Goal: Task Accomplishment & Management: Use online tool/utility

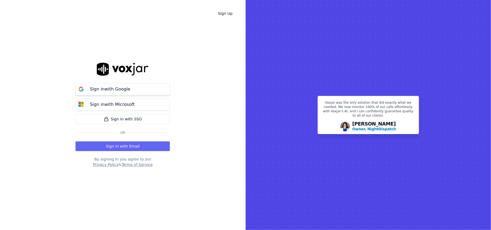
click at [126, 94] on button "Sign in with Google" at bounding box center [122, 89] width 94 height 12
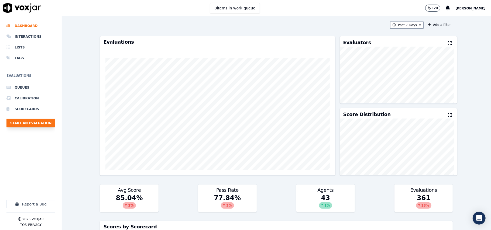
click at [34, 124] on button "Start an Evaluation" at bounding box center [30, 123] width 49 height 9
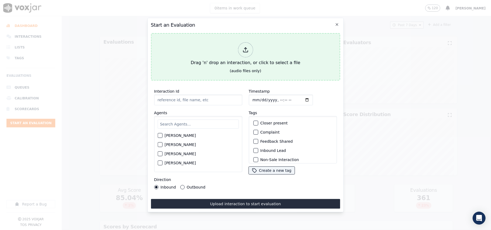
click at [243, 71] on button "Drag 'n' drop an interaction, or click to select a file (audio files only)" at bounding box center [245, 56] width 189 height 47
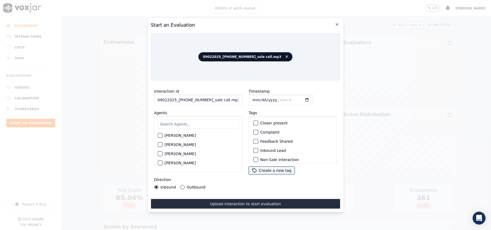
click at [195, 105] on div "Interaction Id 09022025_[PHONE_NUMBER]_sale call.mp3 Agents [PERSON_NAME] [PERS…" at bounding box center [198, 139] width 95 height 108
click at [193, 100] on input "09022025_[PHONE_NUMBER]_sale call.mp3" at bounding box center [198, 100] width 88 height 11
paste input "4199024630"
type input "4199024630"
click at [258, 98] on input "Timestamp" at bounding box center [280, 100] width 64 height 11
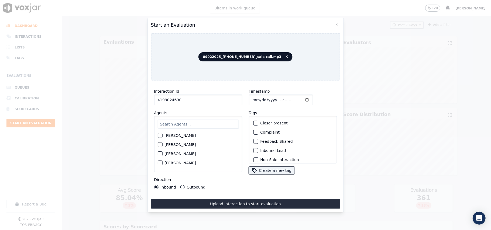
type input "[DATE]T23:07"
click at [186, 121] on input "text" at bounding box center [197, 124] width 81 height 9
type input "[PERSON_NAME]"
click at [186, 135] on label "[PERSON_NAME]" at bounding box center [179, 137] width 31 height 4
click at [162, 135] on button "[PERSON_NAME]" at bounding box center [159, 137] width 5 height 5
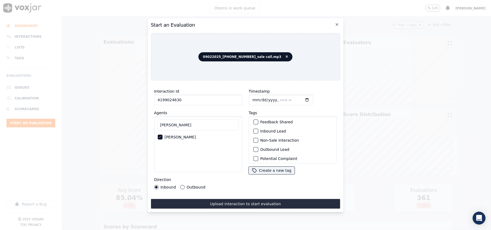
scroll to position [47, 0]
click at [269, 155] on label "Sale Interaction" at bounding box center [275, 157] width 30 height 4
click at [258, 154] on button "Sale Interaction" at bounding box center [255, 156] width 5 height 5
click at [196, 185] on label "Outbound" at bounding box center [195, 187] width 19 height 4
click at [184, 185] on button "Outbound" at bounding box center [182, 187] width 4 height 4
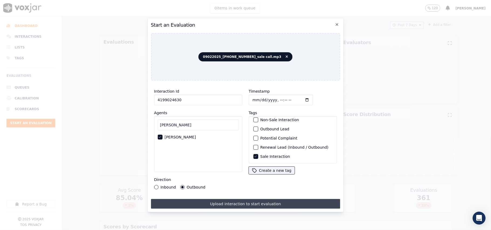
click at [203, 199] on button "Upload interaction to start evaluation" at bounding box center [245, 204] width 189 height 10
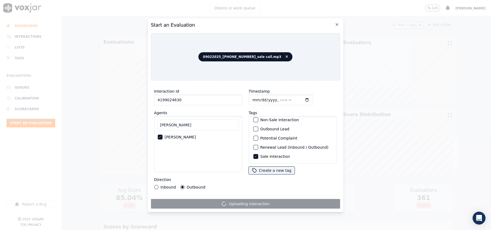
click at [189, 98] on input "4199024630" at bounding box center [198, 100] width 88 height 11
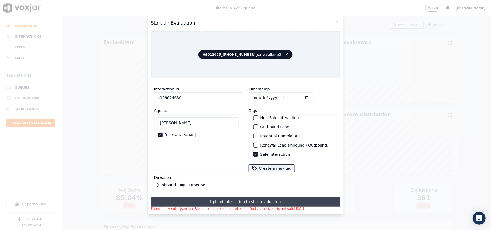
click at [292, 199] on button "Upload interaction to start evaluation" at bounding box center [245, 202] width 189 height 10
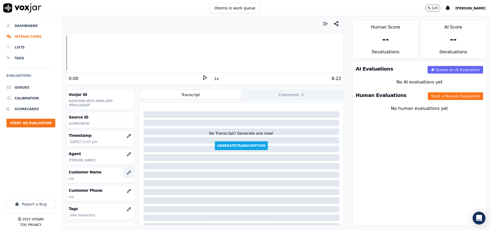
click at [124, 173] on button "button" at bounding box center [128, 172] width 11 height 11
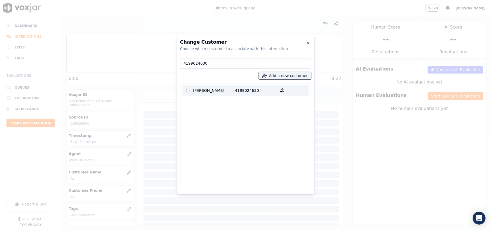
type input "4199024630"
click at [246, 89] on p "4199024630" at bounding box center [256, 90] width 42 height 8
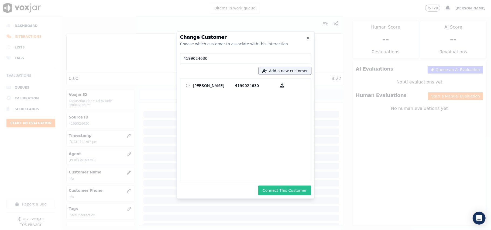
click at [295, 189] on button "Connect This Customer" at bounding box center [284, 191] width 53 height 10
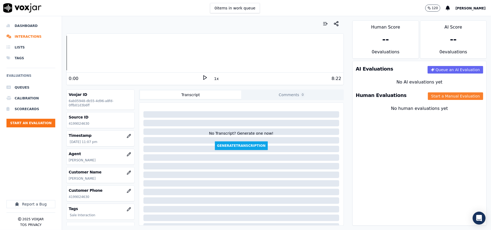
click at [433, 94] on button "Start a Manual Evaluation" at bounding box center [455, 96] width 55 height 8
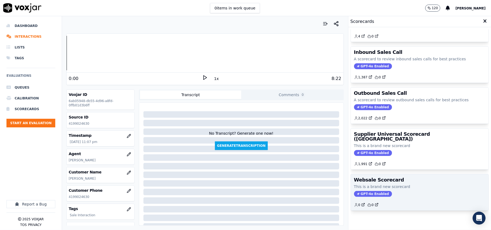
scroll to position [41, 0]
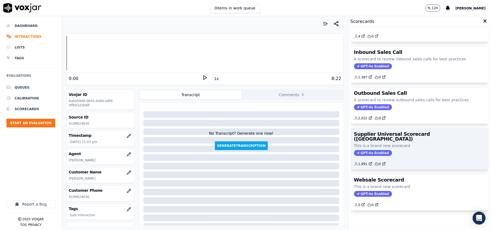
click at [407, 143] on p "This is a brand new scorecard" at bounding box center [419, 145] width 131 height 5
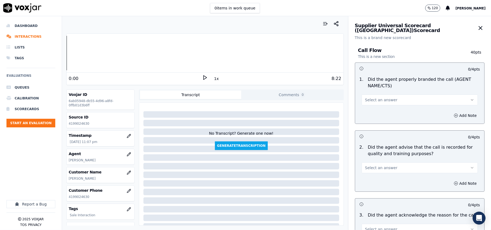
click at [380, 95] on button "Select an answer" at bounding box center [419, 100] width 116 height 11
click at [375, 113] on div "Yes" at bounding box center [408, 112] width 104 height 9
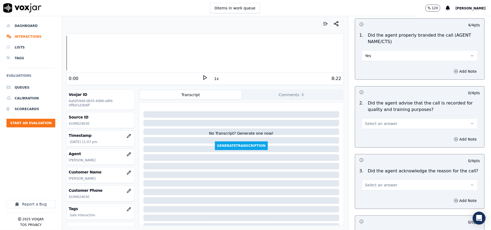
scroll to position [60, 0]
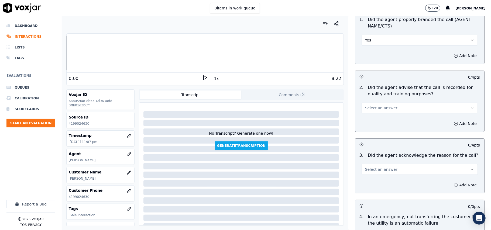
click at [374, 111] on button "Select an answer" at bounding box center [419, 108] width 116 height 11
click at [373, 123] on div "Yes" at bounding box center [408, 120] width 104 height 9
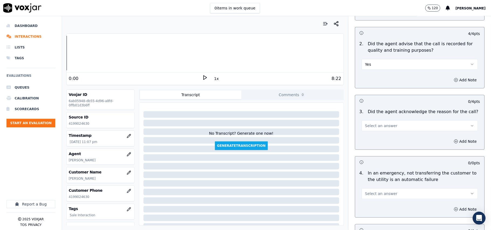
scroll to position [120, 0]
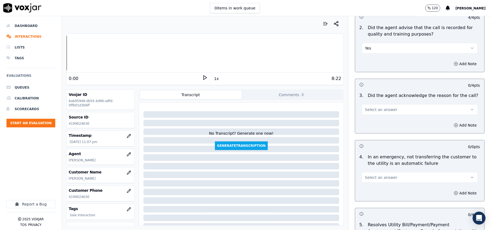
click at [378, 106] on button "Select an answer" at bounding box center [419, 109] width 116 height 11
click at [373, 121] on div "Yes" at bounding box center [408, 122] width 104 height 9
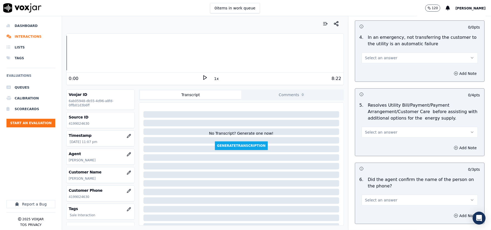
scroll to position [240, 0]
click at [381, 67] on div "Add Note" at bounding box center [419, 73] width 129 height 16
click at [381, 63] on button "Select an answer" at bounding box center [419, 57] width 116 height 11
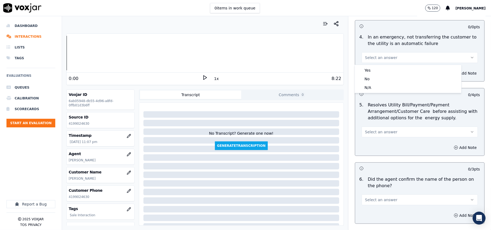
click at [381, 94] on h3 at bounding box center [389, 94] width 60 height 7
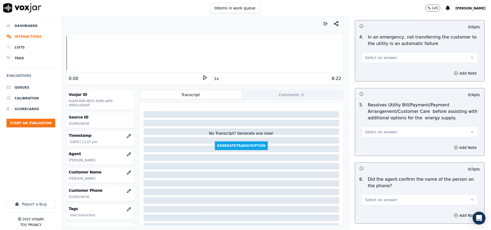
click at [383, 64] on div "4 . In an emergency, not transferring the customer to the utility is an automat…" at bounding box center [419, 48] width 129 height 33
click at [376, 56] on span "Select an answer" at bounding box center [381, 57] width 32 height 5
click at [374, 86] on div "N/A" at bounding box center [408, 87] width 104 height 9
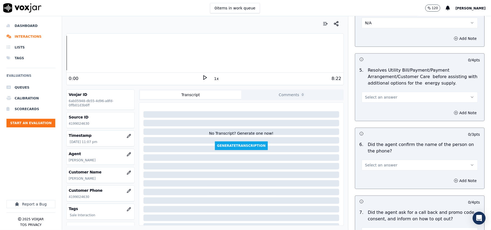
scroll to position [299, 0]
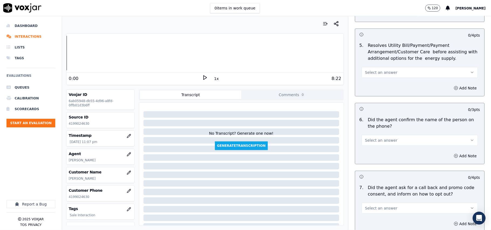
click at [373, 77] on button "Select an answer" at bounding box center [419, 72] width 116 height 11
click at [373, 102] on div "N/A" at bounding box center [408, 102] width 104 height 9
click at [365, 144] on button "Select an answer" at bounding box center [419, 140] width 116 height 11
click at [365, 153] on div "Yes" at bounding box center [408, 153] width 104 height 9
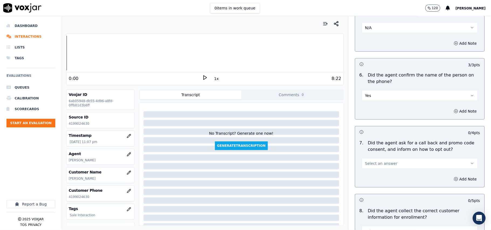
scroll to position [359, 0]
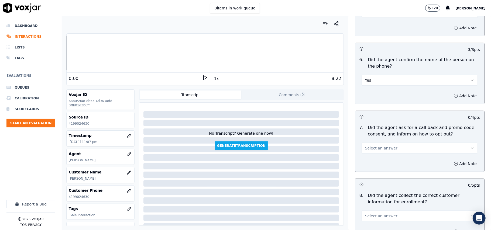
click at [368, 150] on span "Select an answer" at bounding box center [381, 147] width 32 height 5
click at [368, 164] on div "Yes" at bounding box center [408, 161] width 104 height 9
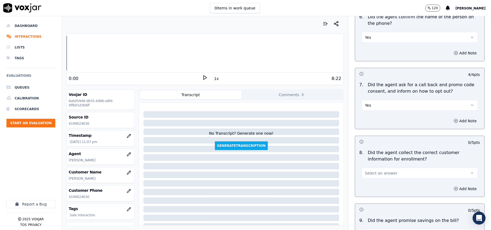
scroll to position [419, 0]
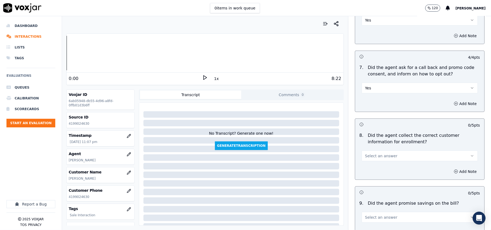
click at [366, 161] on button "Select an answer" at bounding box center [419, 156] width 116 height 11
click at [366, 166] on div "Yes" at bounding box center [408, 169] width 104 height 9
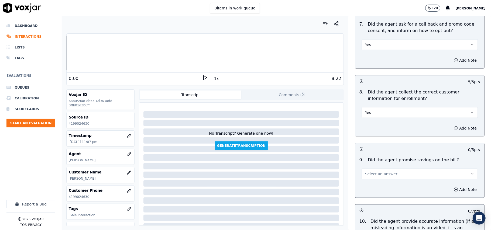
scroll to position [479, 0]
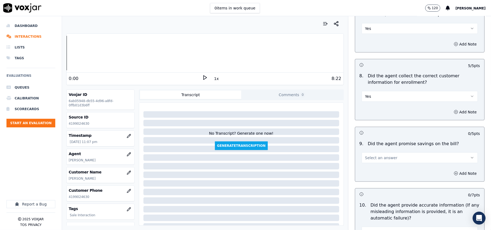
click at [370, 155] on button "Select an answer" at bounding box center [419, 157] width 116 height 11
click at [374, 188] on div "N/A" at bounding box center [408, 189] width 104 height 9
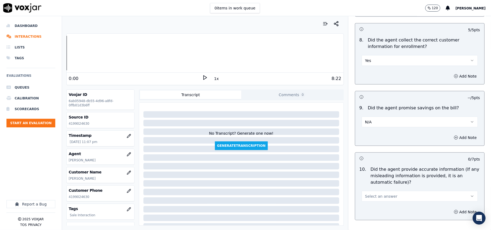
scroll to position [539, 0]
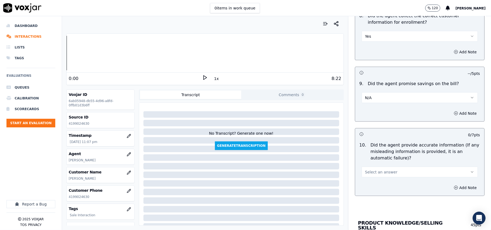
click at [375, 173] on span "Select an answer" at bounding box center [381, 171] width 32 height 5
click at [373, 183] on div "Yes" at bounding box center [408, 186] width 104 height 9
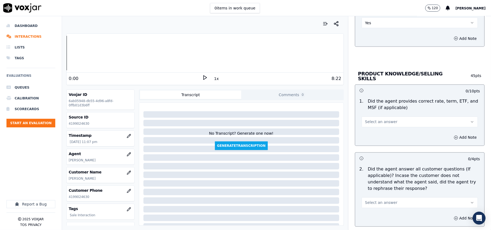
scroll to position [718, 0]
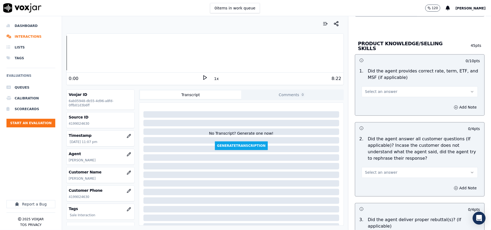
click at [365, 89] on span "Select an answer" at bounding box center [381, 91] width 32 height 5
click at [365, 103] on div "Yes" at bounding box center [408, 103] width 104 height 9
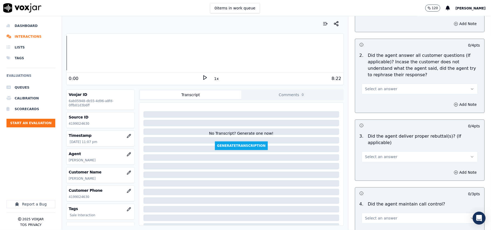
scroll to position [838, 0]
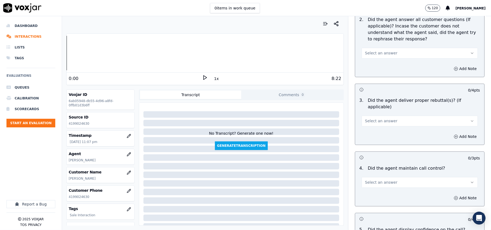
drag, startPoint x: 372, startPoint y: 40, endPoint x: 372, endPoint y: 44, distance: 4.6
click at [372, 41] on p "Did the agent answer all customer questions (If applicable)? Incase the custome…" at bounding box center [423, 29] width 112 height 26
click at [368, 52] on span "Select an answer" at bounding box center [381, 52] width 32 height 5
click at [369, 63] on div "Yes" at bounding box center [408, 64] width 104 height 9
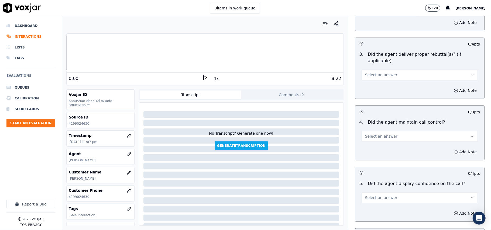
scroll to position [898, 0]
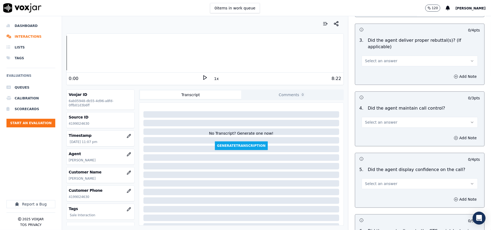
click at [372, 57] on button "Select an answer" at bounding box center [419, 60] width 116 height 11
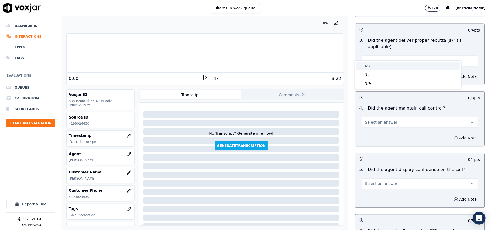
click at [369, 66] on div "Yes" at bounding box center [408, 66] width 104 height 9
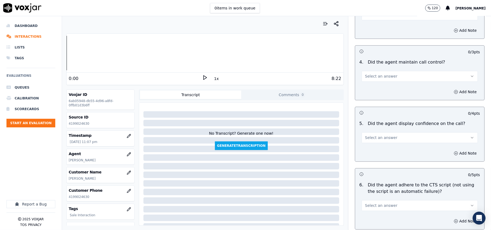
scroll to position [958, 0]
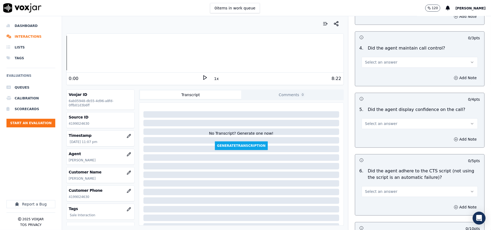
click at [369, 60] on button "Select an answer" at bounding box center [419, 62] width 116 height 11
click at [371, 68] on div "Yes" at bounding box center [408, 67] width 104 height 9
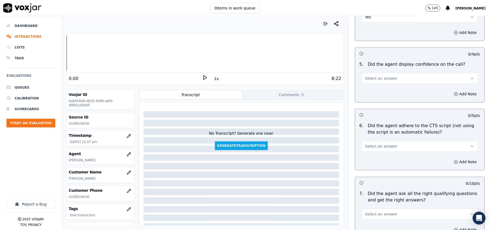
scroll to position [1018, 0]
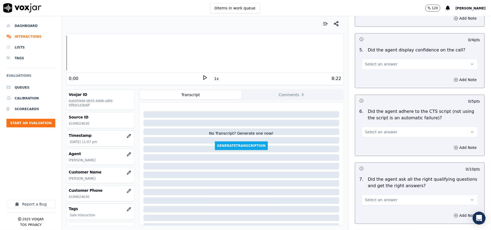
click at [369, 61] on button "Select an answer" at bounding box center [419, 64] width 116 height 11
click at [372, 70] on div "Yes" at bounding box center [408, 69] width 104 height 9
click at [378, 129] on span "Select an answer" at bounding box center [381, 131] width 32 height 5
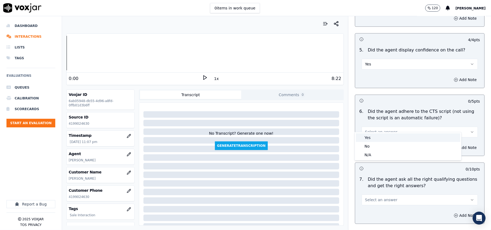
click at [374, 138] on div "Yes" at bounding box center [408, 137] width 104 height 9
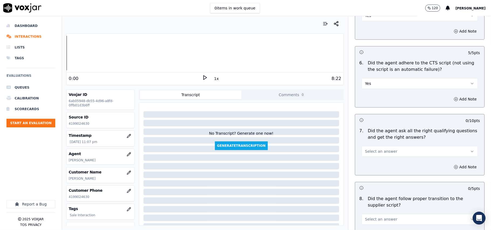
scroll to position [1137, 0]
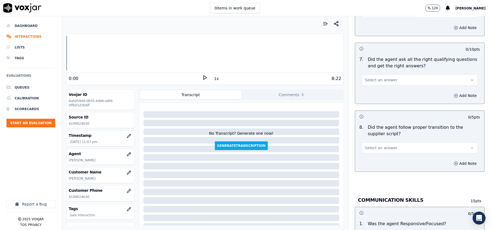
click at [366, 78] on button "Select an answer" at bounding box center [419, 80] width 116 height 11
click at [366, 88] on div "Yes" at bounding box center [408, 86] width 104 height 9
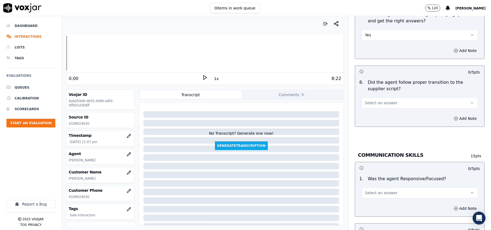
scroll to position [1197, 0]
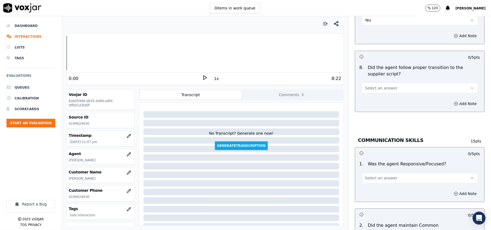
click at [371, 85] on span "Select an answer" at bounding box center [381, 87] width 32 height 5
click at [371, 93] on div "Yes" at bounding box center [408, 94] width 104 height 9
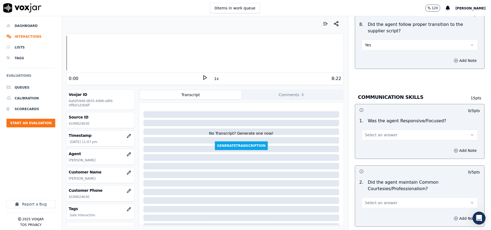
scroll to position [1257, 0]
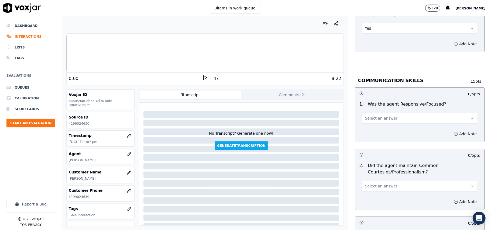
click at [365, 116] on span "Select an answer" at bounding box center [381, 118] width 32 height 5
click at [362, 122] on div "Yes" at bounding box center [408, 124] width 104 height 9
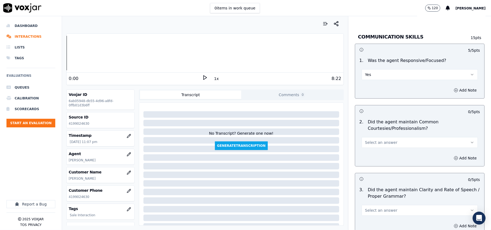
scroll to position [1317, 0]
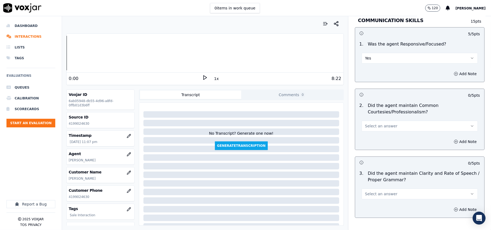
click at [365, 123] on span "Select an answer" at bounding box center [381, 125] width 32 height 5
click at [362, 130] on div "Yes" at bounding box center [408, 132] width 104 height 9
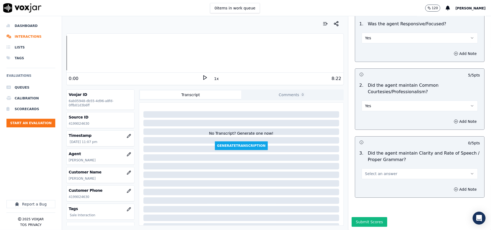
scroll to position [1348, 0]
click at [366, 171] on span "Select an answer" at bounding box center [381, 173] width 32 height 5
click at [368, 166] on div "Yes" at bounding box center [408, 169] width 104 height 9
click at [365, 217] on button "Submit Scores" at bounding box center [369, 222] width 36 height 10
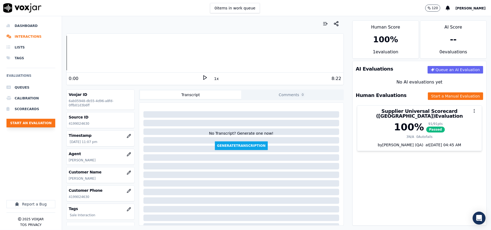
click at [39, 120] on button "Start an Evaluation" at bounding box center [30, 123] width 49 height 9
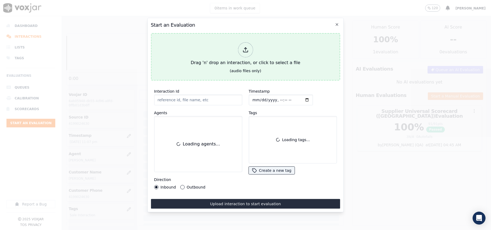
click at [246, 42] on div at bounding box center [245, 49] width 15 height 15
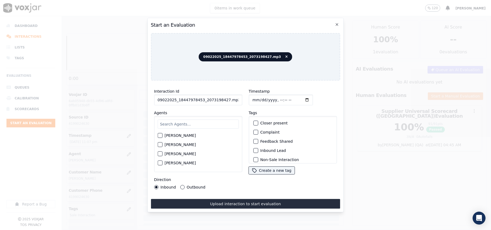
click at [199, 95] on input "09022025_18447978453_2073198427.mp3" at bounding box center [198, 100] width 88 height 11
paste input "2073198427"
type input "2073198427"
click at [258, 95] on input "Timestamp" at bounding box center [280, 100] width 64 height 11
type input "[DATE]T23:18"
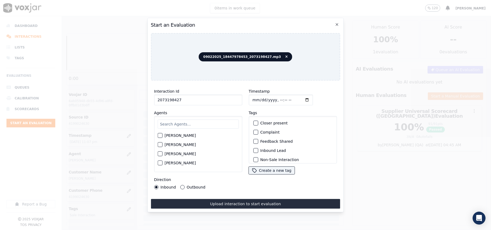
click at [175, 121] on input "text" at bounding box center [197, 124] width 81 height 9
type input "ISIS"
click at [171, 135] on label "[PERSON_NAME]" at bounding box center [179, 137] width 31 height 4
click at [162, 135] on button "[PERSON_NAME]" at bounding box center [159, 137] width 5 height 5
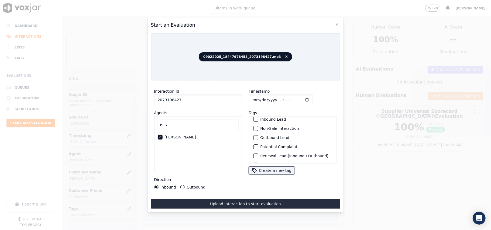
scroll to position [47, 0]
click at [276, 155] on label "Sale Interaction" at bounding box center [275, 157] width 30 height 4
click at [258, 154] on button "Sale Interaction" at bounding box center [255, 156] width 5 height 5
click at [189, 185] on label "Outbound" at bounding box center [195, 187] width 19 height 4
click at [184, 185] on button "Outbound" at bounding box center [182, 187] width 4 height 4
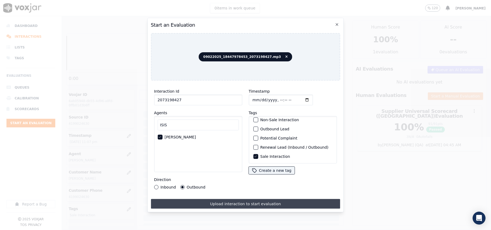
click at [230, 203] on button "Upload interaction to start evaluation" at bounding box center [245, 204] width 189 height 10
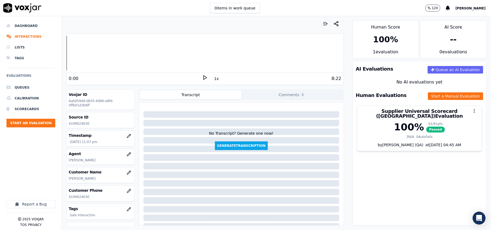
scroll to position [48, 0]
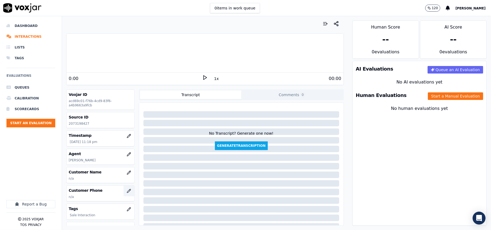
click at [127, 191] on icon "button" at bounding box center [129, 191] width 4 height 4
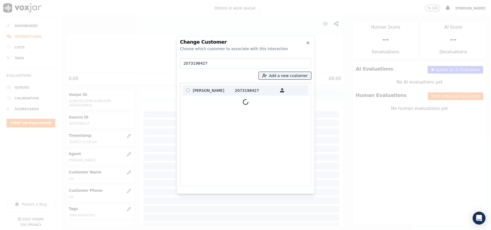
type input "2073198427"
click at [214, 90] on p "[PERSON_NAME]" at bounding box center [214, 90] width 42 height 8
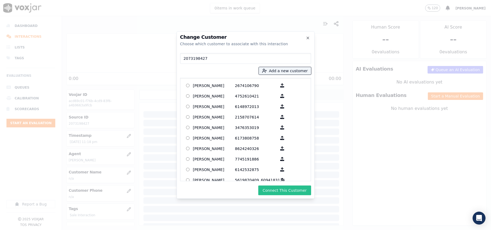
click at [292, 191] on button "Connect This Customer" at bounding box center [284, 191] width 53 height 10
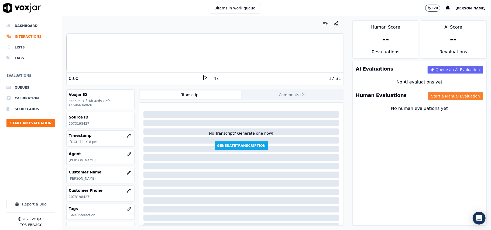
click at [447, 97] on button "Start a Manual Evaluation" at bounding box center [455, 96] width 55 height 8
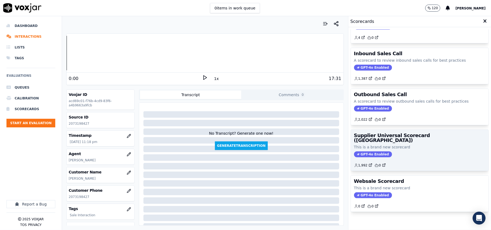
scroll to position [41, 0]
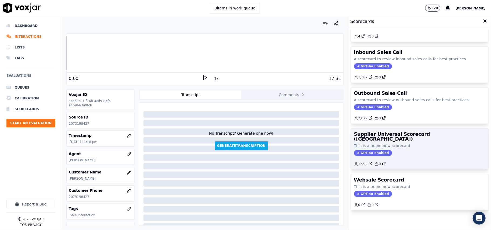
click at [408, 132] on div "Supplier Universal Scorecard ([GEOGRAPHIC_DATA]) This is a brand new scorecard …" at bounding box center [420, 149] width 138 height 41
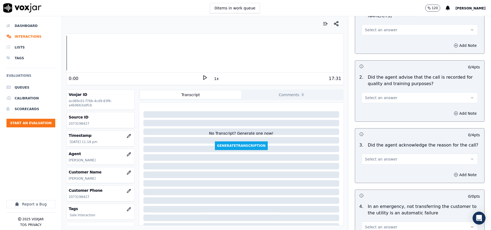
scroll to position [0, 0]
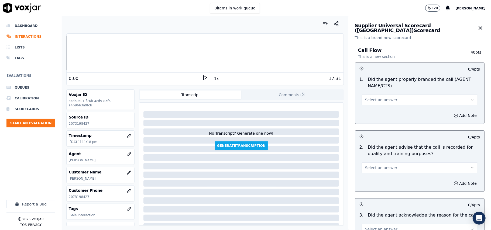
click at [376, 98] on span "Select an answer" at bounding box center [381, 99] width 32 height 5
click at [376, 109] on div "Yes" at bounding box center [408, 112] width 104 height 9
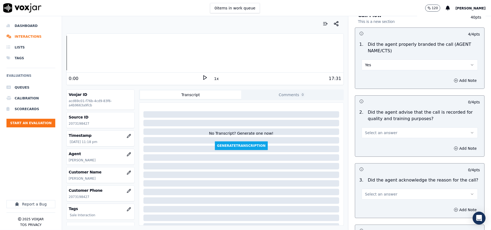
scroll to position [60, 0]
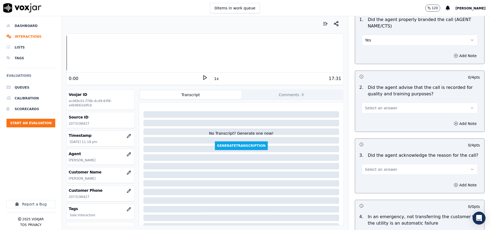
click at [385, 109] on span "Select an answer" at bounding box center [381, 107] width 32 height 5
click at [377, 120] on div "Yes" at bounding box center [408, 120] width 104 height 9
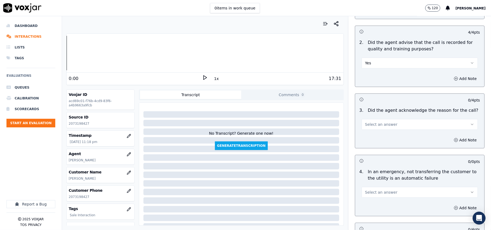
scroll to position [120, 0]
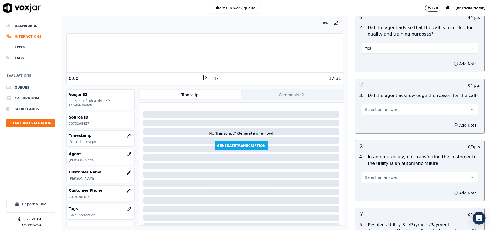
click at [382, 110] on span "Select an answer" at bounding box center [381, 109] width 32 height 5
click at [381, 118] on div "Yes" at bounding box center [408, 122] width 104 height 9
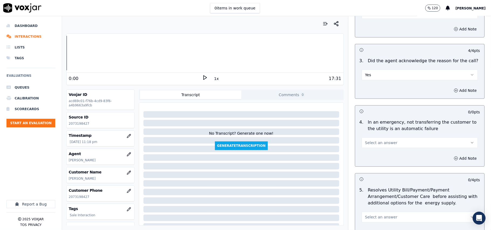
scroll to position [179, 0]
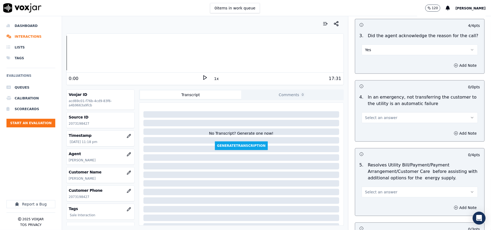
click at [379, 117] on span "Select an answer" at bounding box center [381, 117] width 32 height 5
click at [372, 150] on div "N/A" at bounding box center [408, 147] width 104 height 9
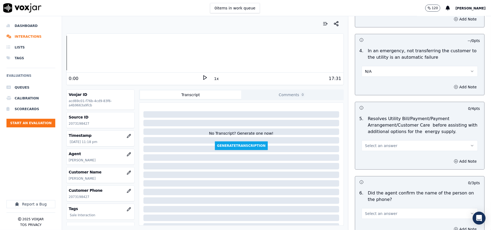
scroll to position [299, 0]
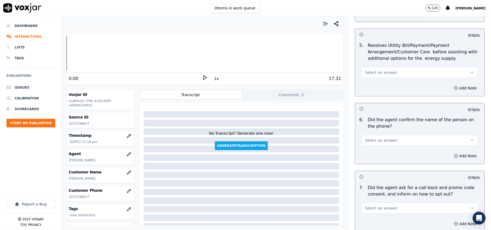
click at [372, 73] on span "Select an answer" at bounding box center [381, 72] width 32 height 5
click at [375, 85] on div "Yes" at bounding box center [408, 85] width 104 height 9
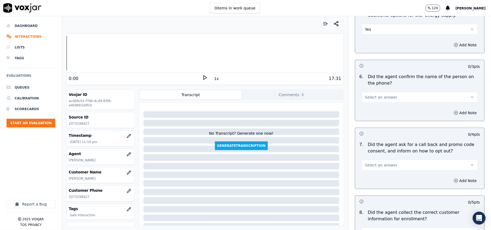
scroll to position [359, 0]
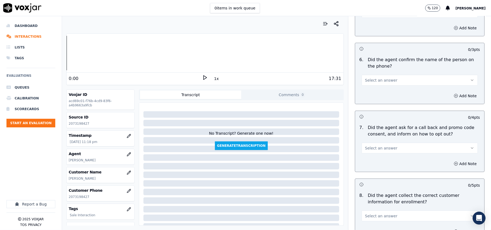
click at [381, 80] on span "Select an answer" at bounding box center [381, 80] width 32 height 5
click at [373, 93] on div "Yes" at bounding box center [408, 93] width 104 height 9
click at [383, 150] on span "Select an answer" at bounding box center [381, 147] width 32 height 5
click at [374, 162] on div "Yes" at bounding box center [408, 161] width 104 height 9
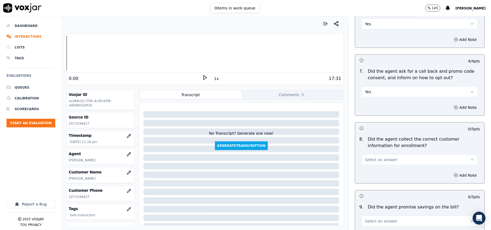
scroll to position [479, 0]
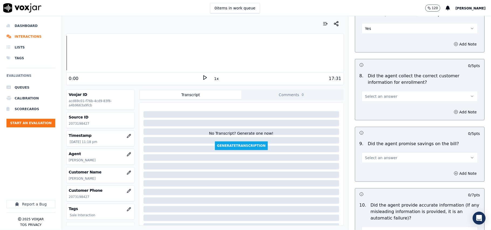
click at [377, 100] on button "Select an answer" at bounding box center [419, 96] width 116 height 11
click at [374, 111] on div "Yes" at bounding box center [408, 110] width 104 height 9
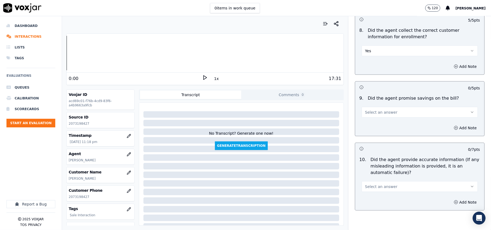
scroll to position [539, 0]
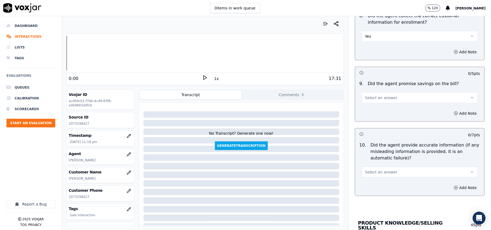
click at [382, 97] on span "Select an answer" at bounding box center [381, 97] width 32 height 5
click at [379, 127] on div "N/A" at bounding box center [408, 128] width 104 height 9
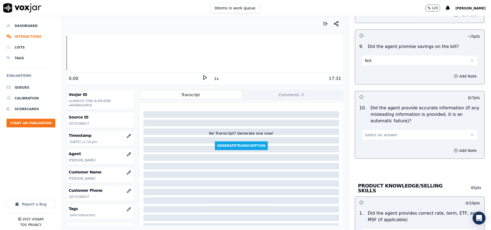
scroll to position [599, 0]
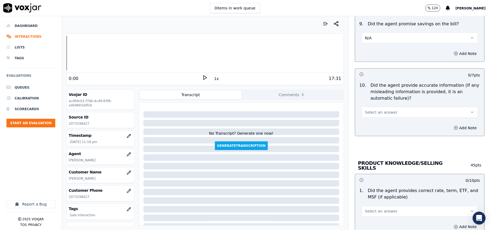
click at [374, 115] on span "Select an answer" at bounding box center [381, 112] width 32 height 5
click at [376, 125] on div "Yes" at bounding box center [408, 126] width 104 height 9
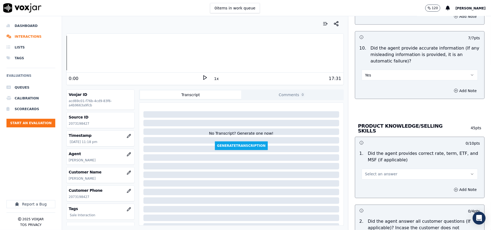
scroll to position [658, 0]
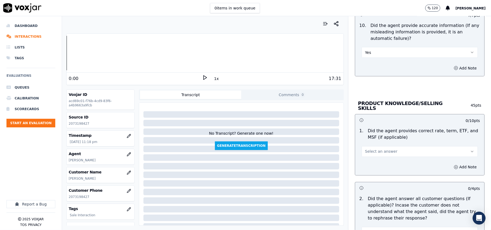
click at [378, 149] on span "Select an answer" at bounding box center [381, 151] width 32 height 5
click at [380, 163] on div "Yes" at bounding box center [408, 163] width 104 height 9
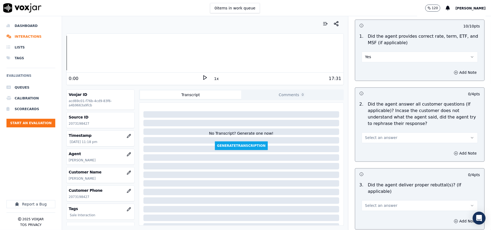
scroll to position [778, 0]
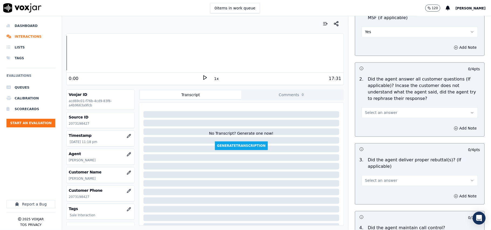
click at [362, 116] on button "Select an answer" at bounding box center [419, 112] width 116 height 11
click at [364, 121] on div "Yes" at bounding box center [408, 124] width 104 height 9
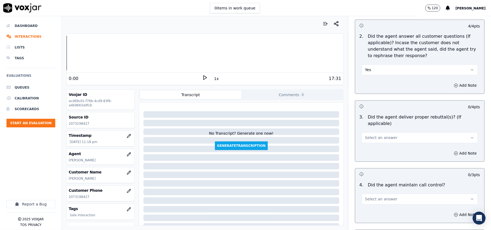
scroll to position [838, 0]
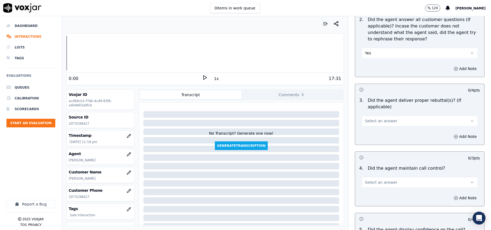
click at [381, 121] on div "3 . Did the agent deliver proper rebuttal(s)? (If applicable) Select an answer" at bounding box center [419, 111] width 129 height 33
click at [372, 121] on div "3 . Did the agent deliver proper rebuttal(s)? (If applicable) Select an answer" at bounding box center [419, 111] width 129 height 33
click at [374, 110] on div "Select an answer" at bounding box center [419, 118] width 125 height 16
click at [367, 117] on button "Select an answer" at bounding box center [419, 121] width 116 height 11
click at [366, 126] on div "Yes" at bounding box center [408, 126] width 104 height 9
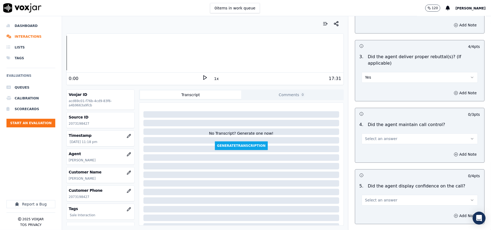
scroll to position [898, 0]
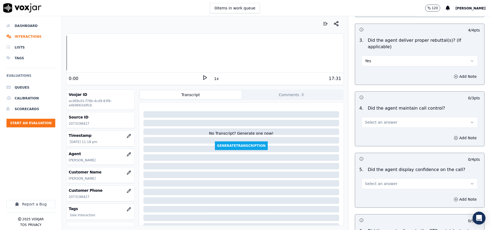
click at [376, 119] on button "Select an answer" at bounding box center [419, 122] width 116 height 11
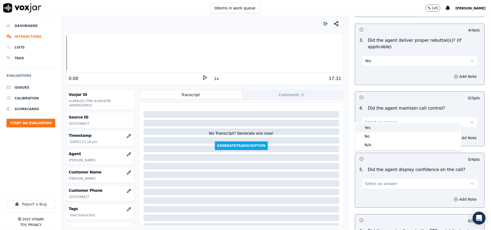
click at [373, 126] on div "Yes" at bounding box center [408, 127] width 104 height 9
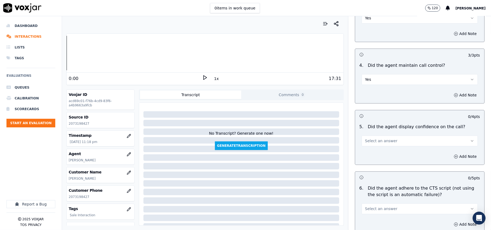
scroll to position [958, 0]
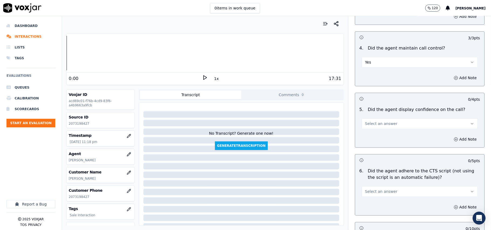
drag, startPoint x: 376, startPoint y: 123, endPoint x: 373, endPoint y: 127, distance: 4.6
click at [375, 123] on div "5 . Did the agent display confidence on the call? Select an answer" at bounding box center [419, 117] width 129 height 27
click at [373, 121] on span "Select an answer" at bounding box center [381, 123] width 32 height 5
click at [373, 128] on div "Yes" at bounding box center [408, 129] width 104 height 9
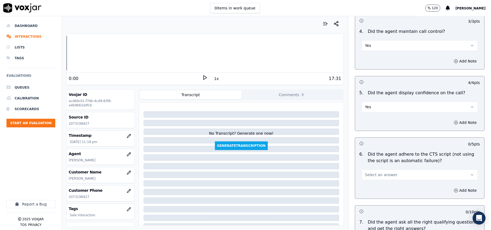
scroll to position [1018, 0]
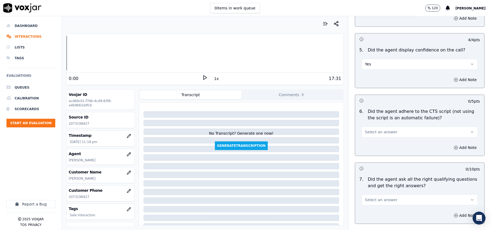
click at [370, 129] on span "Select an answer" at bounding box center [381, 131] width 32 height 5
click at [368, 142] on div "No" at bounding box center [408, 146] width 104 height 9
click at [366, 127] on button "No" at bounding box center [419, 132] width 116 height 11
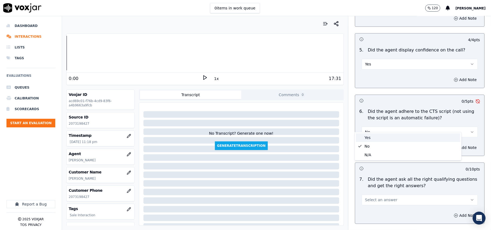
click at [365, 138] on div "Yes" at bounding box center [408, 137] width 104 height 9
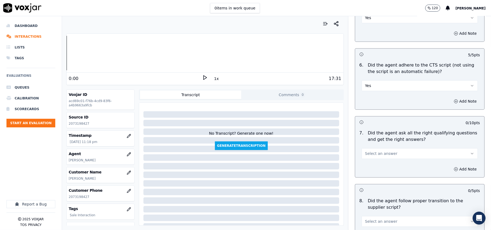
scroll to position [1078, 0]
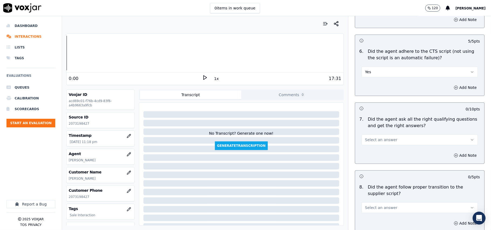
click at [369, 137] on button "Select an answer" at bounding box center [419, 139] width 116 height 11
click at [367, 143] on div "Yes" at bounding box center [408, 145] width 104 height 9
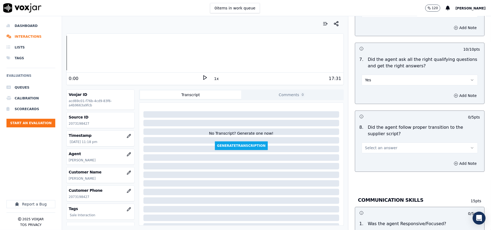
click at [371, 145] on span "Select an answer" at bounding box center [381, 147] width 32 height 5
click at [372, 155] on div "Yes" at bounding box center [408, 154] width 104 height 9
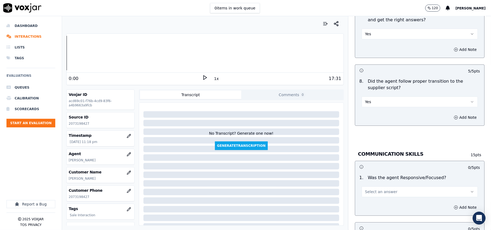
scroll to position [1197, 0]
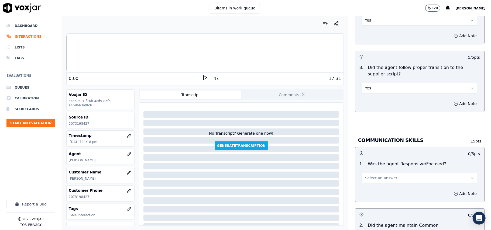
click at [372, 175] on span "Select an answer" at bounding box center [381, 177] width 32 height 5
click at [371, 183] on div "Yes" at bounding box center [408, 184] width 104 height 9
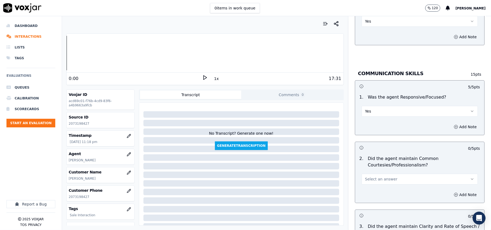
scroll to position [1317, 0]
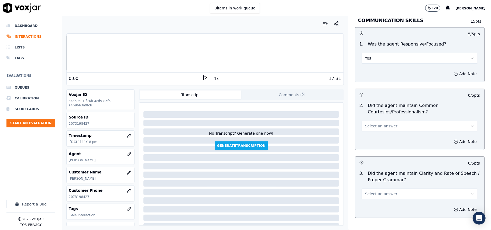
click at [378, 124] on button "Select an answer" at bounding box center [419, 126] width 116 height 11
click at [373, 134] on div "Yes" at bounding box center [408, 132] width 104 height 9
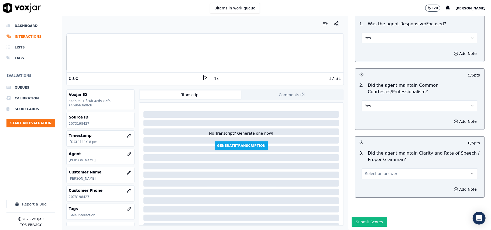
scroll to position [1348, 0]
click at [372, 168] on button "Select an answer" at bounding box center [419, 173] width 116 height 11
click at [372, 169] on div "Yes" at bounding box center [408, 169] width 104 height 9
click at [360, 217] on button "Submit Scores" at bounding box center [369, 222] width 36 height 10
click at [40, 122] on button "Start an Evaluation" at bounding box center [30, 123] width 49 height 9
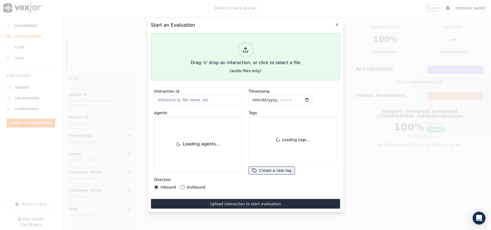
click at [220, 50] on div "Drag 'n' drop an interaction, or click to select a file" at bounding box center [245, 54] width 114 height 28
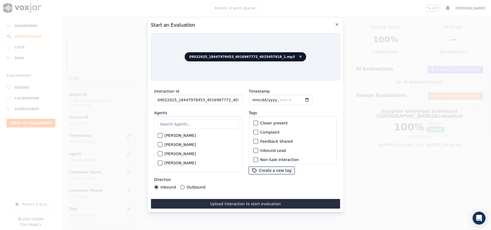
click at [188, 99] on input "09022025_18447978453_4016967772_4015457618_1.mp3" at bounding box center [198, 100] width 88 height 11
paste input "4016967772"
type input "4016967772"
click at [259, 98] on input "Timestamp" at bounding box center [280, 100] width 64 height 11
type input "[DATE]T23:20"
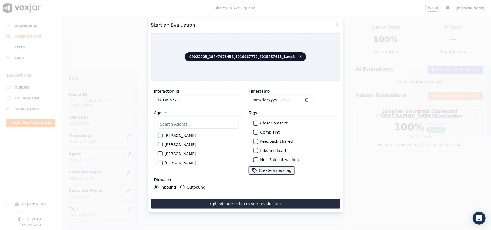
click at [184, 120] on input "text" at bounding box center [197, 124] width 81 height 9
type input "[PERSON_NAME]"
click at [183, 137] on div "[PERSON_NAME]" at bounding box center [197, 137] width 81 height 9
click at [190, 136] on label "[PERSON_NAME]" at bounding box center [179, 137] width 31 height 4
click at [162, 136] on button "[PERSON_NAME]" at bounding box center [159, 137] width 5 height 5
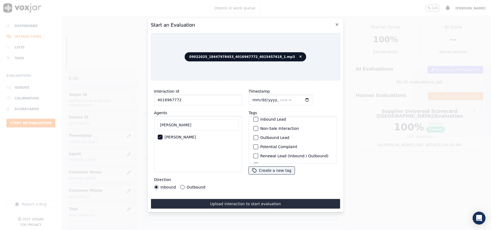
scroll to position [47, 0]
click at [262, 152] on div "Sale Interaction" at bounding box center [292, 156] width 83 height 9
click at [263, 155] on label "Sale Interaction" at bounding box center [275, 157] width 30 height 4
click at [258, 154] on button "Sale Interaction" at bounding box center [255, 156] width 5 height 5
drag, startPoint x: 197, startPoint y: 189, endPoint x: 197, endPoint y: 183, distance: 5.1
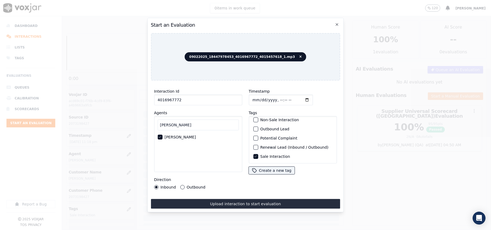
click at [197, 188] on div "Interaction Id 4016967772 Agents [PERSON_NAME] [PERSON_NAME] Direction Inbound …" at bounding box center [198, 139] width 95 height 108
click at [197, 185] on label "Outbound" at bounding box center [195, 187] width 19 height 4
click at [184, 185] on button "Outbound" at bounding box center [182, 187] width 4 height 4
click at [209, 202] on button "Upload interaction to start evaluation" at bounding box center [245, 204] width 189 height 10
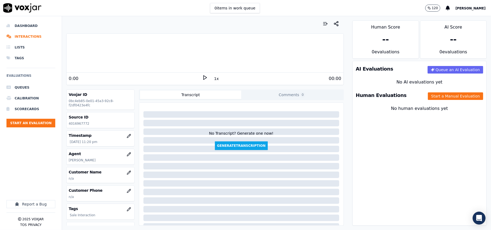
scroll to position [48, 0]
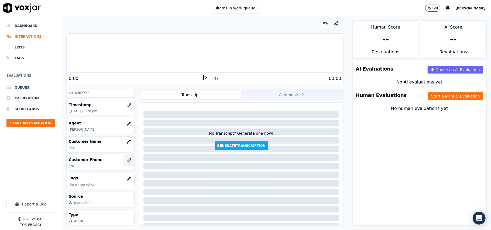
click at [123, 155] on button "button" at bounding box center [128, 160] width 11 height 11
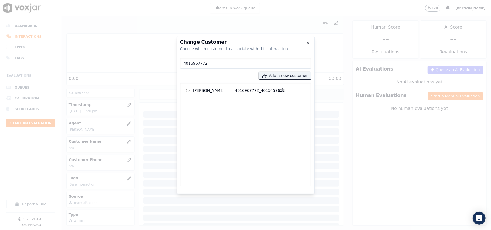
type input "4016967772"
click at [218, 83] on div "[PERSON_NAME] 4016967772_4015457618" at bounding box center [245, 134] width 131 height 103
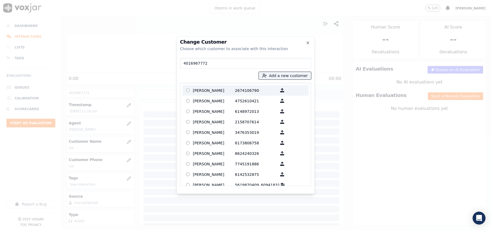
click at [218, 90] on p "[PERSON_NAME]" at bounding box center [214, 90] width 42 height 8
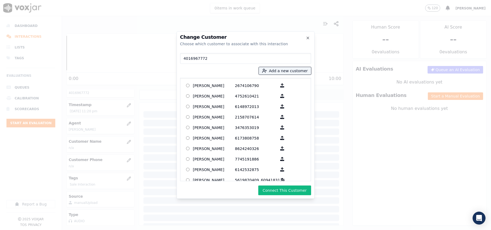
click at [218, 59] on input "4016967772" at bounding box center [245, 58] width 131 height 11
click at [308, 38] on icon "button" at bounding box center [308, 38] width 4 height 4
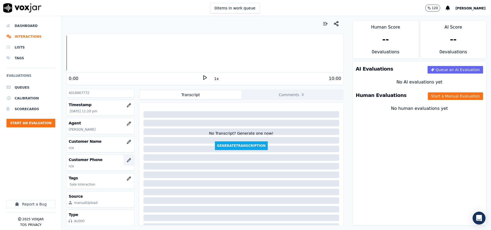
click at [127, 158] on icon "button" at bounding box center [129, 160] width 4 height 4
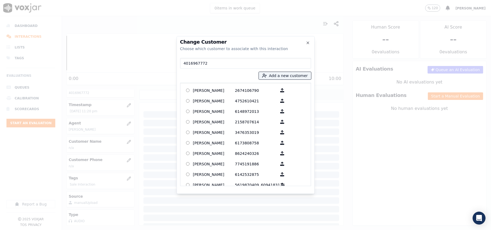
click at [249, 67] on input "4016967772" at bounding box center [245, 63] width 131 height 11
click at [248, 66] on input "4016967772" at bounding box center [245, 63] width 131 height 11
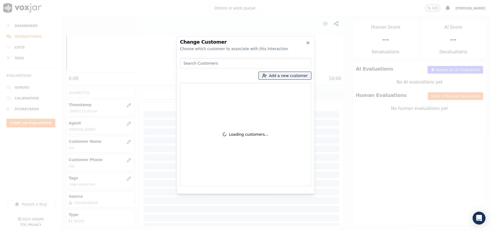
type input "4016967772"
click at [218, 90] on p "[PERSON_NAME]" at bounding box center [214, 90] width 42 height 8
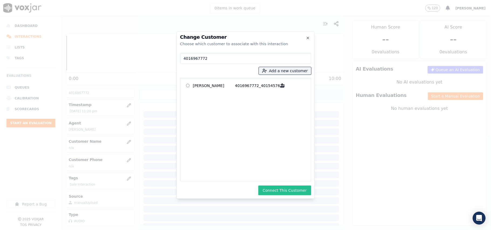
click at [298, 192] on button "Connect This Customer" at bounding box center [284, 191] width 53 height 10
click at [426, 95] on div at bounding box center [245, 115] width 491 height 230
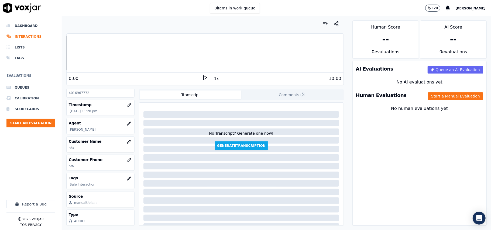
click at [428, 95] on button "Start a Manual Evaluation" at bounding box center [455, 96] width 55 height 8
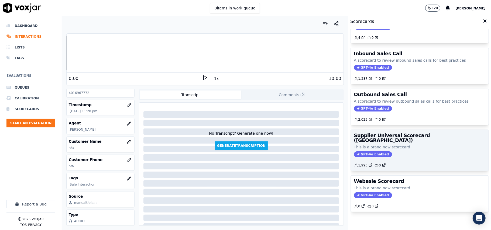
scroll to position [41, 0]
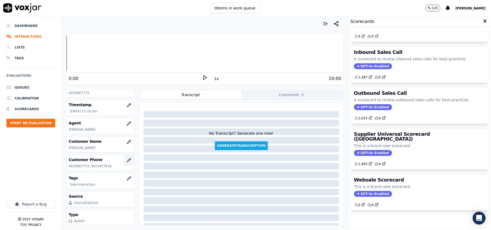
click at [123, 155] on button "button" at bounding box center [128, 160] width 11 height 11
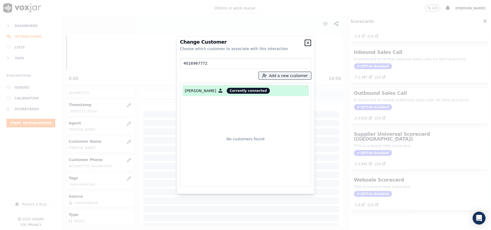
click at [307, 42] on icon "button" at bounding box center [308, 43] width 2 height 2
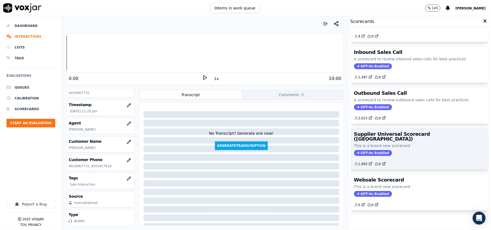
click at [397, 150] on div "GPT-4o Enabled" at bounding box center [419, 153] width 131 height 6
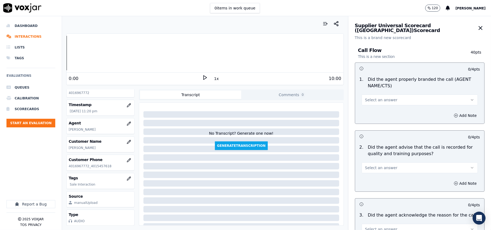
click at [385, 102] on span "Select an answer" at bounding box center [381, 99] width 32 height 5
click at [380, 114] on div "Yes" at bounding box center [408, 112] width 104 height 9
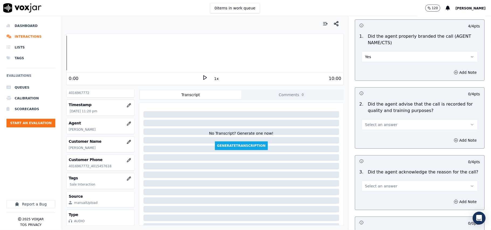
scroll to position [60, 0]
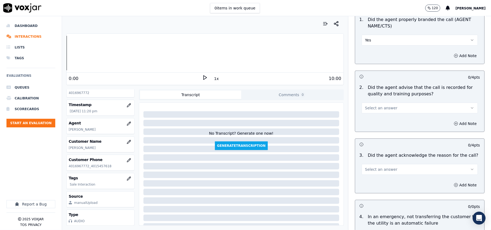
click at [376, 110] on span "Select an answer" at bounding box center [381, 107] width 32 height 5
click at [372, 122] on div "Yes" at bounding box center [408, 120] width 104 height 9
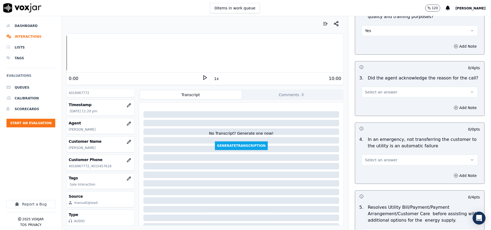
scroll to position [179, 0]
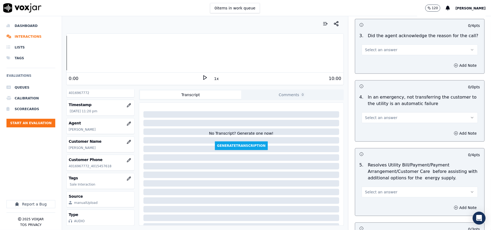
click at [373, 50] on span "Select an answer" at bounding box center [381, 49] width 32 height 5
click at [374, 60] on div "Yes" at bounding box center [408, 62] width 104 height 9
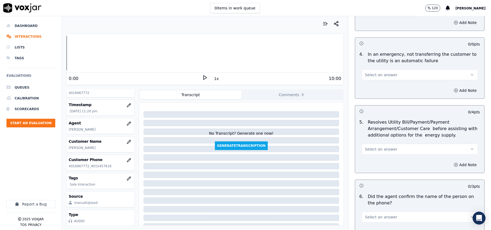
scroll to position [240, 0]
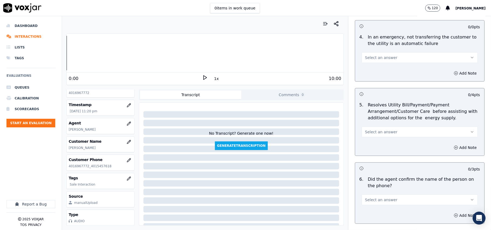
click at [372, 63] on button "Select an answer" at bounding box center [419, 57] width 116 height 11
click at [372, 86] on div "N/A" at bounding box center [408, 87] width 104 height 9
click at [371, 131] on span "Select an answer" at bounding box center [381, 131] width 32 height 5
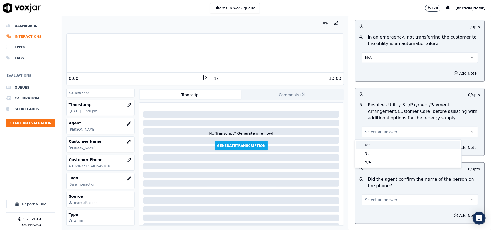
click at [371, 145] on div "Yes" at bounding box center [408, 145] width 104 height 9
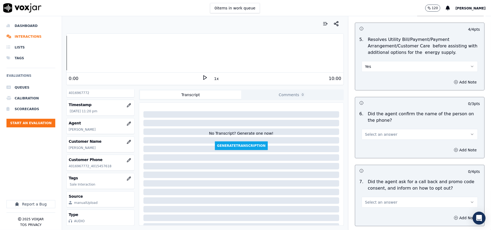
scroll to position [359, 0]
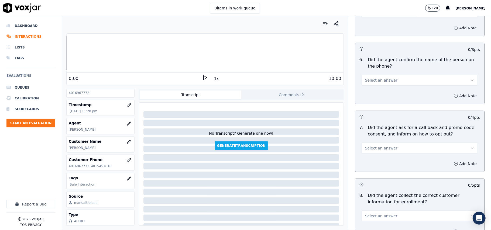
click at [372, 87] on div "6 . Did the agent confirm the name of the person on the phone? Select an answer" at bounding box center [419, 70] width 129 height 33
click at [373, 85] on button "Select an answer" at bounding box center [419, 80] width 116 height 11
click at [374, 91] on div "Yes" at bounding box center [408, 93] width 104 height 9
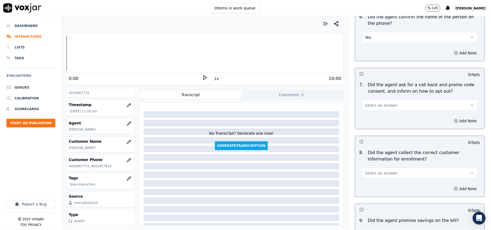
scroll to position [419, 0]
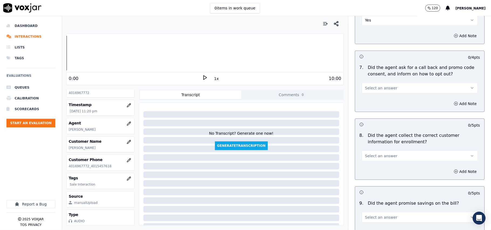
click at [372, 95] on div "7 . Did the agent ask for a call back and promo code consent, and inform on how…" at bounding box center [419, 78] width 129 height 33
click at [373, 91] on span "Select an answer" at bounding box center [381, 87] width 32 height 5
click at [367, 103] on div "Yes" at bounding box center [408, 101] width 104 height 9
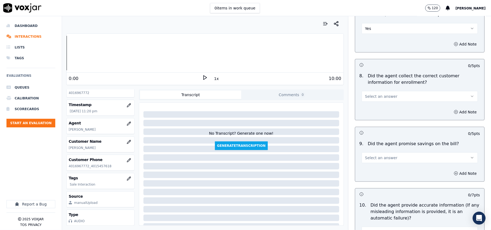
click at [377, 95] on span "Select an answer" at bounding box center [381, 96] width 32 height 5
click at [376, 111] on div "Yes" at bounding box center [408, 110] width 104 height 9
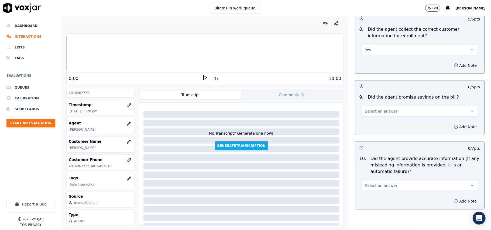
scroll to position [539, 0]
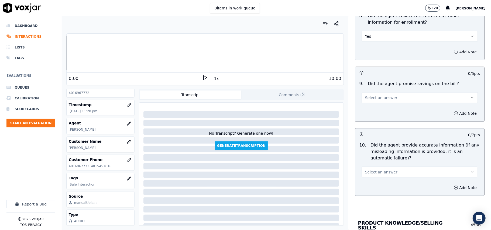
click at [380, 94] on button "Select an answer" at bounding box center [419, 97] width 116 height 11
click at [376, 127] on div "N/A" at bounding box center [408, 128] width 104 height 9
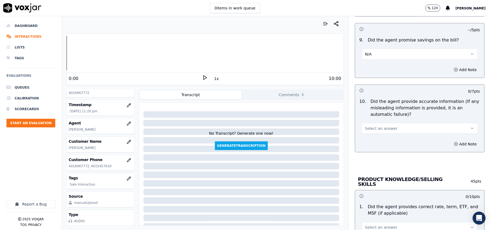
scroll to position [599, 0]
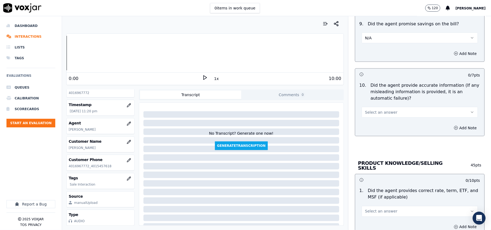
drag, startPoint x: 374, startPoint y: 110, endPoint x: 373, endPoint y: 118, distance: 7.6
click at [374, 111] on button "Select an answer" at bounding box center [419, 112] width 116 height 11
click at [372, 127] on div "Yes" at bounding box center [408, 126] width 104 height 9
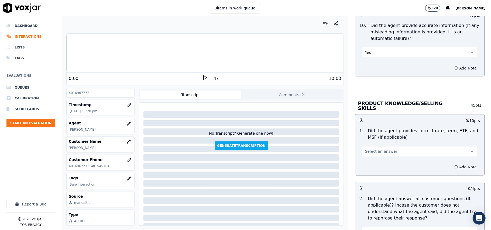
drag, startPoint x: 367, startPoint y: 146, endPoint x: 366, endPoint y: 151, distance: 5.4
click at [367, 147] on button "Select an answer" at bounding box center [419, 151] width 116 height 11
click at [366, 160] on div "Yes" at bounding box center [408, 163] width 104 height 9
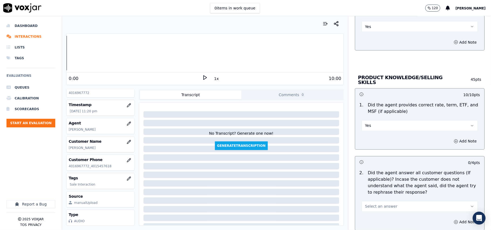
scroll to position [718, 0]
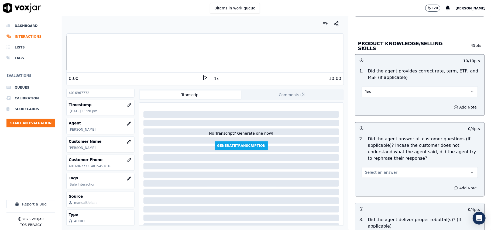
click at [371, 171] on span "Select an answer" at bounding box center [381, 172] width 32 height 5
click at [366, 180] on div "Yes" at bounding box center [408, 184] width 104 height 9
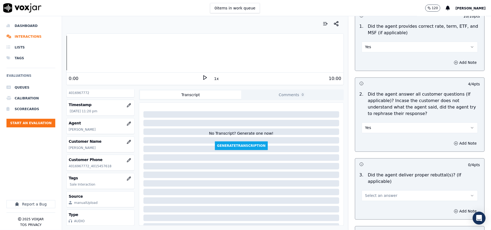
scroll to position [778, 0]
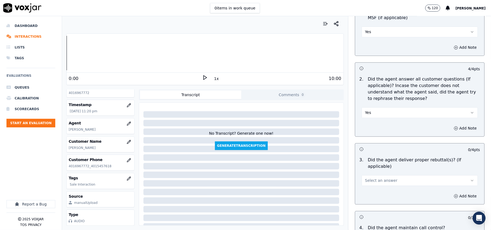
click at [367, 178] on span "Select an answer" at bounding box center [381, 180] width 32 height 5
click at [370, 187] on div "Yes" at bounding box center [408, 185] width 104 height 9
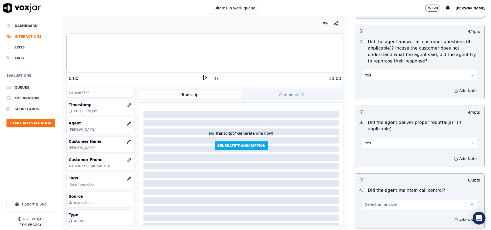
scroll to position [838, 0]
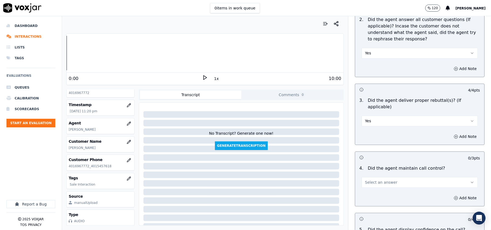
click at [377, 180] on span "Select an answer" at bounding box center [381, 182] width 32 height 5
click at [380, 187] on div "Yes" at bounding box center [408, 187] width 104 height 9
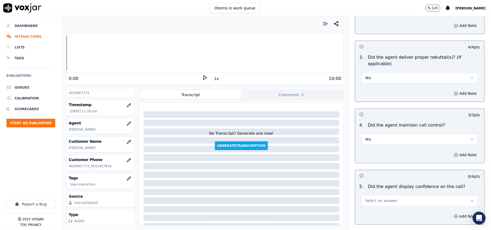
scroll to position [898, 0]
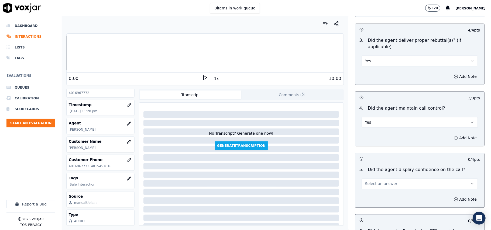
click at [379, 181] on button "Select an answer" at bounding box center [419, 183] width 116 height 11
click at [374, 186] on div "Yes" at bounding box center [408, 189] width 104 height 9
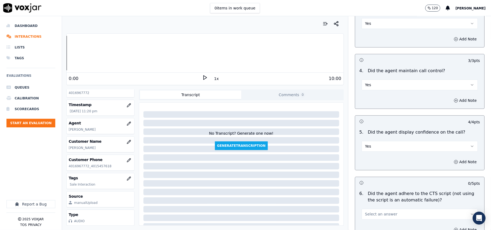
scroll to position [958, 0]
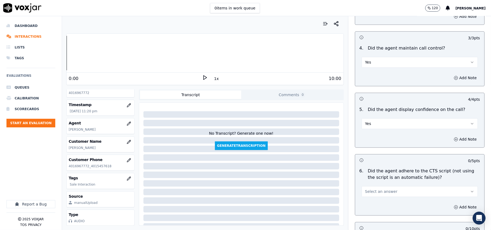
click at [373, 181] on div "Select an answer" at bounding box center [419, 189] width 125 height 16
click at [373, 190] on button "Select an answer" at bounding box center [419, 191] width 116 height 11
click at [370, 198] on div "Yes" at bounding box center [408, 197] width 104 height 9
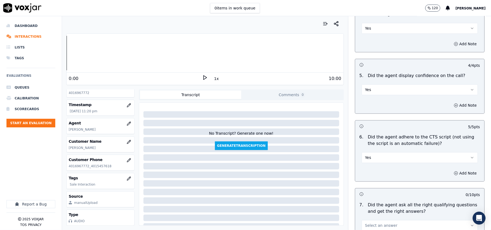
scroll to position [1018, 0]
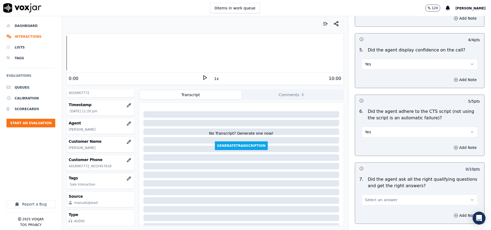
click at [376, 195] on button "Select an answer" at bounding box center [419, 200] width 116 height 11
click at [372, 208] on div "Yes" at bounding box center [408, 206] width 104 height 9
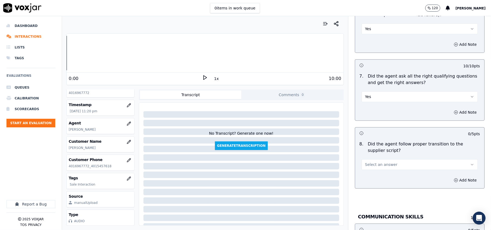
scroll to position [1137, 0]
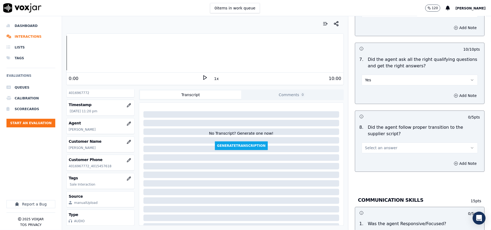
click at [381, 145] on button "Select an answer" at bounding box center [419, 148] width 116 height 11
click at [375, 151] on div "Yes" at bounding box center [408, 154] width 104 height 9
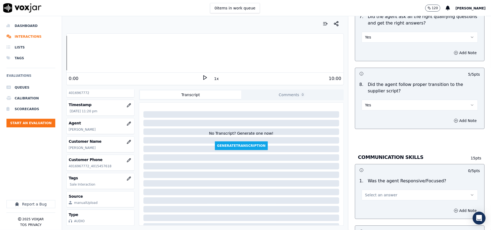
scroll to position [1197, 0]
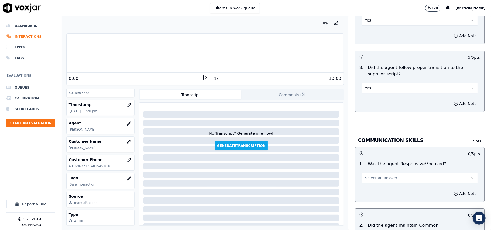
click at [378, 175] on span "Select an answer" at bounding box center [381, 177] width 32 height 5
click at [379, 182] on div "Yes" at bounding box center [408, 184] width 104 height 9
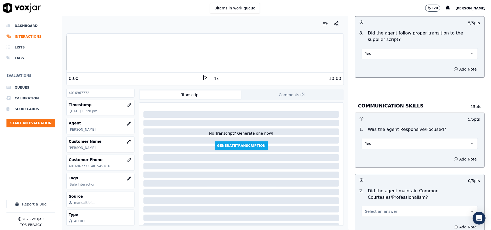
scroll to position [1257, 0]
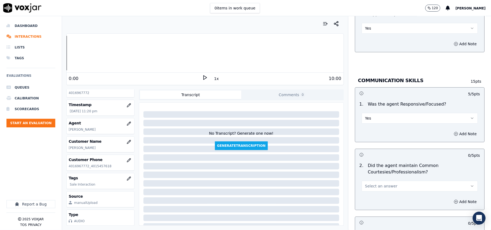
click at [374, 183] on span "Select an answer" at bounding box center [381, 185] width 32 height 5
click at [377, 190] on div "Yes" at bounding box center [408, 192] width 104 height 9
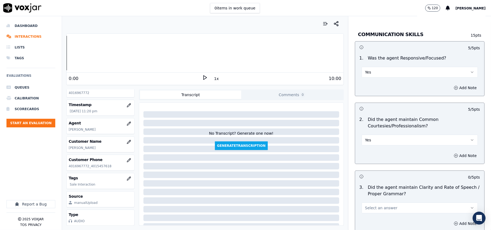
scroll to position [1348, 0]
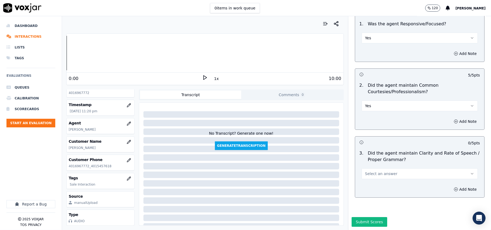
click at [374, 171] on span "Select an answer" at bounding box center [381, 173] width 32 height 5
click at [373, 173] on div "Yes" at bounding box center [408, 169] width 104 height 9
click at [370, 217] on button "Submit Scores" at bounding box center [369, 222] width 36 height 10
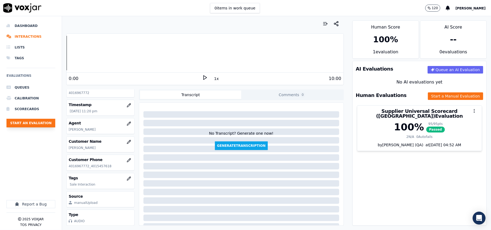
click at [36, 121] on button "Start an Evaluation" at bounding box center [30, 123] width 49 height 9
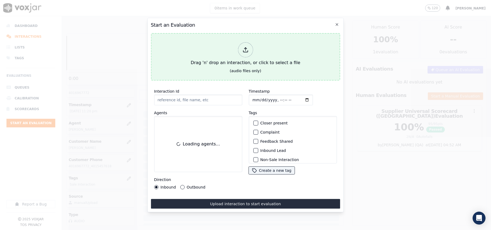
click at [232, 54] on div "Drag 'n' drop an interaction, or click to select a file" at bounding box center [245, 54] width 114 height 28
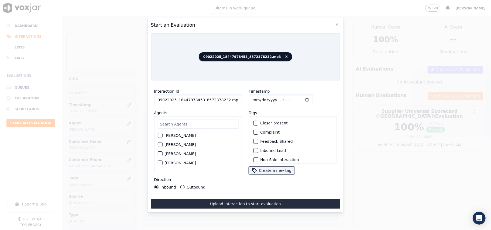
click at [206, 100] on input "09022025_18447978453_8572378232.mp3" at bounding box center [198, 100] width 88 height 11
paste input "8572378232"
type input "8572378232"
click at [258, 96] on input "Timestamp" at bounding box center [280, 100] width 64 height 11
type input "[DATE]T23:22"
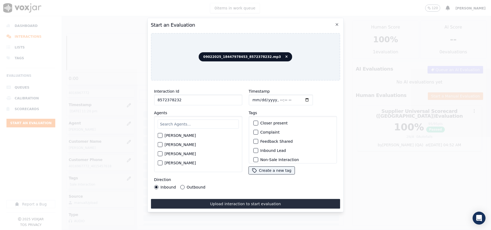
click at [190, 122] on input "text" at bounding box center [197, 124] width 81 height 9
type input "[PERSON_NAME]"
click at [187, 136] on div "[PERSON_NAME]" at bounding box center [197, 137] width 81 height 9
click at [181, 135] on label "[PERSON_NAME]" at bounding box center [179, 137] width 31 height 4
click at [162, 135] on button "[PERSON_NAME]" at bounding box center [159, 137] width 5 height 5
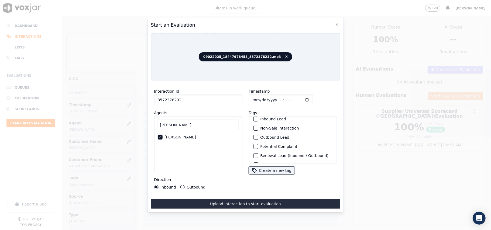
scroll to position [47, 0]
click at [262, 152] on div "Sale Interaction" at bounding box center [292, 156] width 83 height 9
click at [261, 155] on label "Sale Interaction" at bounding box center [275, 157] width 30 height 4
click at [258, 154] on button "Sale Interaction" at bounding box center [255, 156] width 5 height 5
click at [182, 185] on button "Outbound" at bounding box center [182, 187] width 4 height 4
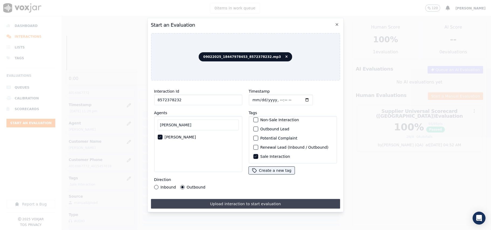
click at [199, 199] on button "Upload interaction to start evaluation" at bounding box center [245, 204] width 189 height 10
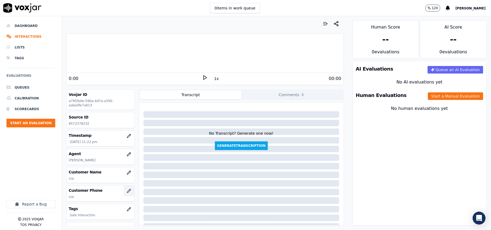
click at [127, 190] on icon "button" at bounding box center [129, 191] width 4 height 4
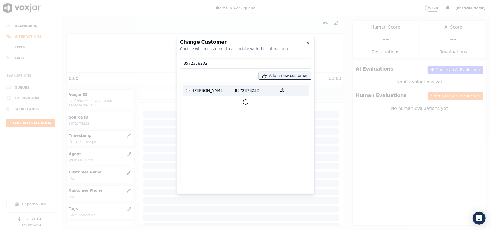
type input "8572378232"
click at [206, 90] on p "[PERSON_NAME]" at bounding box center [214, 90] width 42 height 8
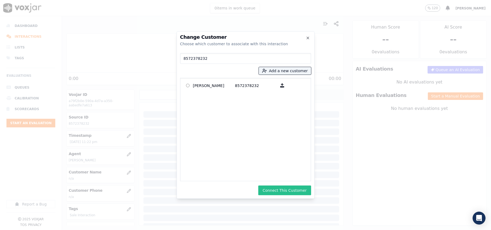
click at [297, 186] on button "Connect This Customer" at bounding box center [284, 191] width 53 height 10
click at [429, 97] on div at bounding box center [245, 115] width 491 height 230
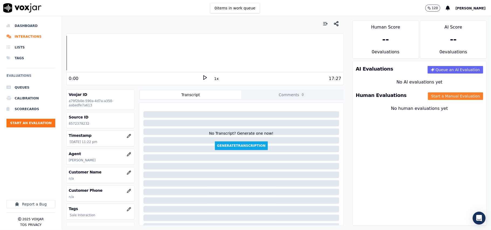
click at [430, 97] on button "Start a Manual Evaluation" at bounding box center [455, 96] width 55 height 8
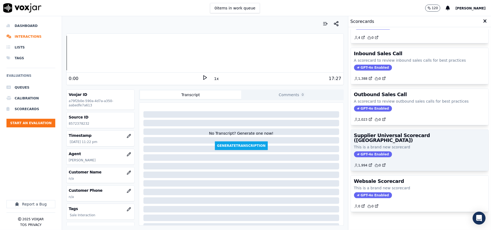
scroll to position [41, 0]
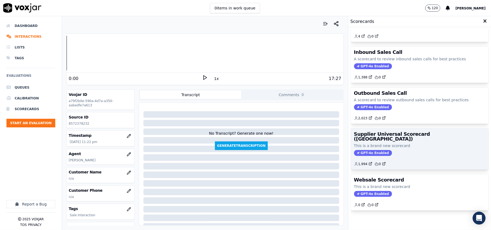
click at [398, 132] on h3 "Supplier Universal Scorecard ([GEOGRAPHIC_DATA])" at bounding box center [419, 137] width 131 height 10
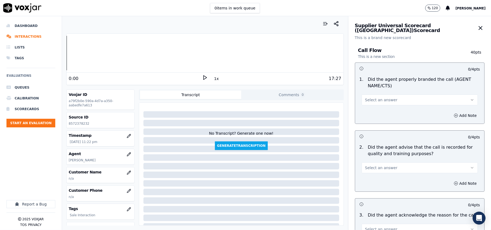
click at [376, 101] on span "Select an answer" at bounding box center [381, 99] width 32 height 5
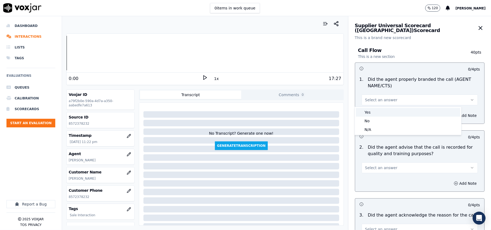
click at [366, 110] on div "Yes" at bounding box center [408, 112] width 104 height 9
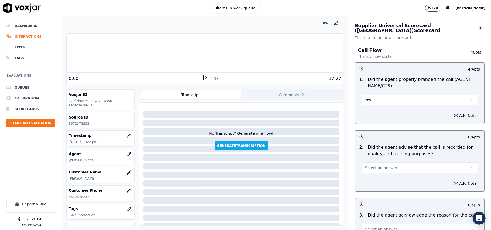
scroll to position [60, 0]
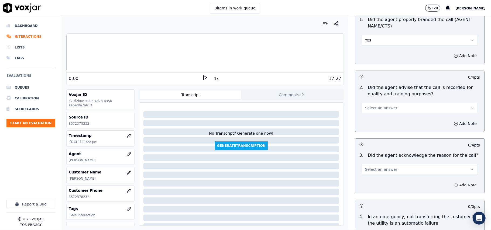
click at [374, 113] on button "Select an answer" at bounding box center [419, 108] width 116 height 11
click at [369, 122] on div "Yes" at bounding box center [408, 120] width 104 height 9
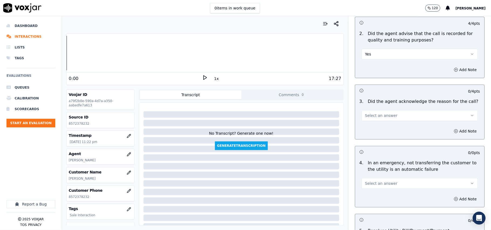
scroll to position [179, 0]
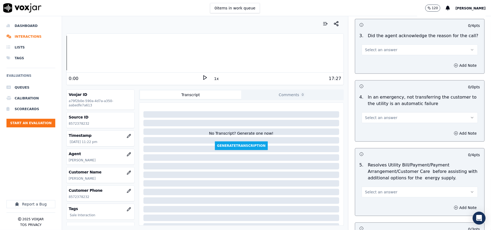
click at [370, 61] on div "Add Note" at bounding box center [419, 65] width 129 height 16
click at [370, 52] on span "Select an answer" at bounding box center [381, 49] width 32 height 5
click at [368, 61] on div "Yes" at bounding box center [408, 62] width 104 height 9
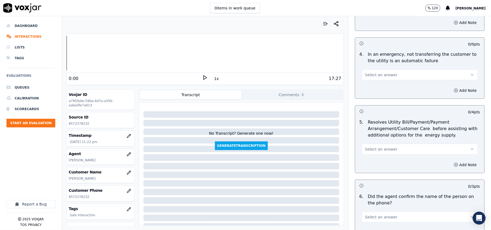
scroll to position [240, 0]
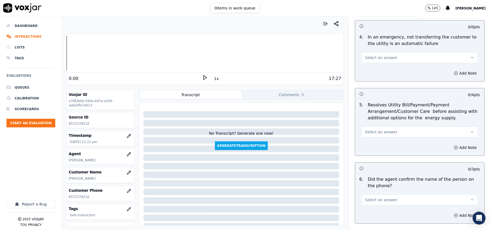
click at [373, 54] on button "Select an answer" at bounding box center [419, 57] width 116 height 11
click at [370, 86] on div "N/A" at bounding box center [408, 87] width 104 height 9
click at [370, 134] on span "Select an answer" at bounding box center [381, 131] width 32 height 5
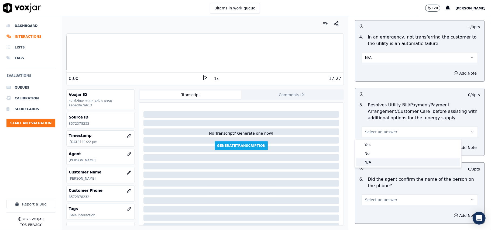
click at [367, 163] on div "N/A" at bounding box center [408, 162] width 104 height 9
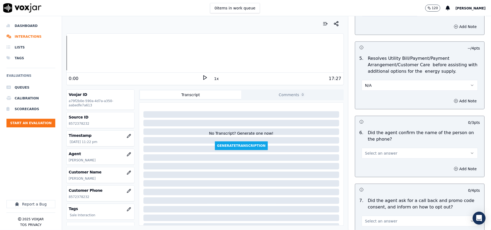
scroll to position [359, 0]
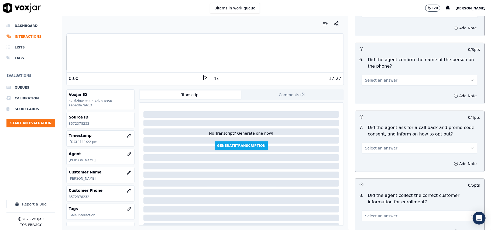
click at [371, 81] on span "Select an answer" at bounding box center [381, 80] width 32 height 5
click at [362, 93] on div "Yes" at bounding box center [408, 93] width 104 height 9
click at [379, 150] on span "Select an answer" at bounding box center [381, 147] width 32 height 5
click at [373, 162] on div "Yes" at bounding box center [408, 161] width 104 height 9
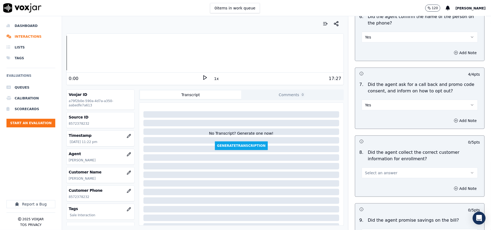
scroll to position [419, 0]
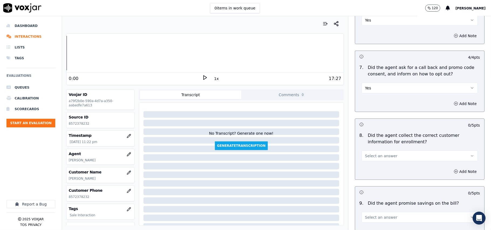
click at [365, 157] on span "Select an answer" at bounding box center [381, 155] width 32 height 5
drag, startPoint x: 365, startPoint y: 166, endPoint x: 365, endPoint y: 169, distance: 3.6
click at [365, 169] on div "Yes" at bounding box center [408, 169] width 104 height 9
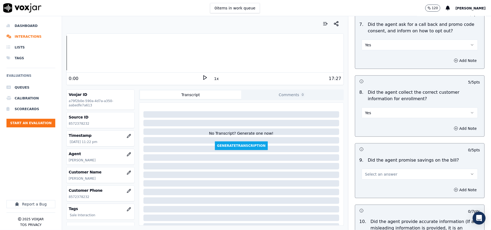
scroll to position [479, 0]
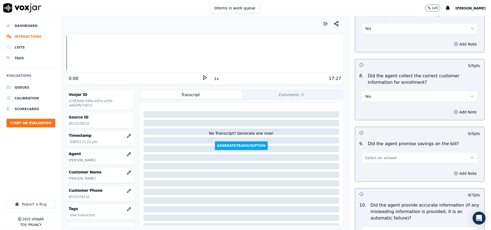
click at [366, 161] on span "Select an answer" at bounding box center [381, 157] width 32 height 5
click at [369, 191] on div "N/A" at bounding box center [408, 189] width 104 height 9
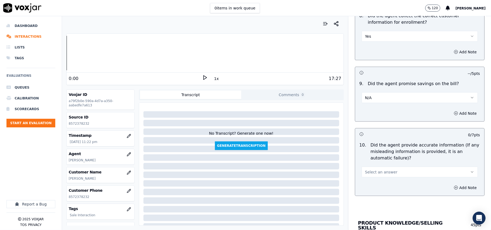
click at [369, 172] on span "Select an answer" at bounding box center [381, 171] width 32 height 5
click at [366, 188] on div "Yes" at bounding box center [408, 186] width 104 height 9
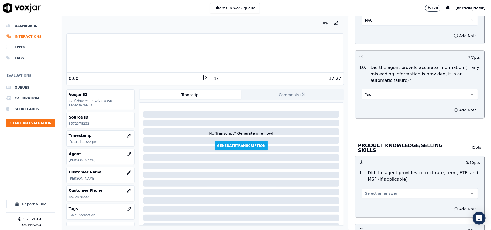
scroll to position [658, 0]
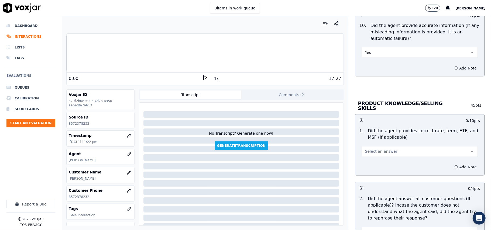
drag, startPoint x: 376, startPoint y: 150, endPoint x: 376, endPoint y: 155, distance: 4.8
click at [376, 151] on span "Select an answer" at bounding box center [381, 151] width 32 height 5
click at [375, 164] on div "Yes" at bounding box center [408, 163] width 104 height 9
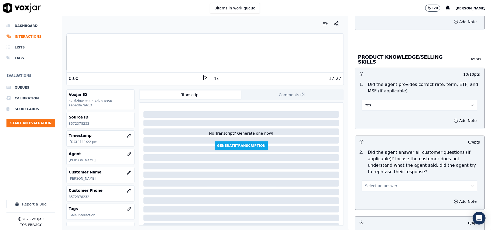
scroll to position [718, 0]
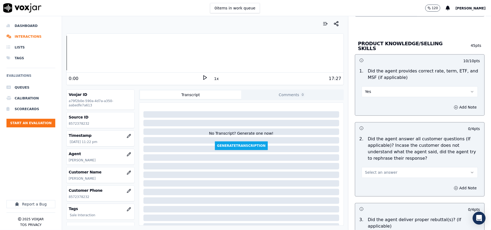
drag, startPoint x: 367, startPoint y: 171, endPoint x: 367, endPoint y: 177, distance: 5.4
click at [367, 172] on span "Select an answer" at bounding box center [381, 172] width 32 height 5
click at [367, 188] on div "Yes" at bounding box center [408, 184] width 104 height 9
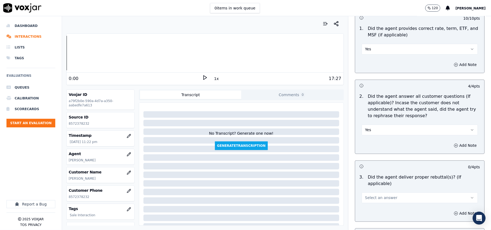
scroll to position [778, 0]
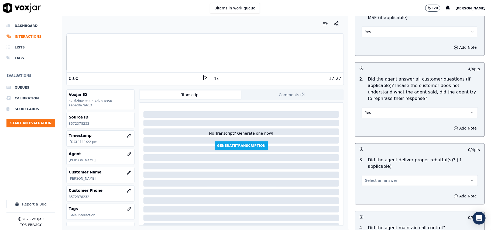
click at [371, 178] on span "Select an answer" at bounding box center [381, 180] width 32 height 5
click at [369, 188] on div "Yes" at bounding box center [408, 185] width 104 height 9
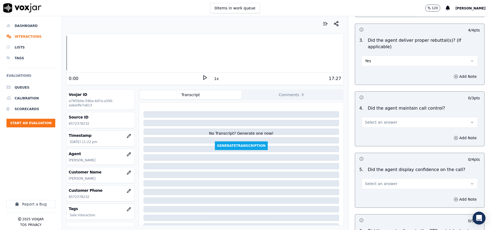
click at [371, 112] on div "Select an answer" at bounding box center [419, 120] width 125 height 16
click at [370, 120] on span "Select an answer" at bounding box center [381, 122] width 32 height 5
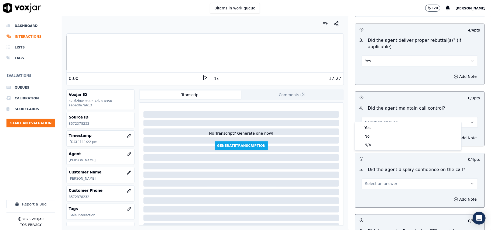
click at [370, 123] on div "Yes" at bounding box center [408, 127] width 104 height 9
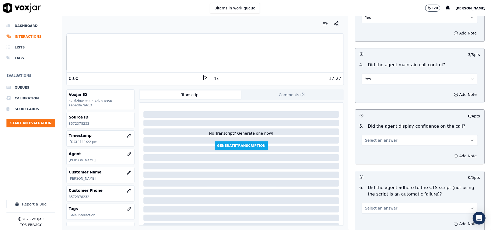
scroll to position [958, 0]
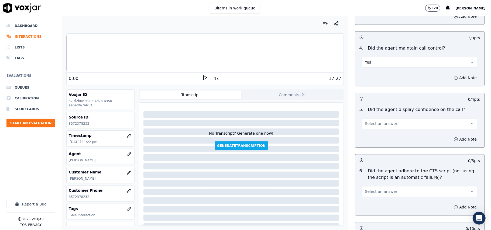
click at [379, 121] on span "Select an answer" at bounding box center [381, 123] width 32 height 5
click at [376, 128] on div "Yes" at bounding box center [408, 129] width 104 height 9
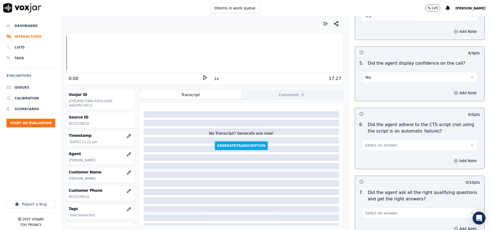
scroll to position [1018, 0]
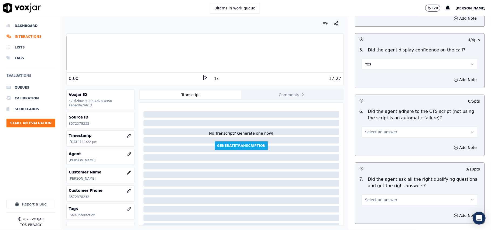
click at [375, 129] on span "Select an answer" at bounding box center [381, 131] width 32 height 5
click at [370, 139] on div "Yes" at bounding box center [408, 137] width 104 height 9
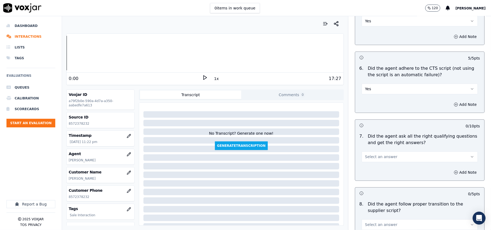
scroll to position [1078, 0]
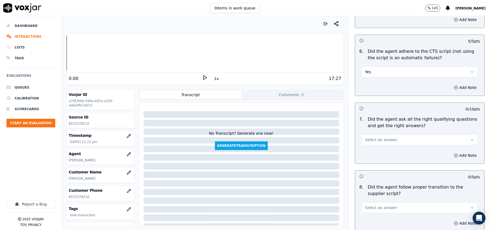
click at [367, 137] on span "Select an answer" at bounding box center [381, 139] width 32 height 5
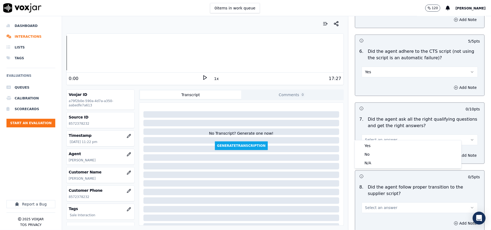
click at [367, 141] on div "Yes No N/A" at bounding box center [408, 154] width 106 height 28
click at [366, 143] on div "Yes" at bounding box center [408, 145] width 104 height 9
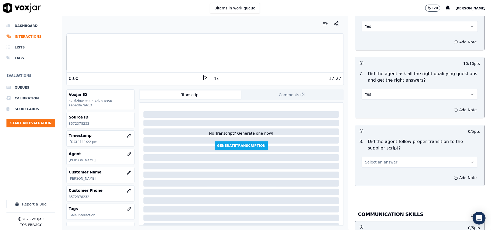
scroll to position [1137, 0]
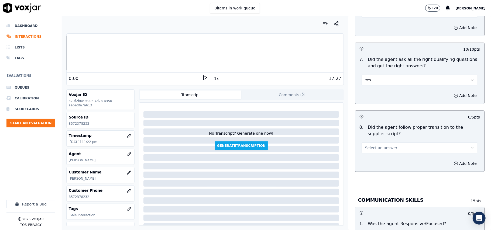
click at [370, 145] on span "Select an answer" at bounding box center [381, 147] width 32 height 5
click at [371, 155] on div "Yes" at bounding box center [408, 154] width 104 height 9
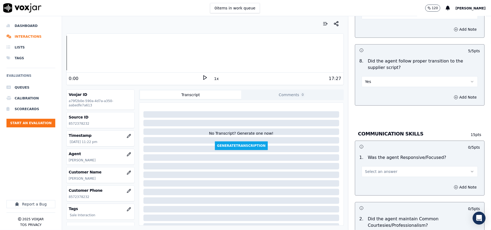
scroll to position [1257, 0]
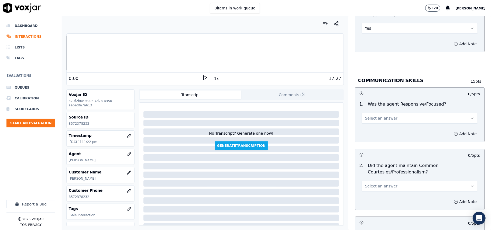
click at [377, 116] on span "Select an answer" at bounding box center [381, 118] width 32 height 5
click at [374, 121] on div "Yes" at bounding box center [408, 124] width 104 height 9
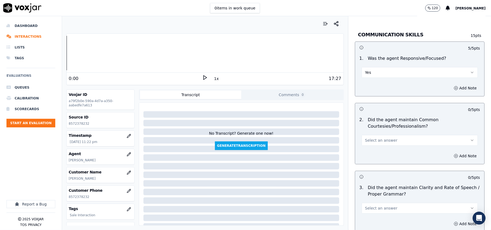
scroll to position [1317, 0]
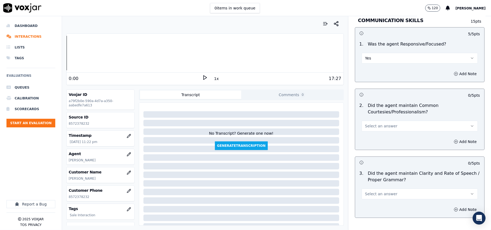
click at [375, 123] on button "Select an answer" at bounding box center [419, 126] width 116 height 11
click at [374, 130] on div "Yes" at bounding box center [408, 132] width 104 height 9
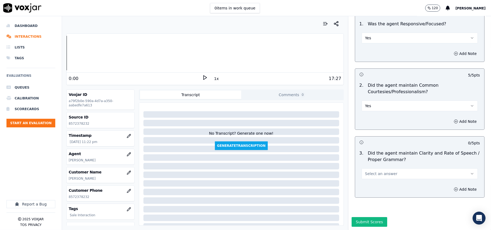
scroll to position [1348, 0]
click at [372, 168] on button "Select an answer" at bounding box center [419, 173] width 116 height 11
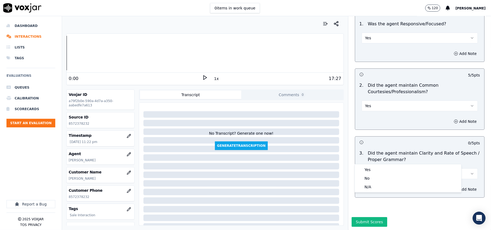
click at [369, 165] on div "Yes No N/A" at bounding box center [408, 178] width 106 height 28
click at [365, 171] on div "Yes" at bounding box center [408, 169] width 104 height 9
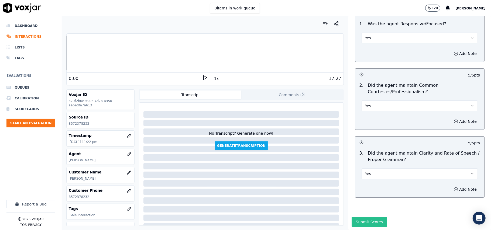
click at [364, 217] on button "Submit Scores" at bounding box center [369, 222] width 36 height 10
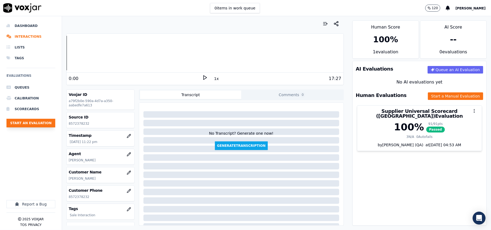
click at [50, 123] on button "Start an Evaluation" at bounding box center [30, 123] width 49 height 9
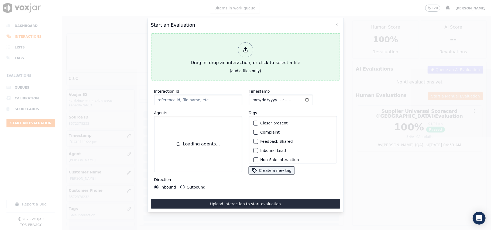
click at [252, 60] on div "Drag 'n' drop an interaction, or click to select a file" at bounding box center [245, 54] width 114 height 28
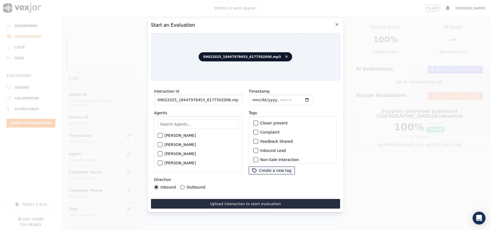
click at [195, 99] on input "09022025_18447978453_6177502006.mp3" at bounding box center [198, 100] width 88 height 11
paste input "6177502006"
type input "6177502006"
click at [257, 96] on input "Timestamp" at bounding box center [280, 100] width 64 height 11
type input "[DATE]T23:23"
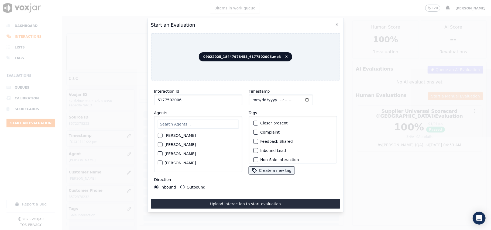
click at [178, 120] on input "text" at bounding box center [197, 124] width 81 height 9
type input "[PERSON_NAME]"
click at [196, 136] on label "[PERSON_NAME]" at bounding box center [179, 137] width 31 height 4
click at [162, 136] on button "[PERSON_NAME]" at bounding box center [159, 137] width 5 height 5
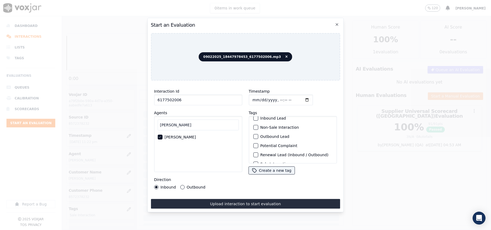
scroll to position [47, 0]
click at [256, 152] on div "Sale Interaction" at bounding box center [292, 156] width 83 height 9
click at [253, 155] on div "button" at bounding box center [255, 157] width 4 height 4
click at [186, 185] on label "Outbound" at bounding box center [195, 187] width 19 height 4
click at [184, 185] on button "Outbound" at bounding box center [182, 187] width 4 height 4
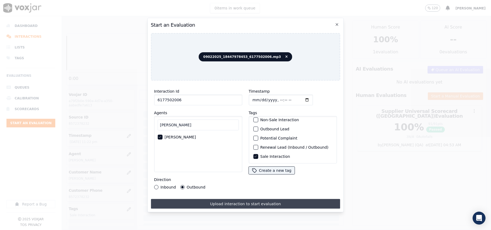
click at [197, 203] on button "Upload interaction to start evaluation" at bounding box center [245, 204] width 189 height 10
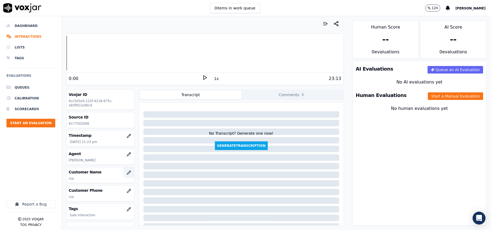
click at [123, 174] on button "button" at bounding box center [128, 172] width 11 height 11
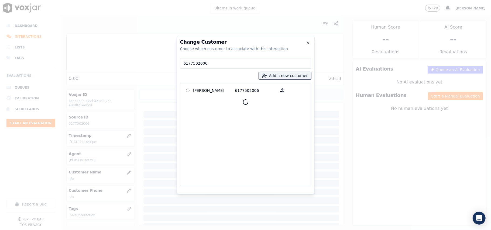
type input "6177502006"
click at [203, 88] on p "[PERSON_NAME]" at bounding box center [214, 90] width 42 height 8
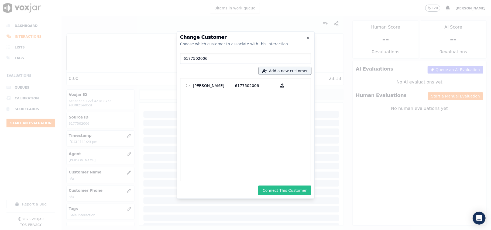
click at [283, 187] on button "Connect This Customer" at bounding box center [284, 191] width 53 height 10
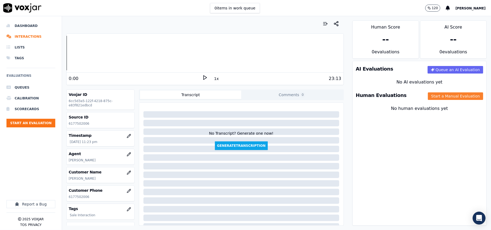
click at [442, 97] on button "Start a Manual Evaluation" at bounding box center [455, 96] width 55 height 8
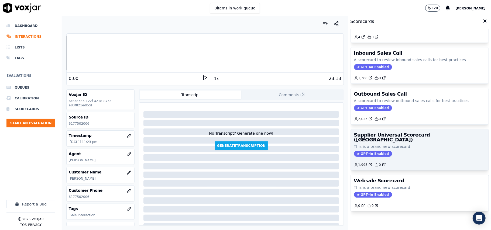
scroll to position [41, 0]
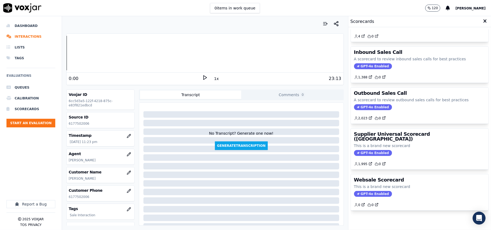
click at [405, 140] on div "Supplier Universal Scorecard ([GEOGRAPHIC_DATA]) This is a brand new scorecard …" at bounding box center [420, 149] width 138 height 41
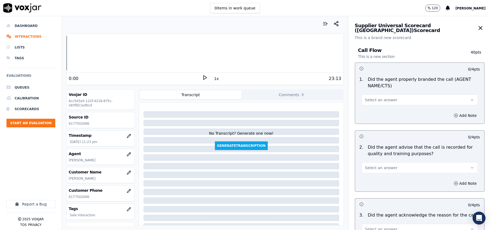
click at [390, 102] on button "Select an answer" at bounding box center [419, 100] width 116 height 11
click at [383, 111] on div "Yes" at bounding box center [408, 112] width 104 height 9
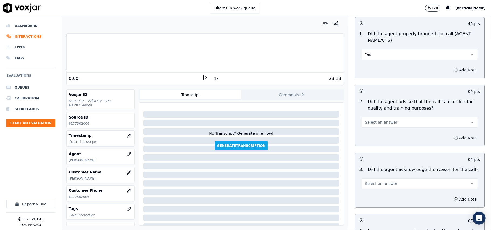
scroll to position [60, 0]
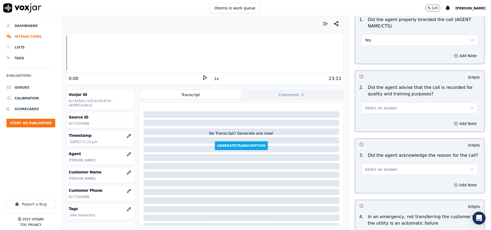
click at [369, 108] on span "Select an answer" at bounding box center [381, 107] width 32 height 5
click at [369, 119] on div "Yes" at bounding box center [408, 120] width 104 height 9
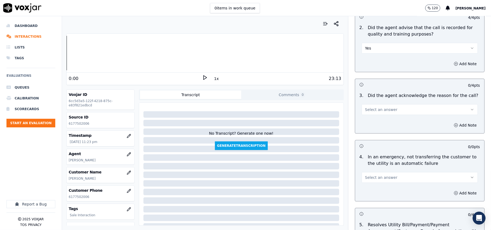
click at [369, 113] on button "Select an answer" at bounding box center [419, 109] width 116 height 11
click at [368, 121] on div "Yes" at bounding box center [408, 122] width 104 height 9
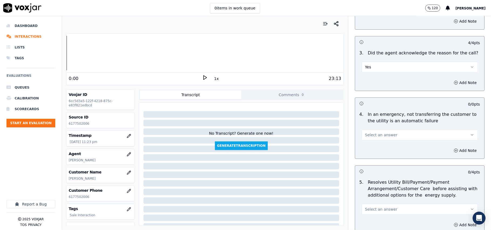
scroll to position [179, 0]
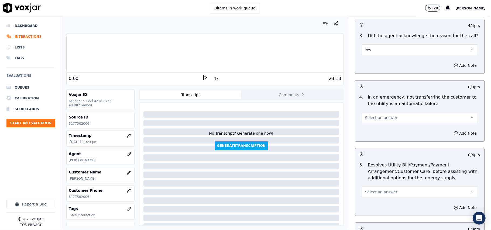
click at [373, 118] on span "Select an answer" at bounding box center [381, 117] width 32 height 5
click at [369, 147] on div "N/A" at bounding box center [408, 147] width 104 height 9
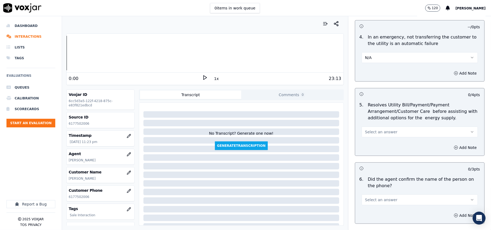
click at [373, 131] on span "Select an answer" at bounding box center [381, 131] width 32 height 5
click at [370, 158] on div "N/A" at bounding box center [408, 162] width 104 height 9
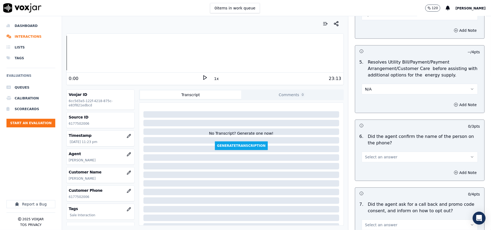
scroll to position [299, 0]
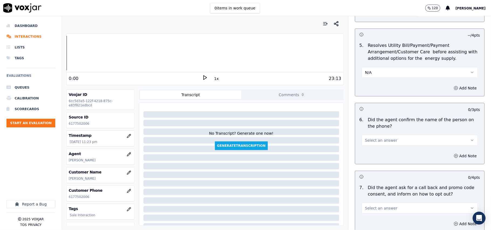
click at [373, 141] on span "Select an answer" at bounding box center [381, 140] width 32 height 5
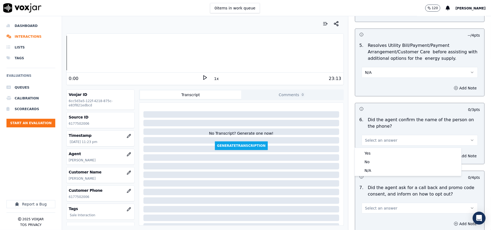
click at [370, 148] on div "Yes No N/A" at bounding box center [408, 162] width 106 height 28
click at [370, 151] on div "Yes" at bounding box center [408, 153] width 104 height 9
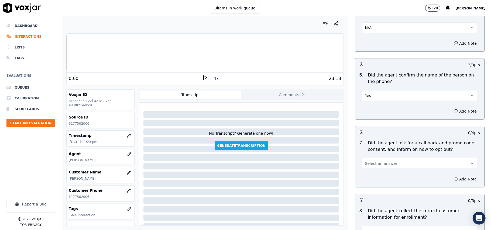
scroll to position [359, 0]
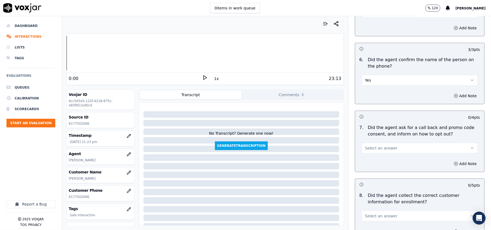
click at [370, 146] on button "Select an answer" at bounding box center [419, 148] width 116 height 11
click at [370, 160] on div "Yes" at bounding box center [408, 161] width 104 height 9
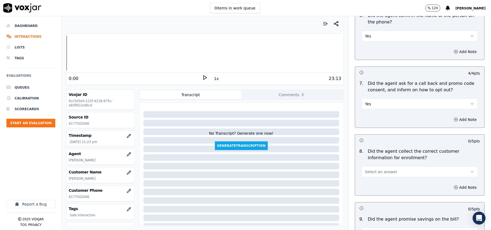
scroll to position [419, 0]
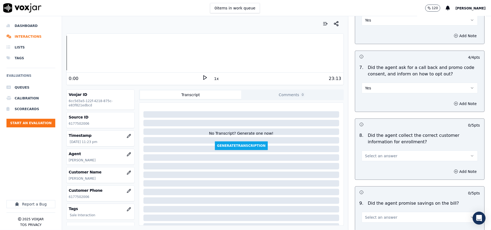
click at [368, 158] on span "Select an answer" at bounding box center [381, 155] width 32 height 5
click at [369, 169] on div "Yes" at bounding box center [408, 169] width 104 height 9
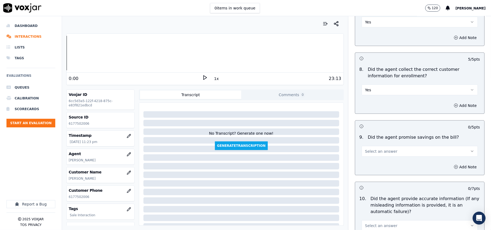
scroll to position [539, 0]
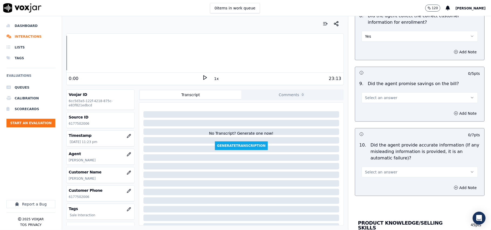
click at [365, 98] on span "Select an answer" at bounding box center [381, 97] width 32 height 5
click at [370, 129] on div "N/A" at bounding box center [408, 128] width 104 height 9
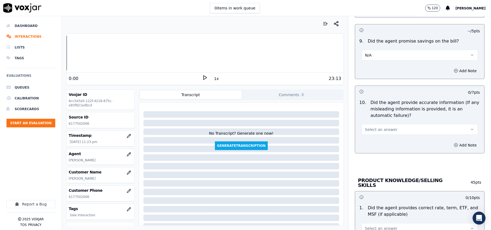
scroll to position [599, 0]
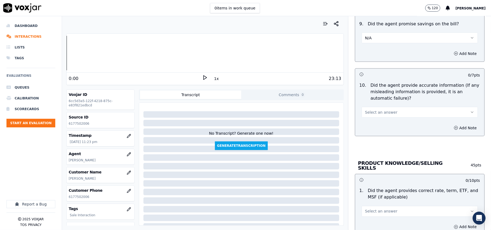
click at [367, 112] on span "Select an answer" at bounding box center [381, 112] width 32 height 5
click at [367, 123] on div "Yes" at bounding box center [408, 126] width 104 height 9
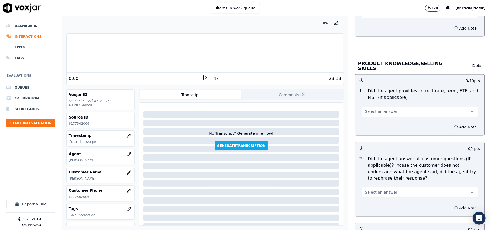
scroll to position [718, 0]
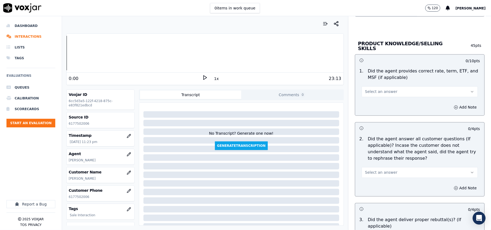
click at [365, 89] on span "Select an answer" at bounding box center [381, 91] width 32 height 5
click at [363, 100] on div "Yes" at bounding box center [408, 103] width 104 height 9
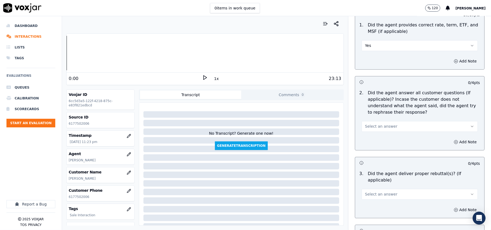
scroll to position [778, 0]
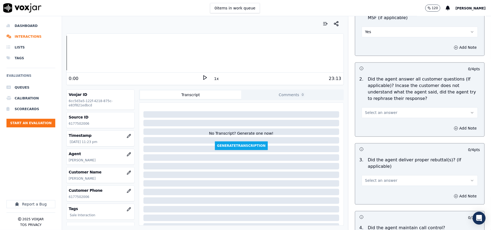
click at [370, 112] on span "Select an answer" at bounding box center [381, 112] width 32 height 5
click at [369, 125] on div "Yes" at bounding box center [408, 124] width 104 height 9
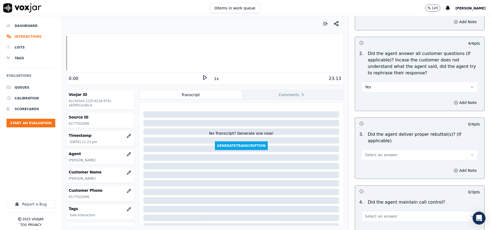
scroll to position [838, 0]
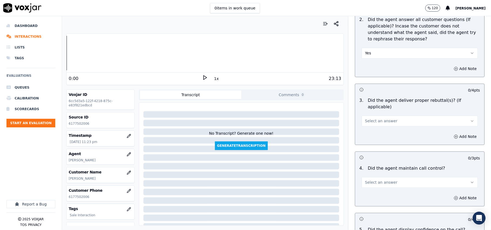
click at [367, 119] on button "Select an answer" at bounding box center [419, 121] width 116 height 11
click at [368, 126] on div "Yes" at bounding box center [408, 126] width 104 height 9
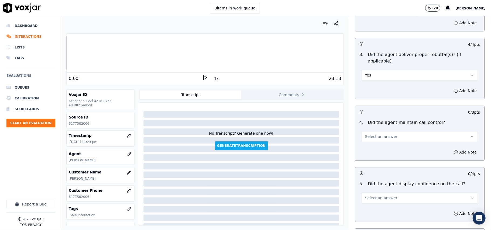
scroll to position [898, 0]
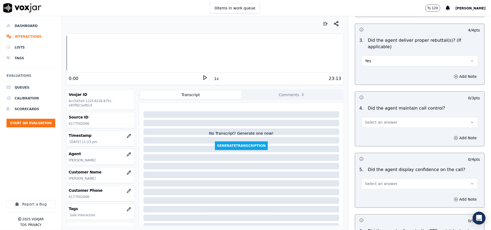
click at [375, 120] on span "Select an answer" at bounding box center [381, 122] width 32 height 5
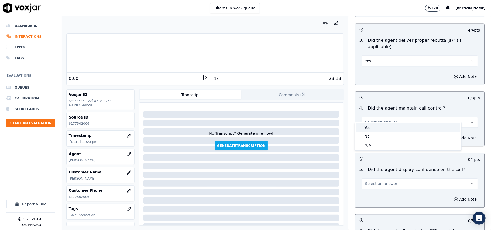
click at [372, 125] on div "Yes" at bounding box center [408, 127] width 104 height 9
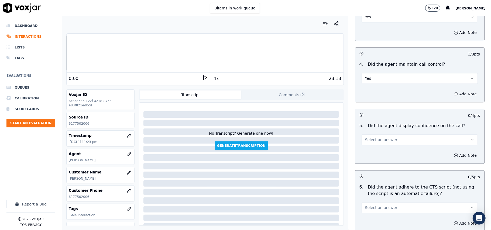
scroll to position [958, 0]
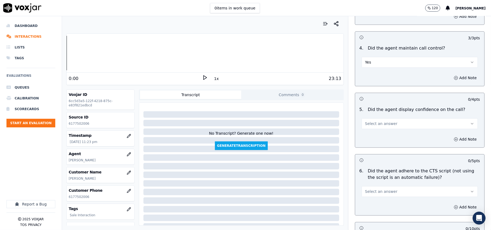
click at [371, 121] on span "Select an answer" at bounding box center [381, 123] width 32 height 5
click at [371, 125] on div "Yes" at bounding box center [408, 129] width 104 height 9
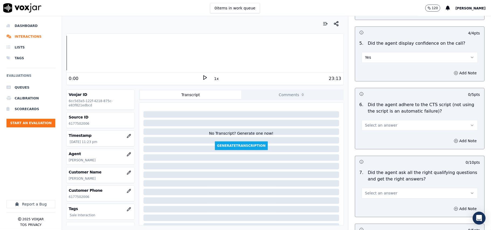
scroll to position [1078, 0]
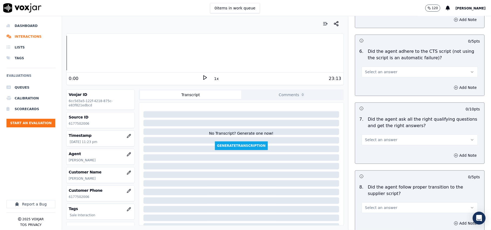
click at [370, 67] on button "Select an answer" at bounding box center [419, 72] width 116 height 11
click at [368, 74] on div "Yes" at bounding box center [408, 78] width 104 height 9
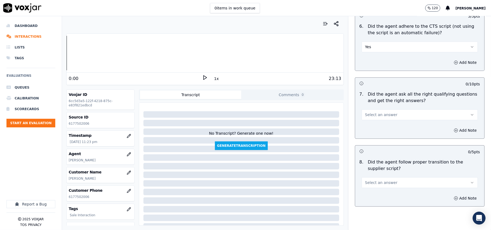
scroll to position [1137, 0]
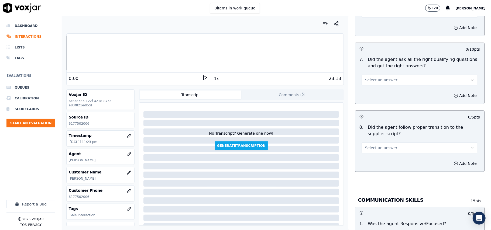
click at [367, 77] on span "Select an answer" at bounding box center [381, 79] width 32 height 5
click at [364, 85] on div "Yes" at bounding box center [408, 86] width 104 height 9
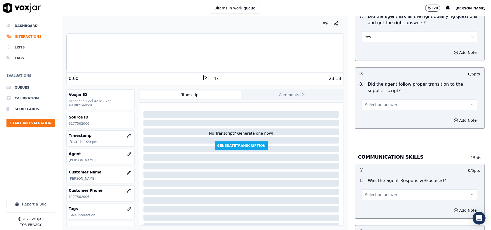
scroll to position [1197, 0]
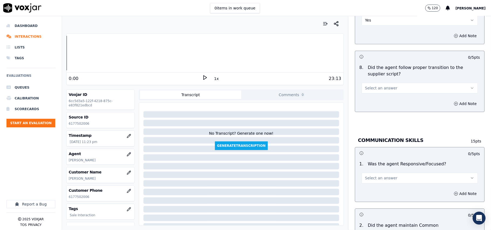
click at [370, 85] on span "Select an answer" at bounding box center [381, 87] width 32 height 5
click at [372, 95] on div "Yes" at bounding box center [408, 94] width 104 height 9
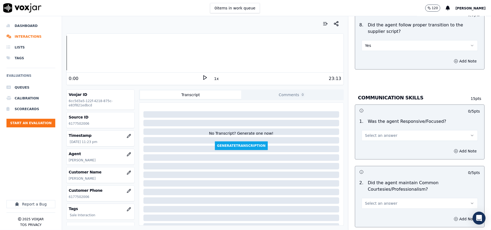
scroll to position [1257, 0]
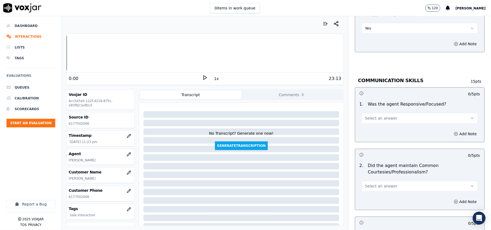
click at [372, 116] on span "Select an answer" at bounding box center [381, 118] width 32 height 5
click at [369, 126] on div "Yes" at bounding box center [408, 124] width 104 height 9
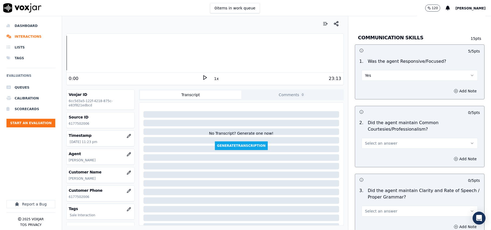
scroll to position [1317, 0]
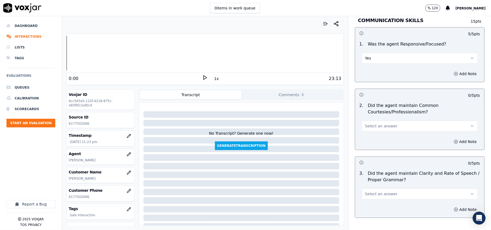
click at [374, 123] on span "Select an answer" at bounding box center [381, 125] width 32 height 5
click at [371, 130] on div "Yes" at bounding box center [408, 132] width 104 height 9
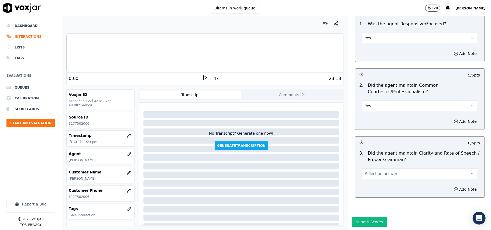
scroll to position [1348, 0]
click at [371, 168] on button "Select an answer" at bounding box center [419, 173] width 116 height 11
click at [373, 167] on div "Yes" at bounding box center [408, 169] width 104 height 9
click at [369, 217] on button "Submit Scores" at bounding box center [369, 222] width 36 height 10
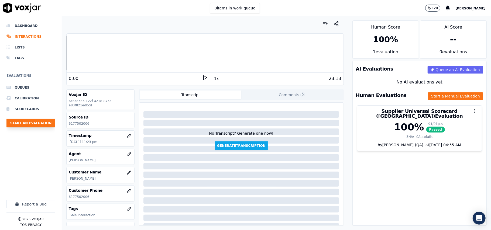
click at [42, 126] on button "Start an Evaluation" at bounding box center [30, 123] width 49 height 9
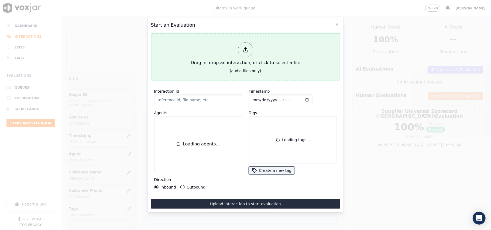
click at [243, 57] on div "Drag 'n' drop an interaction, or click to select a file" at bounding box center [245, 54] width 114 height 28
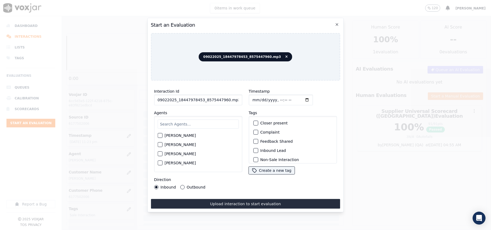
click at [181, 97] on input "09022025_18447978453_8575447960.mp3" at bounding box center [198, 100] width 88 height 11
paste input "8575447960"
type input "8575447960"
click at [260, 96] on input "Timestamp" at bounding box center [280, 100] width 64 height 11
type input "[DATE]T23:27"
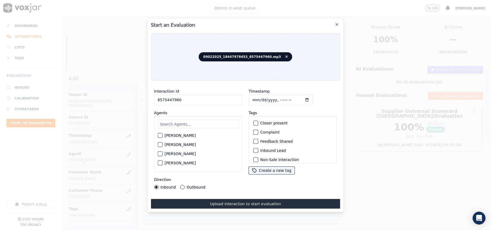
click at [178, 121] on input "text" at bounding box center [197, 124] width 81 height 9
type input "ISIS"
click at [172, 135] on label "[PERSON_NAME]" at bounding box center [179, 137] width 31 height 4
click at [162, 135] on button "[PERSON_NAME]" at bounding box center [159, 137] width 5 height 5
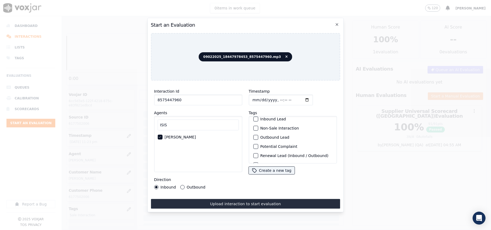
scroll to position [47, 0]
click at [269, 155] on label "Sale Interaction" at bounding box center [275, 157] width 30 height 4
click at [258, 154] on button "Sale Interaction" at bounding box center [255, 156] width 5 height 5
click at [194, 185] on label "Outbound" at bounding box center [195, 187] width 19 height 4
click at [184, 185] on button "Outbound" at bounding box center [182, 187] width 4 height 4
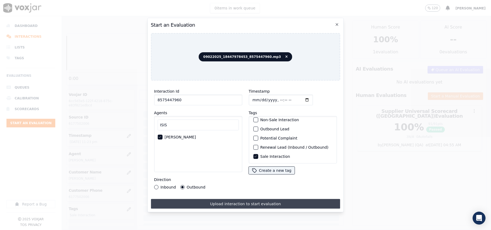
click at [214, 201] on button "Upload interaction to start evaluation" at bounding box center [245, 204] width 189 height 10
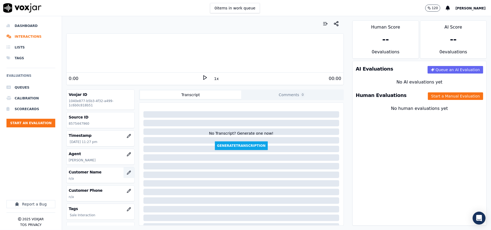
click at [126, 170] on button "button" at bounding box center [128, 172] width 11 height 11
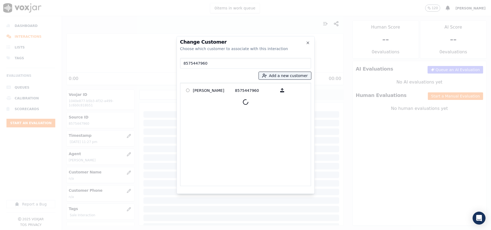
type input "8575447960"
click at [220, 93] on p "[PERSON_NAME]" at bounding box center [214, 90] width 42 height 8
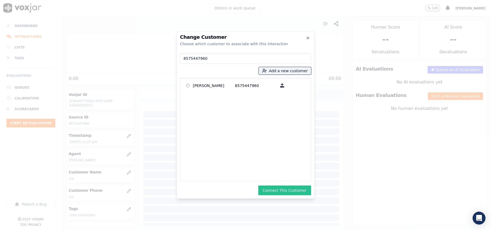
click at [277, 186] on button "Connect This Customer" at bounding box center [284, 191] width 53 height 10
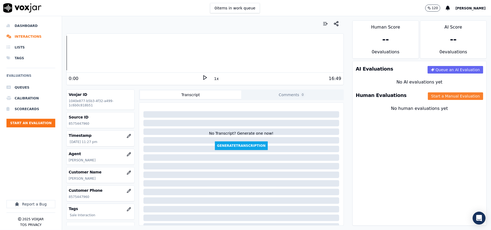
click at [432, 93] on div "Human Evaluations Start a Manual Evaluation" at bounding box center [419, 96] width 134 height 16
click at [433, 94] on button "Start a Manual Evaluation" at bounding box center [455, 96] width 55 height 8
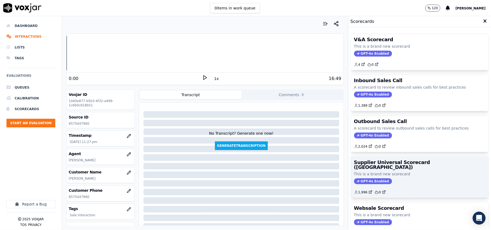
scroll to position [41, 0]
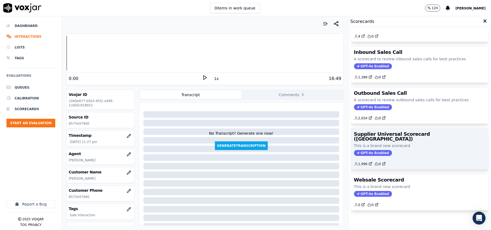
click at [411, 158] on div "1,996 0" at bounding box center [419, 162] width 131 height 9
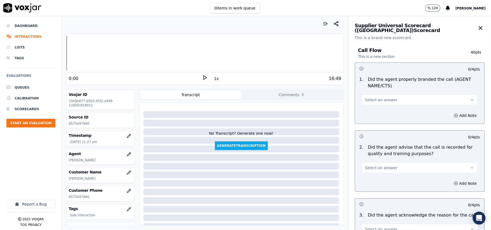
click at [375, 98] on span "Select an answer" at bounding box center [381, 99] width 32 height 5
click at [367, 114] on div "Yes" at bounding box center [408, 112] width 104 height 9
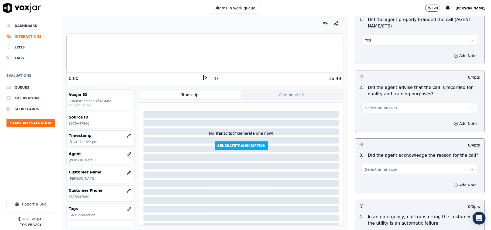
drag, startPoint x: 366, startPoint y: 100, endPoint x: 363, endPoint y: 118, distance: 17.4
click at [366, 102] on div "Select an answer" at bounding box center [419, 105] width 125 height 16
click at [367, 108] on span "Select an answer" at bounding box center [381, 107] width 32 height 5
click at [366, 120] on div "Yes" at bounding box center [408, 120] width 104 height 9
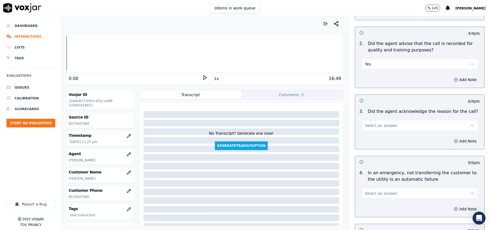
scroll to position [120, 0]
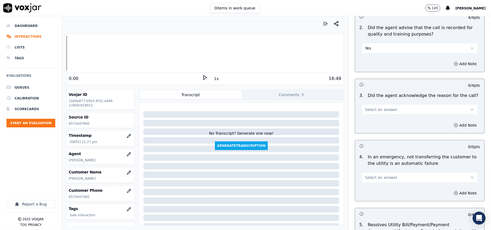
click at [370, 115] on button "Select an answer" at bounding box center [419, 109] width 116 height 11
click at [370, 125] on div "Yes" at bounding box center [408, 122] width 104 height 9
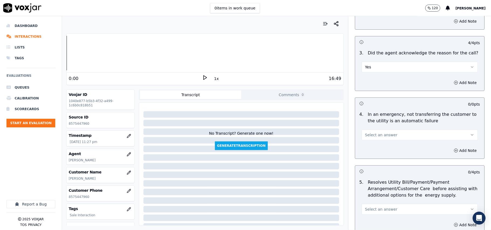
scroll to position [179, 0]
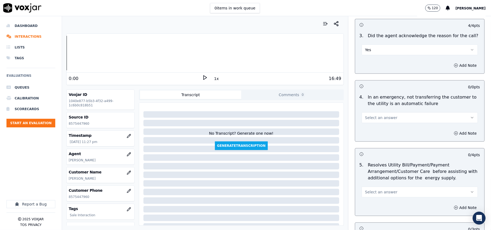
click at [372, 121] on button "Select an answer" at bounding box center [419, 117] width 116 height 11
click at [371, 150] on div "N/A" at bounding box center [408, 147] width 104 height 9
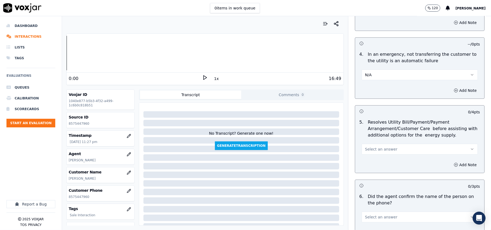
scroll to position [240, 0]
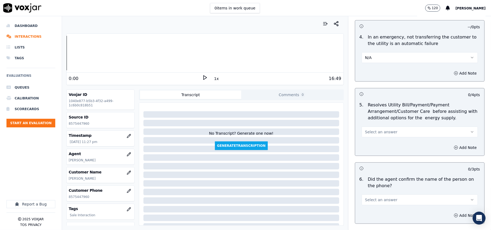
click at [373, 130] on span "Select an answer" at bounding box center [381, 131] width 32 height 5
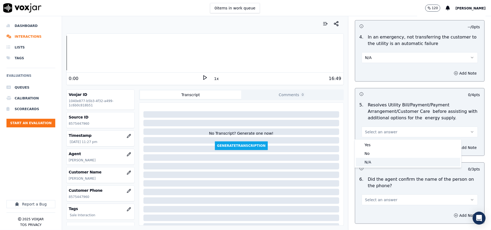
click at [371, 158] on div "N/A" at bounding box center [408, 162] width 104 height 9
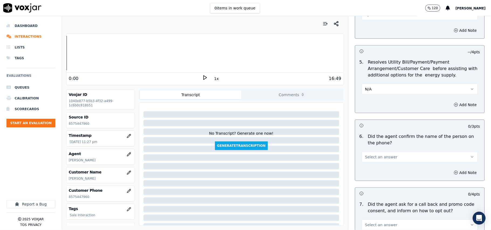
scroll to position [299, 0]
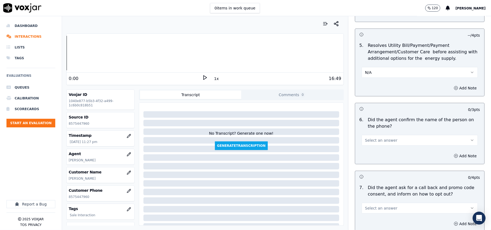
click at [370, 135] on div "Select an answer" at bounding box center [419, 140] width 116 height 12
click at [367, 143] on span "Select an answer" at bounding box center [381, 140] width 32 height 5
click at [367, 152] on div "Yes" at bounding box center [408, 153] width 104 height 9
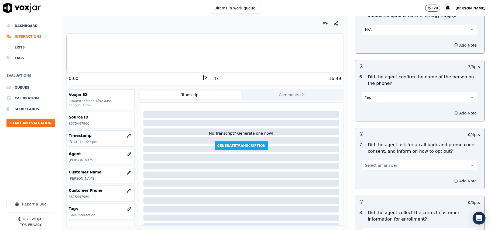
scroll to position [359, 0]
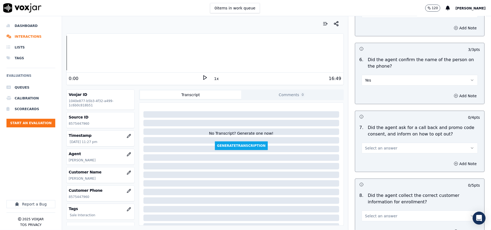
click at [370, 148] on span "Select an answer" at bounding box center [381, 147] width 32 height 5
click at [365, 162] on div "Yes" at bounding box center [408, 161] width 104 height 9
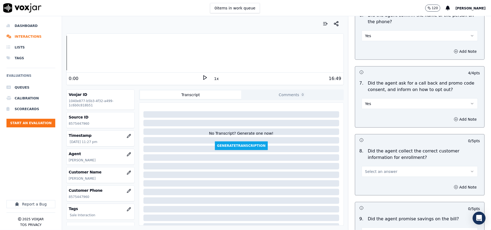
scroll to position [419, 0]
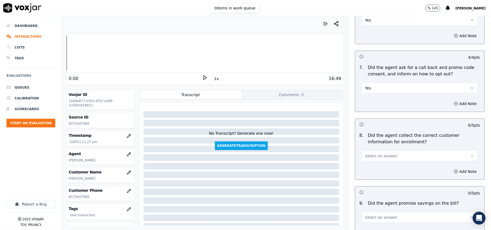
click at [372, 155] on span "Select an answer" at bounding box center [381, 155] width 32 height 5
click at [370, 170] on div "Yes" at bounding box center [408, 169] width 104 height 9
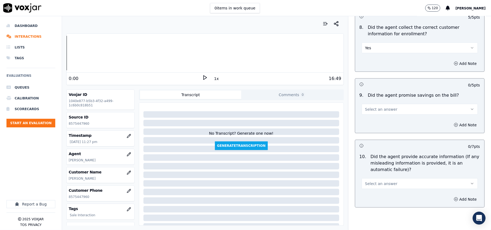
scroll to position [599, 0]
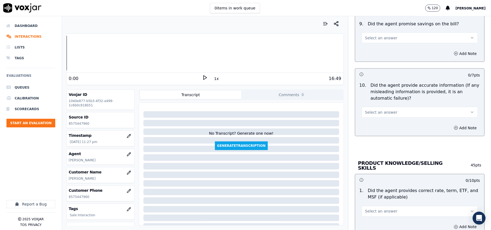
drag, startPoint x: 379, startPoint y: 39, endPoint x: 379, endPoint y: 44, distance: 4.8
click at [379, 39] on span "Select an answer" at bounding box center [381, 37] width 32 height 5
click at [383, 71] on div "N/A" at bounding box center [408, 68] width 104 height 9
click at [373, 117] on button "Select an answer" at bounding box center [419, 112] width 116 height 11
click at [369, 127] on div "Yes" at bounding box center [408, 126] width 104 height 9
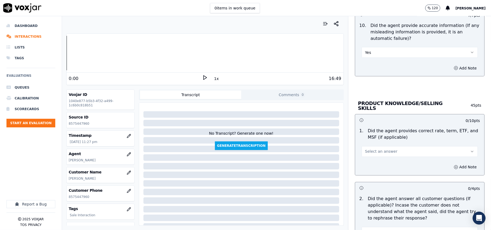
scroll to position [718, 0]
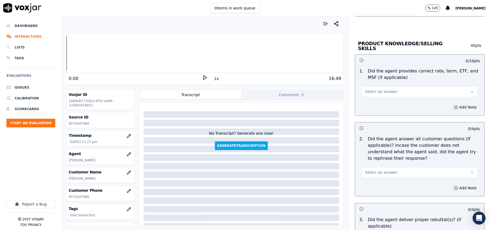
click at [380, 82] on div "Select an answer" at bounding box center [419, 89] width 125 height 16
click at [378, 94] on button "Select an answer" at bounding box center [419, 91] width 116 height 11
click at [376, 103] on div "Yes" at bounding box center [408, 103] width 104 height 9
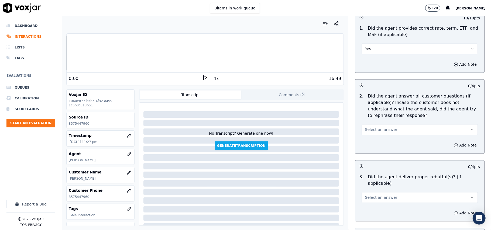
scroll to position [778, 0]
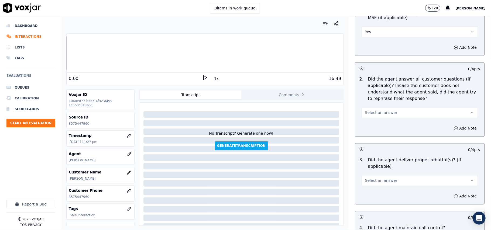
click at [376, 110] on span "Select an answer" at bounding box center [381, 112] width 32 height 5
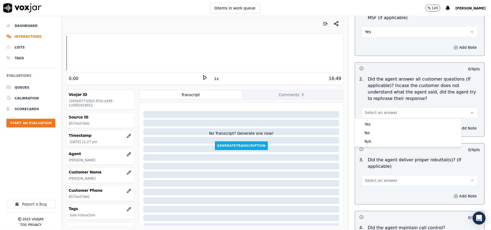
click at [374, 119] on div "Yes No N/A" at bounding box center [408, 133] width 106 height 28
click at [372, 122] on div "Yes" at bounding box center [408, 124] width 104 height 9
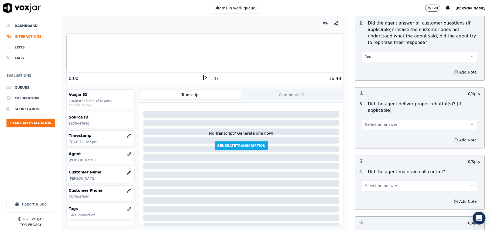
scroll to position [898, 0]
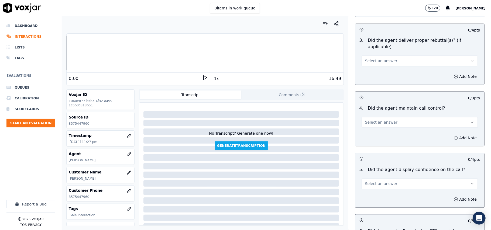
drag, startPoint x: 370, startPoint y: 55, endPoint x: 368, endPoint y: 58, distance: 3.3
click at [369, 58] on span "Select an answer" at bounding box center [381, 60] width 32 height 5
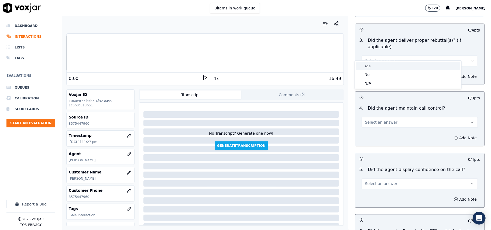
click at [366, 66] on div "Yes" at bounding box center [408, 66] width 104 height 9
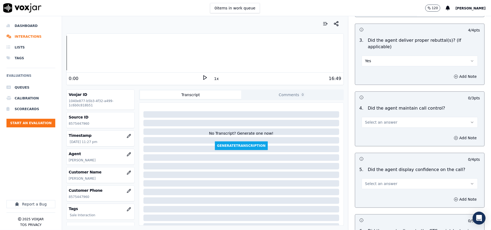
click at [372, 120] on span "Select an answer" at bounding box center [381, 122] width 32 height 5
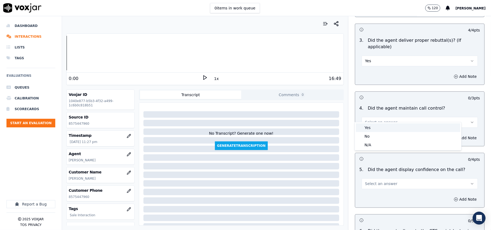
click at [365, 129] on div "Yes" at bounding box center [408, 127] width 104 height 9
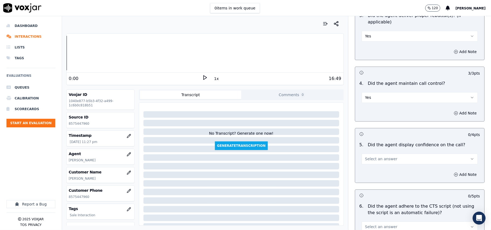
scroll to position [958, 0]
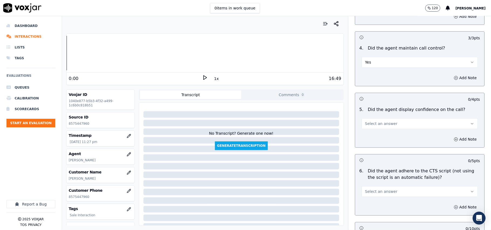
click at [369, 121] on span "Select an answer" at bounding box center [381, 123] width 32 height 5
click at [368, 131] on div "Yes" at bounding box center [408, 129] width 104 height 9
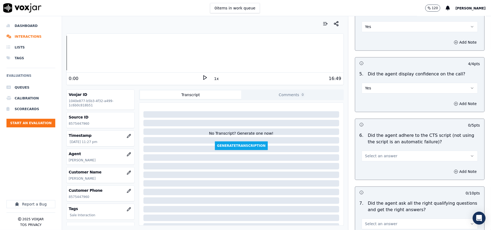
scroll to position [1018, 0]
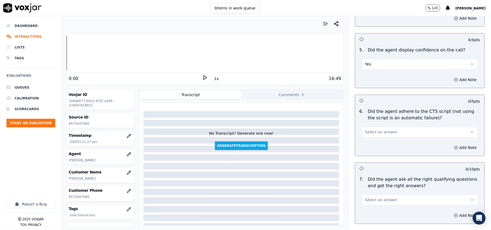
click at [376, 129] on span "Select an answer" at bounding box center [381, 131] width 32 height 5
drag, startPoint x: 375, startPoint y: 134, endPoint x: 383, endPoint y: 130, distance: 8.3
click at [375, 134] on div "Yes" at bounding box center [408, 137] width 104 height 9
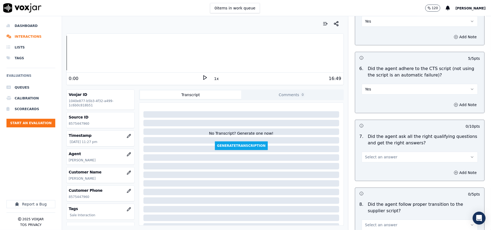
scroll to position [1078, 0]
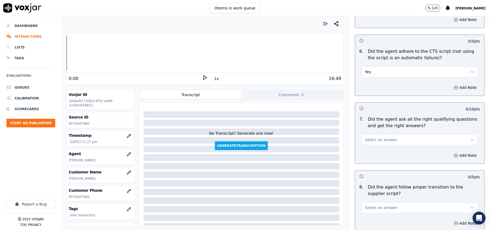
click at [367, 137] on span "Select an answer" at bounding box center [381, 139] width 32 height 5
click at [367, 145] on div "Yes" at bounding box center [408, 145] width 104 height 9
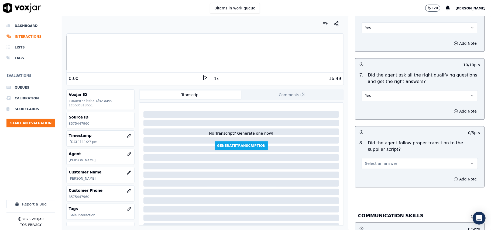
scroll to position [1137, 0]
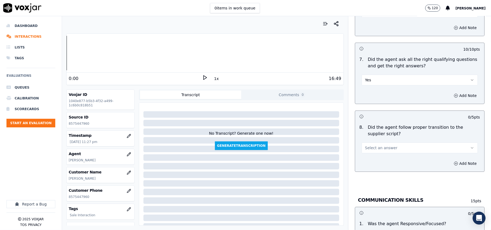
click at [371, 143] on button "Select an answer" at bounding box center [419, 148] width 116 height 11
click at [370, 150] on div "Yes" at bounding box center [408, 154] width 104 height 9
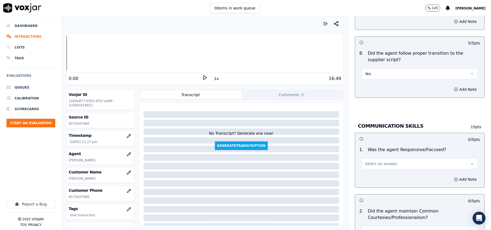
scroll to position [1257, 0]
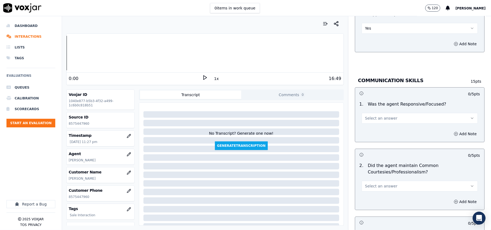
click at [371, 126] on div "Add Note" at bounding box center [419, 134] width 129 height 16
click at [371, 117] on button "Select an answer" at bounding box center [419, 118] width 116 height 11
click at [370, 122] on div "Yes" at bounding box center [408, 124] width 104 height 9
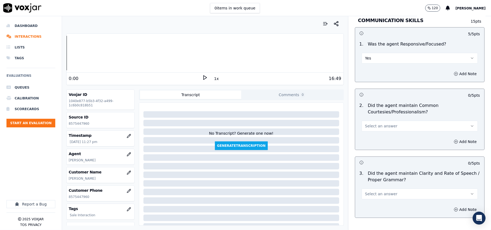
click at [365, 123] on span "Select an answer" at bounding box center [381, 125] width 32 height 5
click at [362, 132] on div "Yes" at bounding box center [408, 132] width 104 height 9
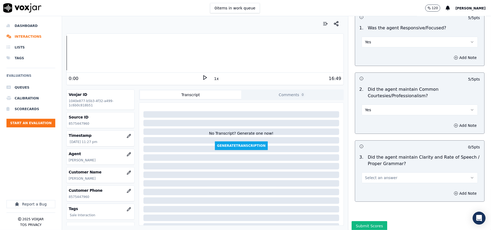
scroll to position [1348, 0]
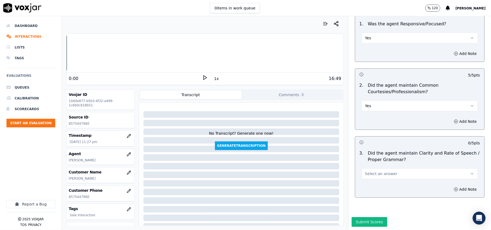
click at [365, 171] on span "Select an answer" at bounding box center [381, 173] width 32 height 5
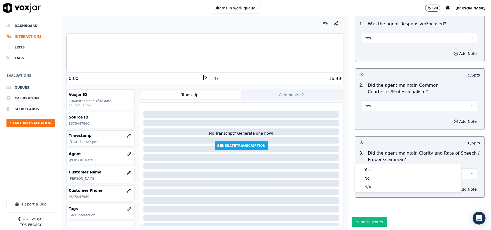
click at [362, 163] on div "3 . Did the agent maintain Clarity and Rate of Speech / Proper Grammar? Select …" at bounding box center [419, 164] width 129 height 33
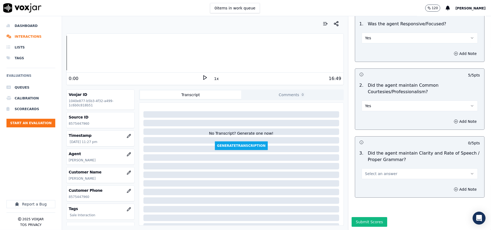
click at [362, 181] on div "Add Note" at bounding box center [419, 189] width 129 height 16
click at [373, 171] on span "Select an answer" at bounding box center [381, 173] width 32 height 5
click at [371, 172] on div "Yes" at bounding box center [408, 169] width 104 height 9
click at [363, 217] on button "Submit Scores" at bounding box center [369, 222] width 36 height 10
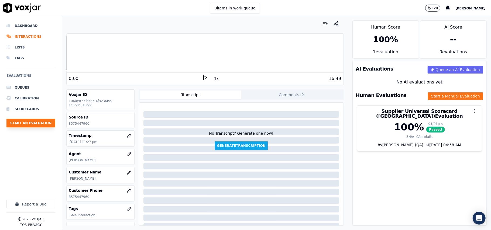
click at [27, 121] on button "Start an Evaluation" at bounding box center [30, 123] width 49 height 9
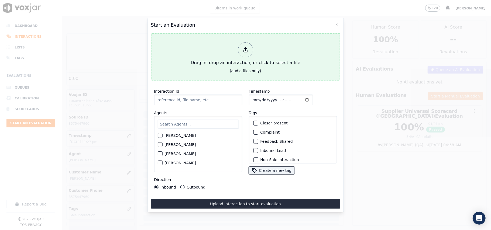
click at [239, 60] on div "Drag 'n' drop an interaction, or click to select a file" at bounding box center [245, 54] width 114 height 28
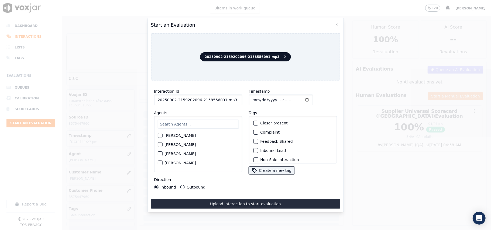
click at [182, 97] on input "20250902-2159202096-2158556091.mp3" at bounding box center [198, 100] width 88 height 11
paste input "159202096"
type input "2159202096"
click at [259, 97] on input "Timestamp" at bounding box center [280, 100] width 64 height 11
type input "[DATE]T23:32"
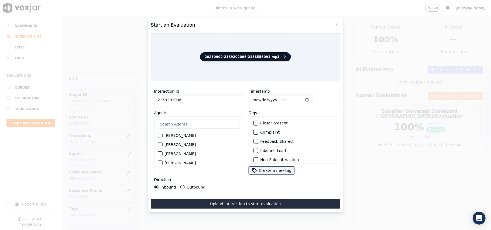
click at [258, 97] on input "Timestamp" at bounding box center [280, 100] width 64 height 11
type input "[DATE]T23:32"
click at [193, 120] on input "text" at bounding box center [197, 124] width 81 height 9
type input "[PERSON_NAME]"
click at [186, 137] on div "[PERSON_NAME]" at bounding box center [197, 137] width 81 height 9
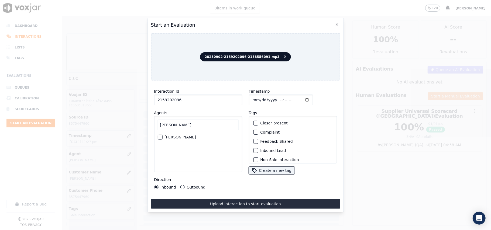
click at [185, 135] on label "[PERSON_NAME]" at bounding box center [179, 137] width 31 height 4
click at [162, 135] on button "[PERSON_NAME]" at bounding box center [159, 137] width 5 height 5
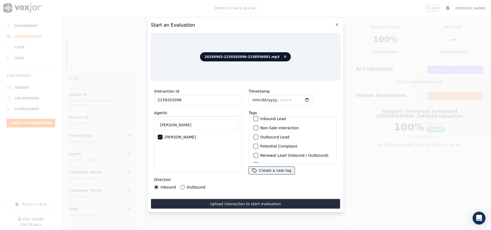
scroll to position [47, 0]
click at [271, 155] on label "Sale Interaction" at bounding box center [275, 157] width 30 height 4
click at [258, 154] on button "Sale Interaction" at bounding box center [255, 156] width 5 height 5
click at [184, 185] on div "Outbound" at bounding box center [192, 187] width 25 height 4
click at [199, 185] on label "Outbound" at bounding box center [195, 187] width 19 height 4
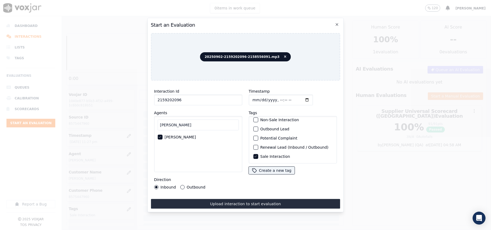
click at [184, 185] on button "Outbound" at bounding box center [182, 187] width 4 height 4
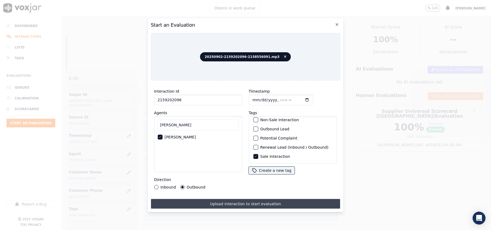
click at [211, 199] on button "Upload interaction to start evaluation" at bounding box center [245, 204] width 189 height 10
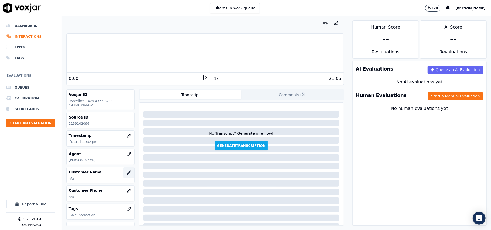
click at [127, 174] on icon "button" at bounding box center [129, 173] width 4 height 4
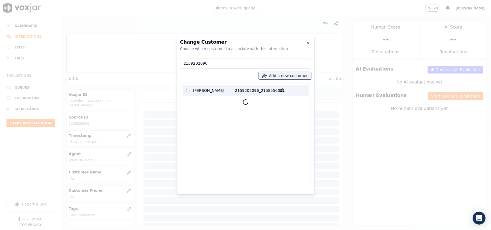
type input "2159202096"
click at [219, 86] on p "[PERSON_NAME]" at bounding box center [214, 90] width 42 height 8
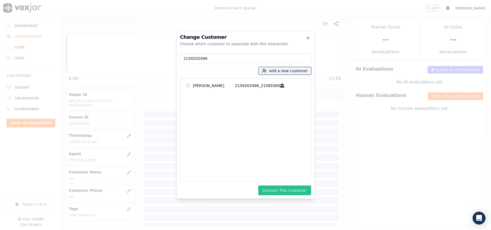
click at [284, 187] on button "Connect This Customer" at bounding box center [284, 191] width 53 height 10
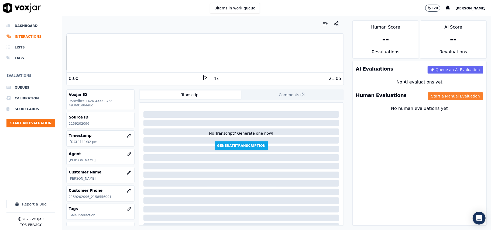
click at [435, 95] on button "Start a Manual Evaluation" at bounding box center [455, 96] width 55 height 8
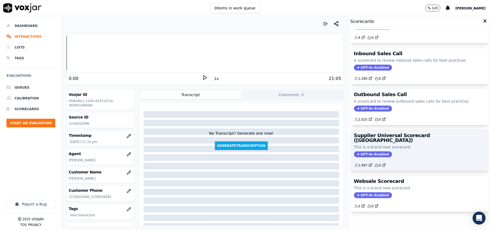
scroll to position [41, 0]
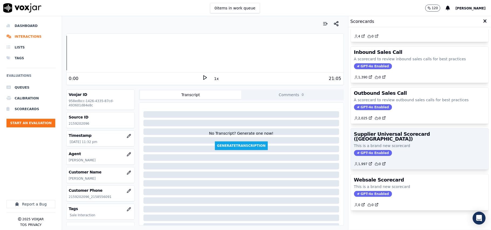
click at [404, 143] on p "This is a brand new scorecard" at bounding box center [419, 145] width 131 height 5
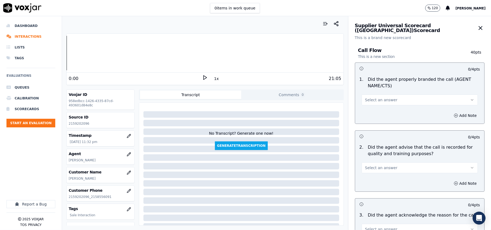
click at [380, 100] on span "Select an answer" at bounding box center [381, 99] width 32 height 5
click at [359, 115] on div "Yes" at bounding box center [408, 112] width 104 height 9
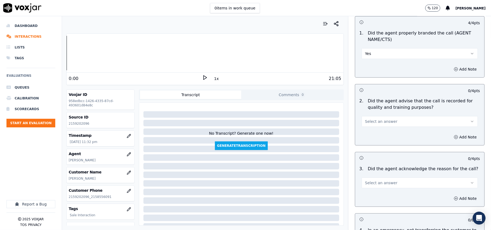
scroll to position [60, 0]
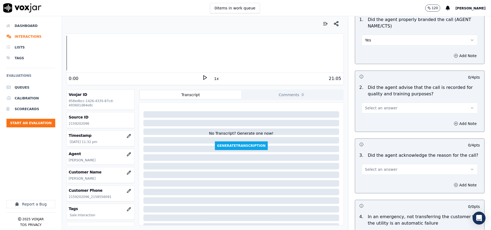
click at [368, 112] on button "Select an answer" at bounding box center [419, 108] width 116 height 11
click at [363, 120] on div "Yes" at bounding box center [408, 120] width 104 height 9
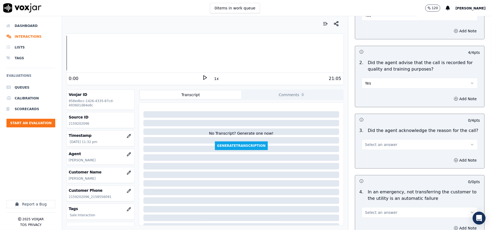
scroll to position [120, 0]
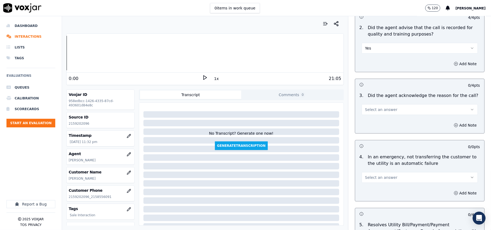
click at [369, 115] on button "Select an answer" at bounding box center [419, 109] width 116 height 11
click at [366, 124] on div "Yes" at bounding box center [408, 122] width 104 height 9
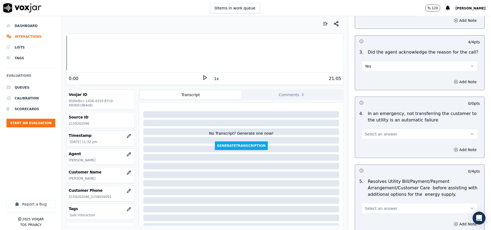
scroll to position [179, 0]
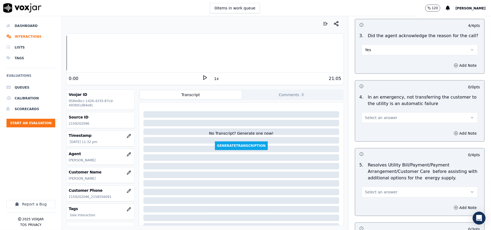
click at [367, 115] on span "Select an answer" at bounding box center [381, 117] width 32 height 5
click at [366, 150] on div "N/A" at bounding box center [408, 147] width 104 height 9
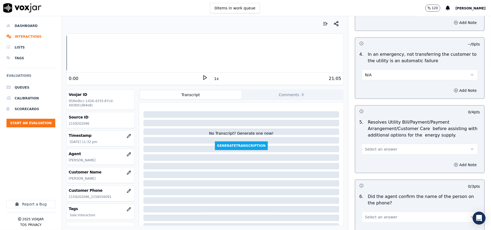
scroll to position [240, 0]
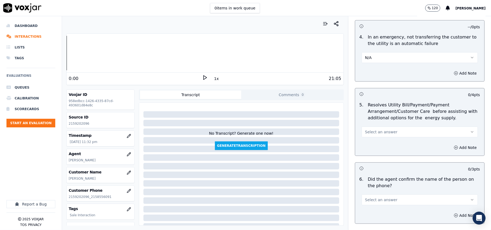
click at [370, 129] on button "Select an answer" at bounding box center [419, 132] width 116 height 11
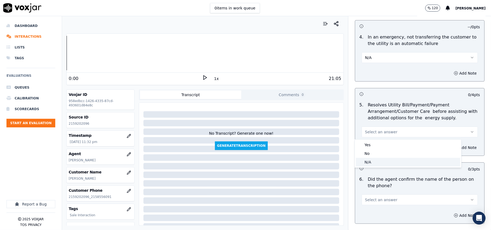
click at [370, 162] on div "N/A" at bounding box center [408, 162] width 104 height 9
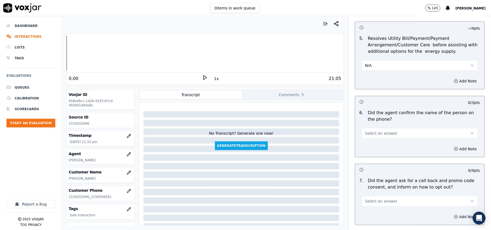
scroll to position [359, 0]
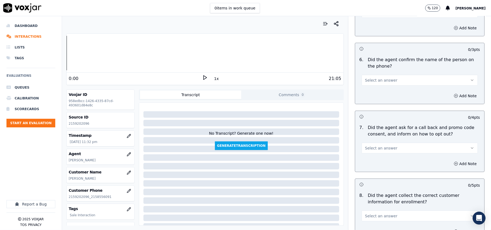
click at [371, 83] on span "Select an answer" at bounding box center [381, 80] width 32 height 5
click at [374, 92] on div "Yes" at bounding box center [408, 93] width 104 height 9
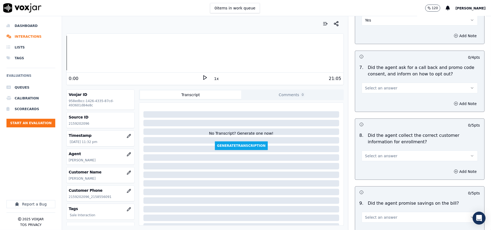
click at [376, 91] on span "Select an answer" at bounding box center [381, 87] width 32 height 5
click at [372, 105] on div "Yes" at bounding box center [408, 101] width 104 height 9
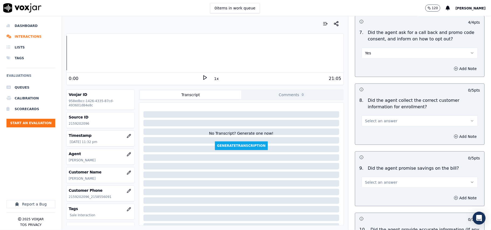
scroll to position [479, 0]
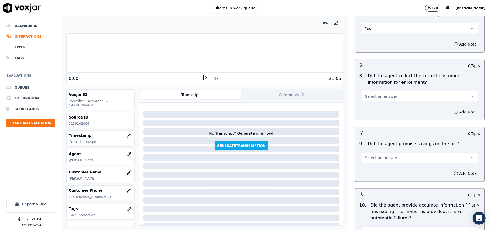
click at [374, 98] on span "Select an answer" at bounding box center [381, 96] width 32 height 5
click at [371, 109] on div "Yes" at bounding box center [408, 110] width 104 height 9
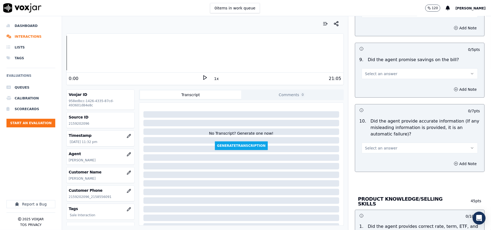
scroll to position [599, 0]
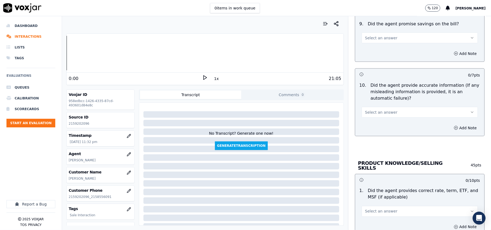
click at [384, 43] on button "Select an answer" at bounding box center [419, 38] width 116 height 11
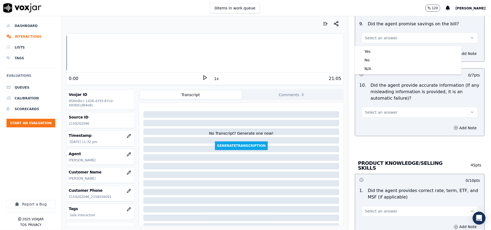
click at [381, 72] on div "N/A" at bounding box center [408, 68] width 104 height 9
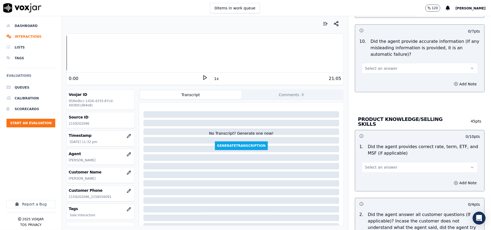
scroll to position [658, 0]
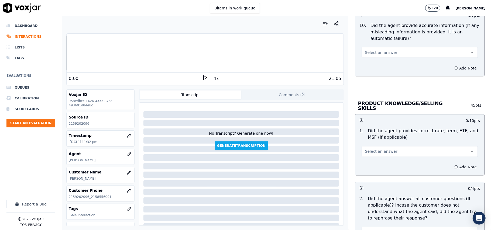
click at [386, 60] on div "10 . Did the agent provide accurate information (If any misleading information …" at bounding box center [419, 40] width 129 height 40
click at [383, 68] on div "Add Note" at bounding box center [419, 68] width 129 height 16
click at [383, 55] on span "Select an answer" at bounding box center [381, 52] width 32 height 5
click at [381, 70] on div "Yes" at bounding box center [408, 66] width 104 height 9
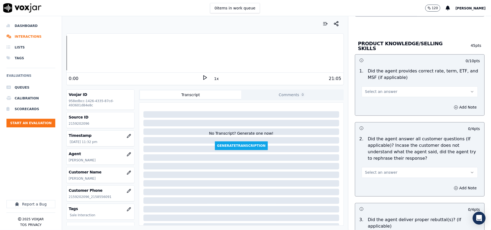
click at [386, 93] on button "Select an answer" at bounding box center [419, 91] width 116 height 11
click at [387, 103] on div "Yes" at bounding box center [408, 103] width 104 height 9
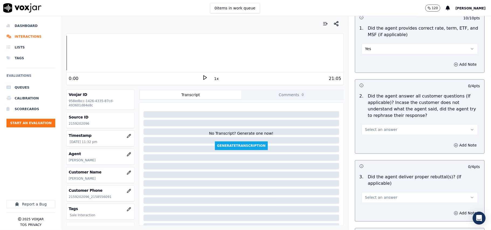
scroll to position [778, 0]
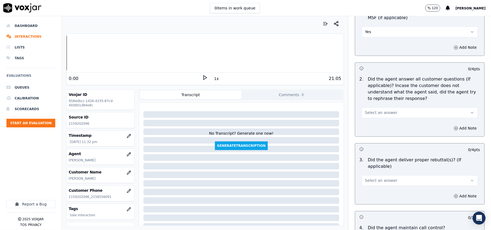
click at [386, 109] on button "Select an answer" at bounding box center [419, 112] width 116 height 11
click at [383, 122] on div "Yes" at bounding box center [408, 124] width 104 height 9
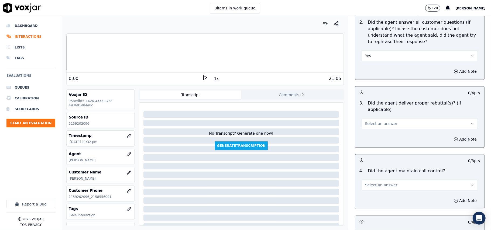
scroll to position [898, 0]
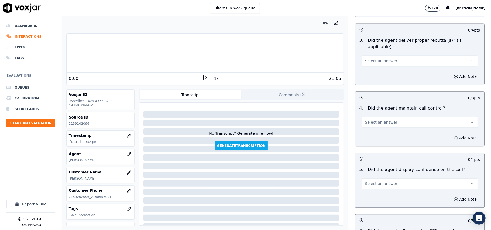
click at [372, 58] on button "Select an answer" at bounding box center [419, 60] width 116 height 11
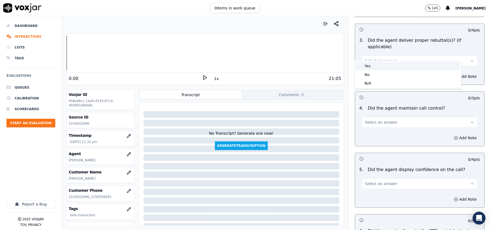
click at [379, 66] on div "Yes" at bounding box center [408, 66] width 104 height 9
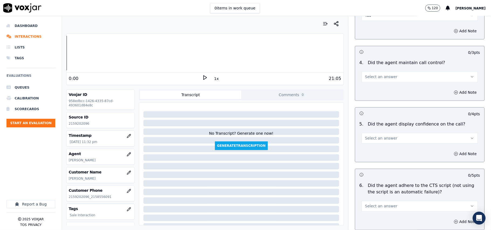
scroll to position [958, 0]
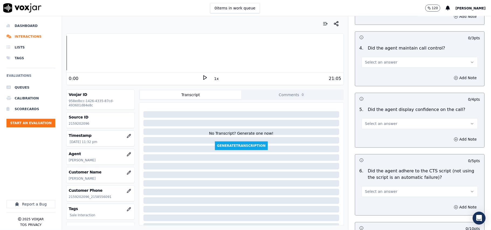
click at [377, 59] on button "Select an answer" at bounding box center [419, 62] width 116 height 11
click at [376, 65] on div "Yes" at bounding box center [408, 67] width 104 height 9
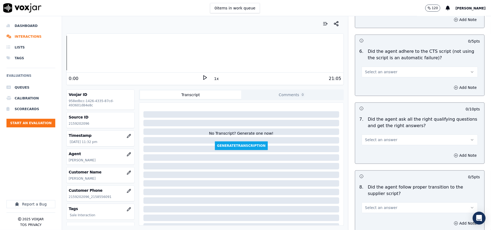
scroll to position [1018, 0]
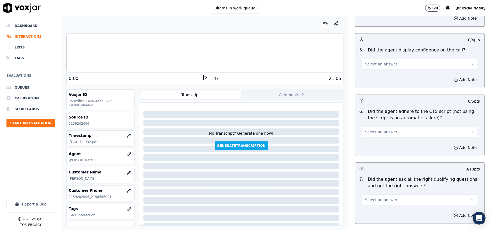
click at [380, 61] on span "Select an answer" at bounding box center [381, 63] width 32 height 5
click at [378, 72] on div "Yes" at bounding box center [408, 69] width 104 height 9
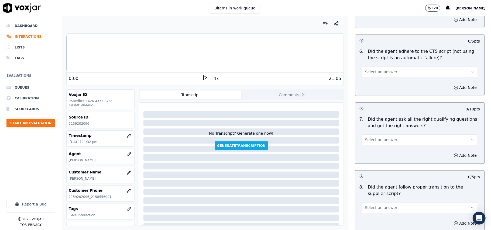
click at [374, 69] on span "Select an answer" at bounding box center [381, 71] width 32 height 5
click at [374, 78] on div "Yes" at bounding box center [408, 78] width 104 height 9
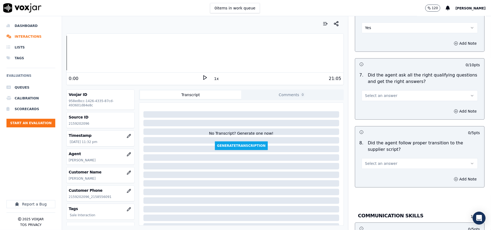
scroll to position [1137, 0]
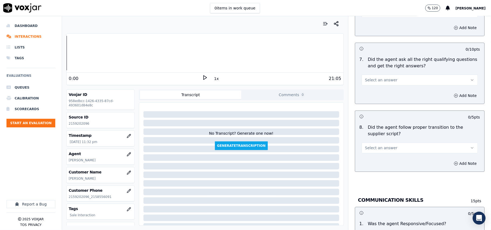
click at [382, 75] on button "Select an answer" at bounding box center [419, 80] width 116 height 11
click at [380, 84] on div "Yes" at bounding box center [408, 86] width 104 height 9
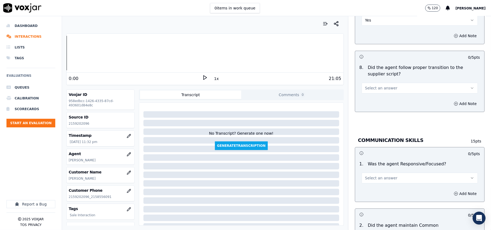
click at [367, 85] on span "Select an answer" at bounding box center [381, 87] width 32 height 5
click at [367, 92] on div "Yes" at bounding box center [408, 94] width 104 height 9
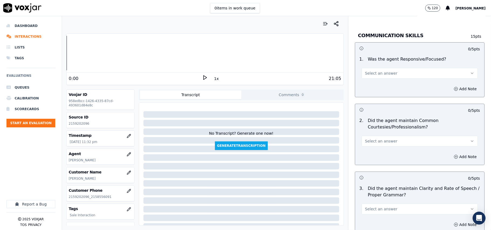
scroll to position [1317, 0]
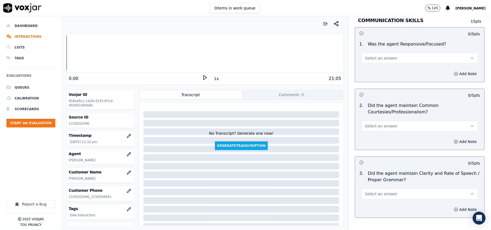
click at [376, 55] on span "Select an answer" at bounding box center [381, 57] width 32 height 5
click at [376, 63] on div "Yes" at bounding box center [408, 64] width 104 height 9
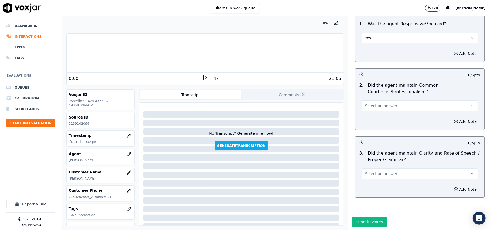
scroll to position [1348, 0]
click at [370, 103] on span "Select an answer" at bounding box center [381, 105] width 32 height 5
click at [367, 101] on div "Yes" at bounding box center [408, 101] width 104 height 9
click at [370, 171] on span "Select an answer" at bounding box center [381, 173] width 32 height 5
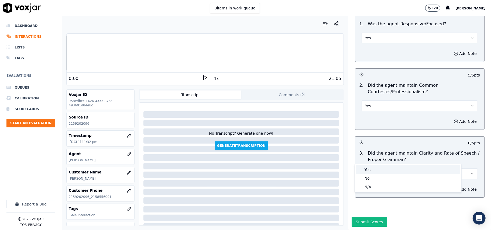
click at [372, 172] on div "Yes" at bounding box center [408, 169] width 104 height 9
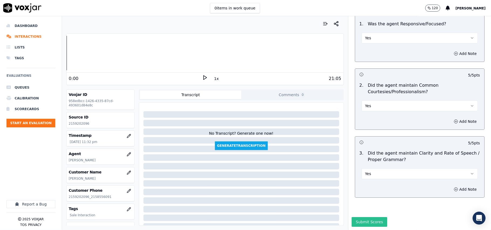
click at [367, 217] on button "Submit Scores" at bounding box center [369, 222] width 36 height 10
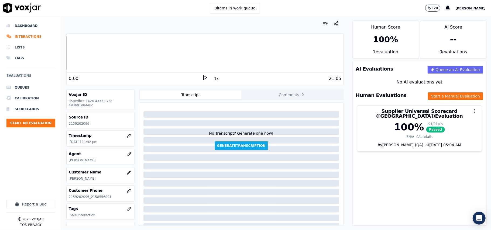
click at [31, 118] on ul "Queues Calibration Scorecards Start an Evaluation" at bounding box center [30, 107] width 49 height 50
click at [32, 120] on button "Start an Evaluation" at bounding box center [30, 123] width 49 height 9
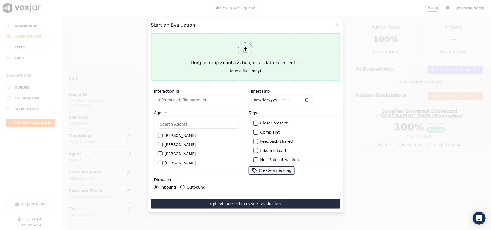
click at [269, 44] on div "Drag 'n' drop an interaction, or click to select a file" at bounding box center [245, 54] width 114 height 28
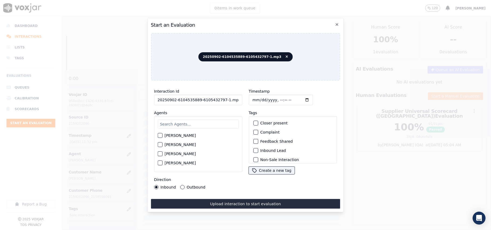
click at [196, 98] on input "20250902-6104535889-6105432797-1.mp3" at bounding box center [198, 100] width 88 height 11
paste input "6104535889"
type input "6104535889"
click at [258, 97] on input "Timestamp" at bounding box center [280, 100] width 64 height 11
type input "[DATE]T23:39"
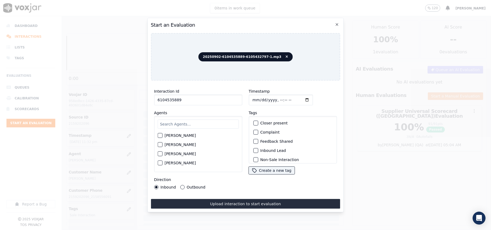
click at [193, 120] on input "text" at bounding box center [197, 124] width 81 height 9
type input "[PERSON_NAME]"
click at [172, 135] on label "[PERSON_NAME]" at bounding box center [179, 137] width 31 height 4
click at [162, 135] on button "[PERSON_NAME]" at bounding box center [159, 137] width 5 height 5
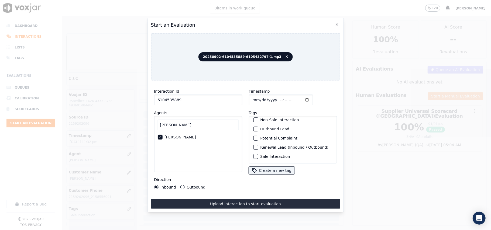
click at [264, 155] on label "Sale Interaction" at bounding box center [275, 157] width 30 height 4
click at [258, 154] on button "Sale Interaction" at bounding box center [255, 156] width 5 height 5
click at [193, 181] on div "Direction Inbound Outbound" at bounding box center [198, 182] width 88 height 13
click at [193, 182] on div "Direction Inbound Outbound" at bounding box center [198, 182] width 88 height 13
click at [196, 179] on div "Direction Inbound Outbound" at bounding box center [198, 182] width 88 height 13
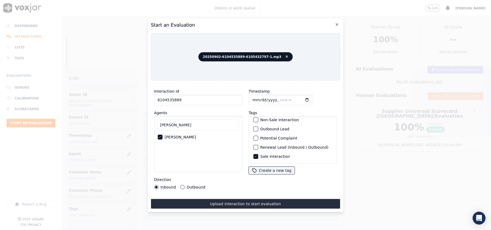
click at [196, 185] on label "Outbound" at bounding box center [195, 187] width 19 height 4
click at [184, 185] on button "Outbound" at bounding box center [182, 187] width 4 height 4
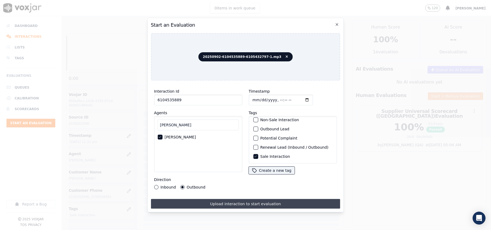
drag, startPoint x: 210, startPoint y: 195, endPoint x: 211, endPoint y: 199, distance: 4.4
click at [211, 195] on div "Interaction Id 6104535889 Agents [PERSON_NAME] Direction Inbound Outbound Times…" at bounding box center [245, 147] width 189 height 124
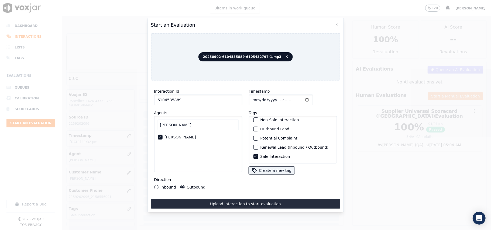
click at [211, 200] on button "Upload interaction to start evaluation" at bounding box center [245, 204] width 189 height 10
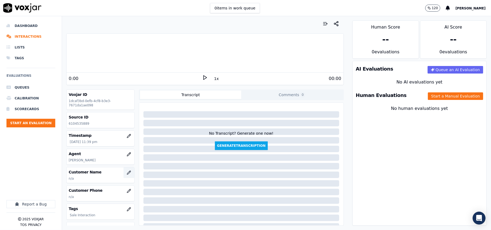
click at [123, 170] on button "button" at bounding box center [128, 172] width 11 height 11
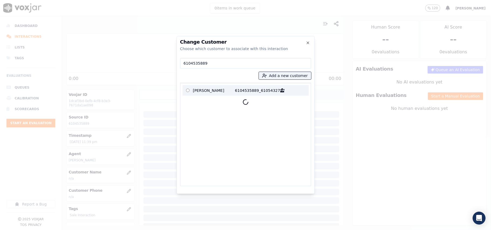
type input "6104535889"
click at [221, 90] on p "[PERSON_NAME]" at bounding box center [214, 90] width 42 height 8
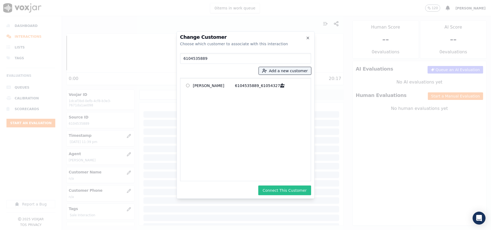
click at [279, 187] on button "Connect This Customer" at bounding box center [284, 191] width 53 height 10
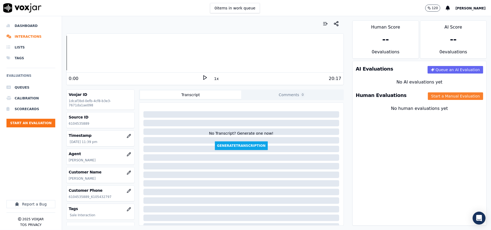
click at [434, 97] on button "Start a Manual Evaluation" at bounding box center [455, 96] width 55 height 8
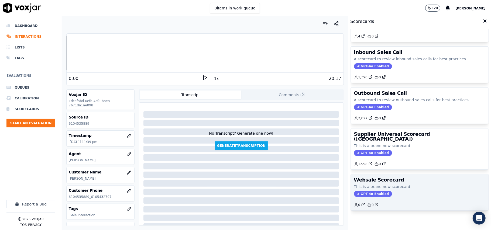
scroll to position [41, 0]
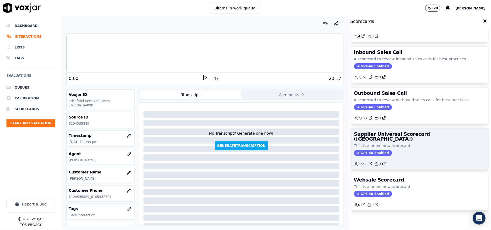
click at [419, 150] on div "GPT-4o Enabled" at bounding box center [419, 153] width 131 height 6
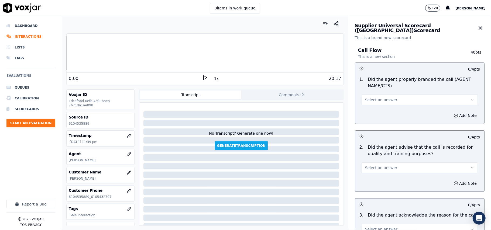
click at [384, 100] on span "Select an answer" at bounding box center [381, 99] width 32 height 5
click at [374, 113] on div "Yes" at bounding box center [408, 112] width 104 height 9
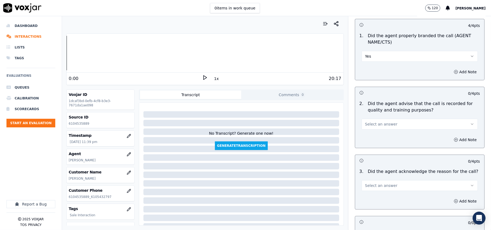
scroll to position [60, 0]
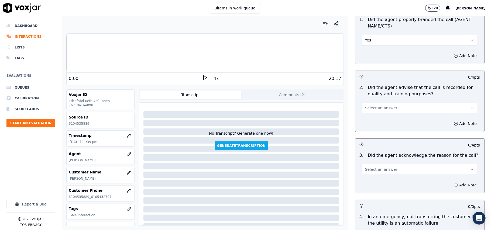
click at [386, 107] on button "Select an answer" at bounding box center [419, 108] width 116 height 11
click at [386, 119] on div "Yes" at bounding box center [408, 120] width 104 height 9
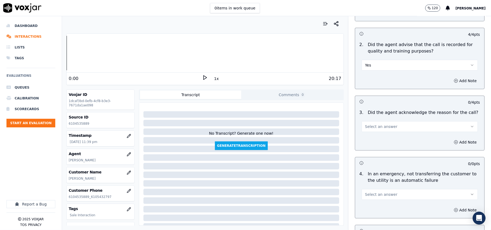
scroll to position [120, 0]
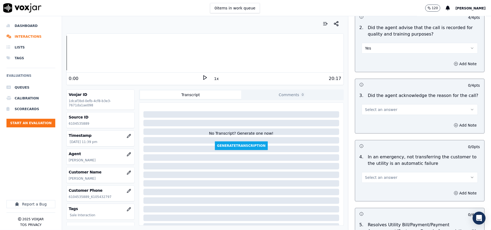
click at [374, 111] on span "Select an answer" at bounding box center [381, 109] width 32 height 5
click at [374, 120] on div "Yes" at bounding box center [408, 122] width 104 height 9
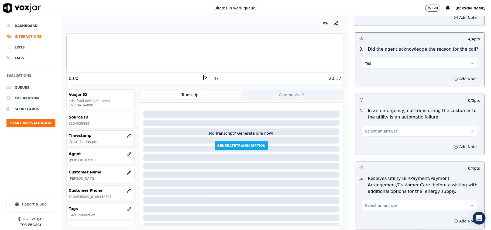
scroll to position [179, 0]
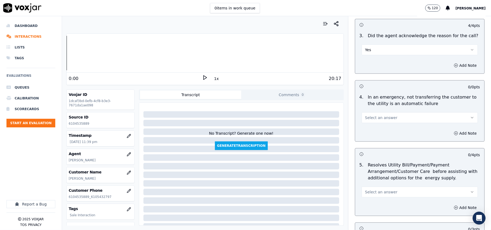
click at [383, 117] on span "Select an answer" at bounding box center [381, 117] width 32 height 5
click at [379, 147] on div "N/A" at bounding box center [408, 147] width 104 height 9
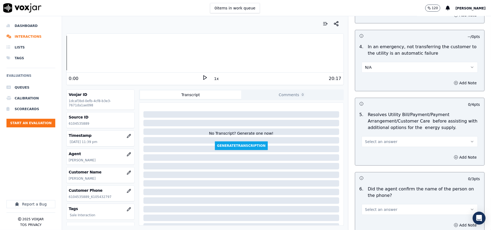
scroll to position [299, 0]
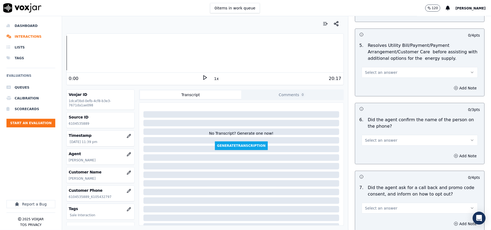
click at [376, 74] on span "Select an answer" at bounding box center [381, 72] width 32 height 5
click at [376, 99] on div "N/A" at bounding box center [408, 102] width 104 height 9
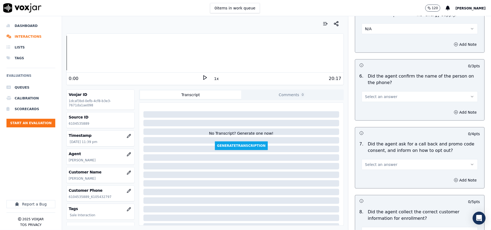
scroll to position [359, 0]
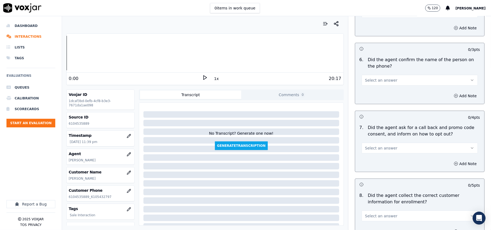
drag, startPoint x: 370, startPoint y: 83, endPoint x: 367, endPoint y: 87, distance: 4.6
click at [370, 86] on button "Select an answer" at bounding box center [419, 80] width 116 height 11
click at [372, 94] on div "Yes" at bounding box center [408, 93] width 104 height 9
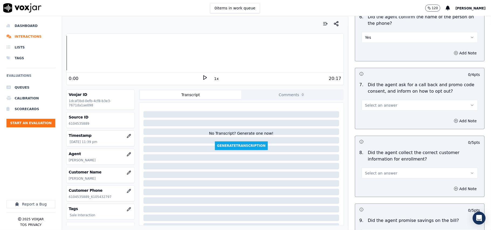
scroll to position [419, 0]
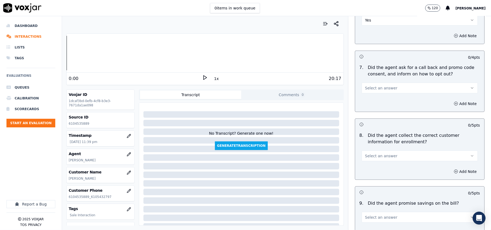
click at [369, 91] on span "Select an answer" at bounding box center [381, 87] width 32 height 5
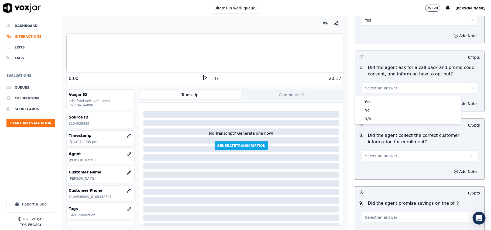
click at [371, 95] on div "7 . Did the agent ask for a call back and promo code consent, and inform on how…" at bounding box center [419, 78] width 129 height 33
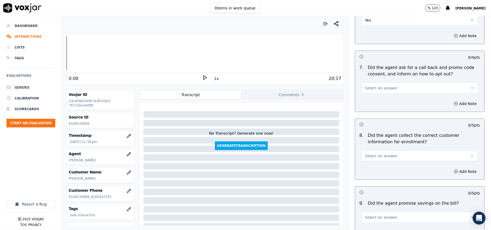
click at [376, 85] on button "Select an answer" at bounding box center [419, 88] width 116 height 11
click at [373, 100] on div "Yes" at bounding box center [408, 101] width 104 height 9
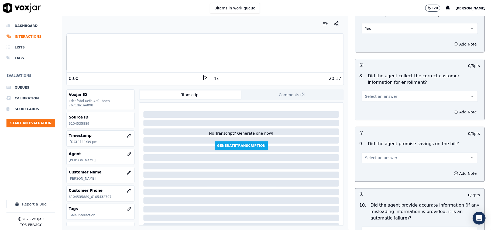
click at [377, 96] on span "Select an answer" at bounding box center [381, 96] width 32 height 5
click at [376, 108] on div "Yes" at bounding box center [408, 110] width 104 height 9
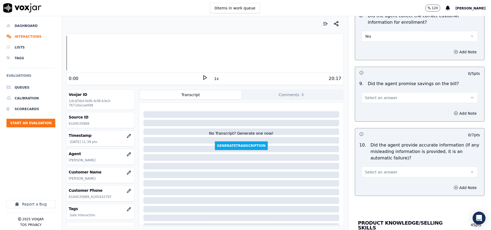
click at [373, 99] on span "Select an answer" at bounding box center [381, 97] width 32 height 5
click at [376, 129] on div "N/A" at bounding box center [408, 128] width 104 height 9
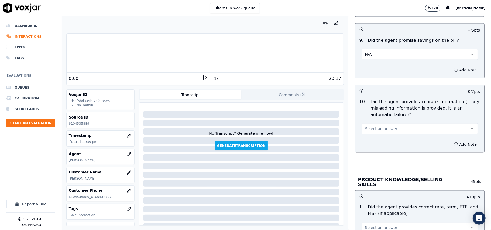
scroll to position [599, 0]
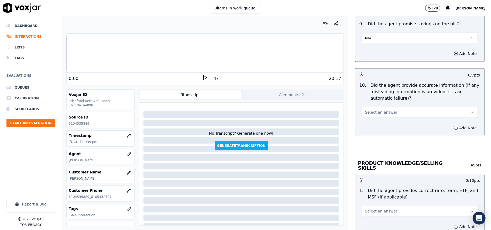
click at [367, 110] on button "Select an answer" at bounding box center [419, 112] width 116 height 11
click at [365, 127] on div "Yes" at bounding box center [408, 126] width 104 height 9
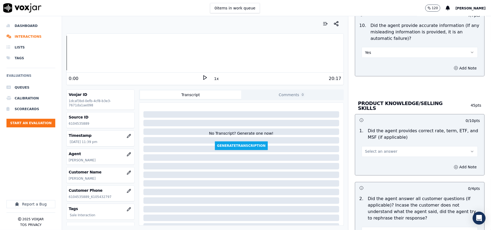
scroll to position [718, 0]
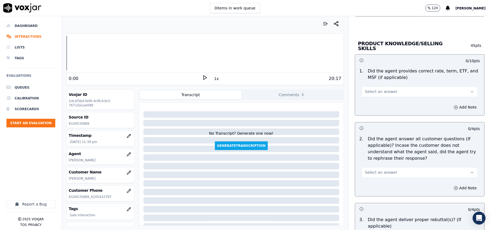
click at [376, 91] on span "Select an answer" at bounding box center [381, 91] width 32 height 5
click at [381, 103] on div "Yes" at bounding box center [408, 103] width 104 height 9
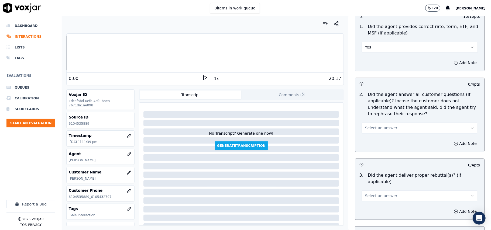
scroll to position [778, 0]
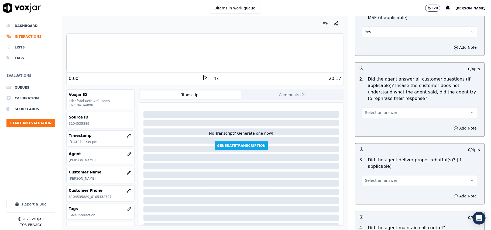
click at [381, 110] on span "Select an answer" at bounding box center [381, 112] width 32 height 5
click at [377, 123] on div "Yes" at bounding box center [408, 124] width 104 height 9
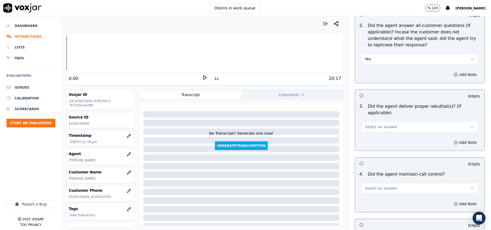
scroll to position [898, 0]
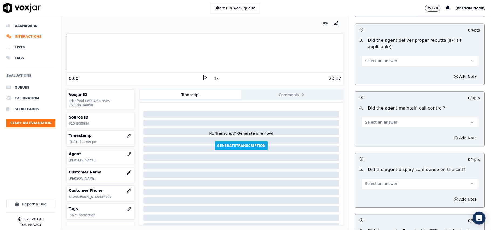
click at [373, 58] on span "Select an answer" at bounding box center [381, 60] width 32 height 5
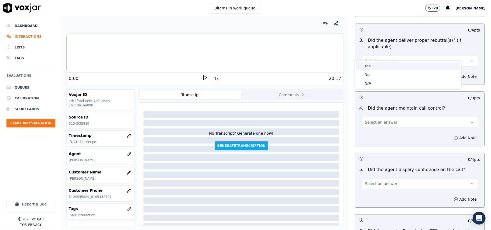
click at [374, 61] on div "Yes No N/A" at bounding box center [408, 75] width 106 height 28
click at [377, 68] on div "Yes" at bounding box center [408, 66] width 104 height 9
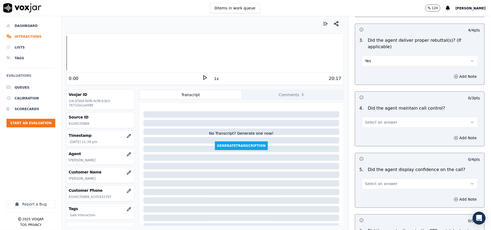
click at [366, 120] on span "Select an answer" at bounding box center [381, 122] width 32 height 5
click at [357, 137] on div "No" at bounding box center [408, 136] width 104 height 9
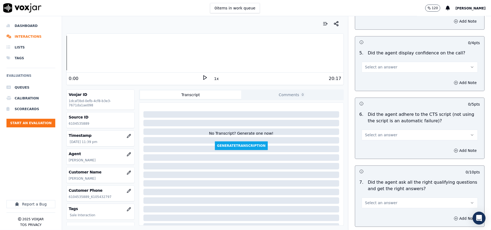
scroll to position [1018, 0]
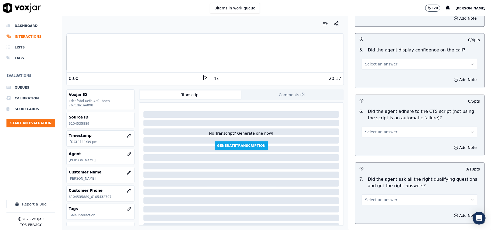
click at [377, 61] on span "Select an answer" at bounding box center [381, 63] width 32 height 5
click at [374, 80] on div "No" at bounding box center [408, 78] width 104 height 9
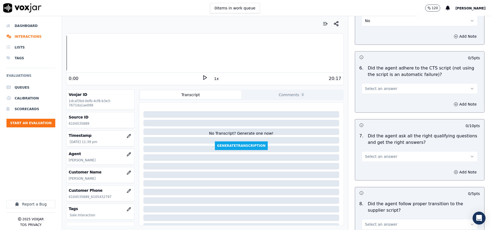
scroll to position [1078, 0]
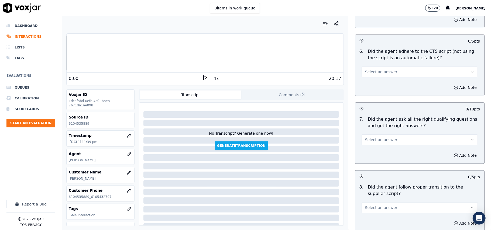
click at [383, 69] on button "Select an answer" at bounding box center [419, 72] width 116 height 11
click at [374, 81] on div "Yes" at bounding box center [408, 78] width 104 height 9
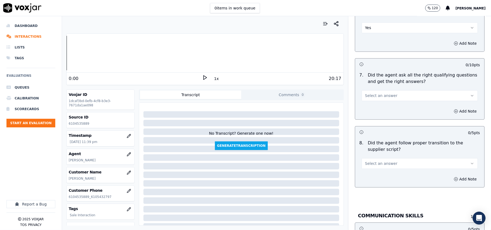
scroll to position [1137, 0]
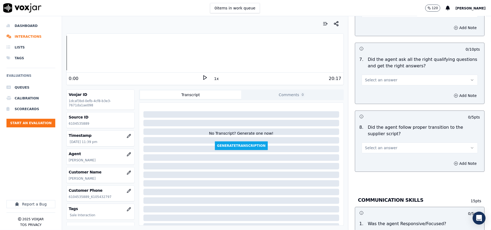
click at [377, 77] on span "Select an answer" at bounding box center [381, 79] width 32 height 5
click at [377, 86] on div "Yes" at bounding box center [408, 86] width 104 height 9
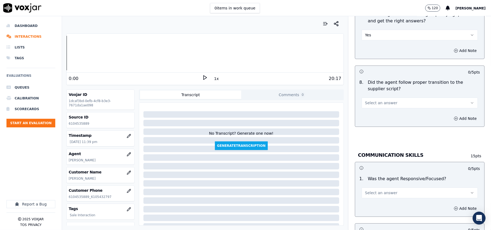
scroll to position [1197, 0]
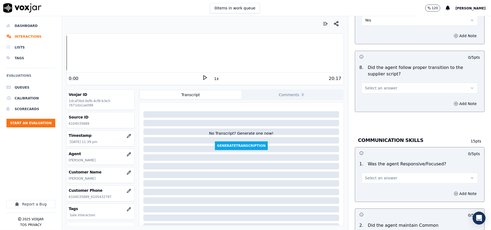
click at [380, 83] on button "Select an answer" at bounding box center [419, 88] width 116 height 11
click at [374, 96] on div "Yes" at bounding box center [408, 94] width 104 height 9
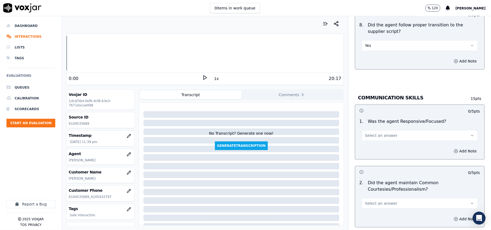
scroll to position [1257, 0]
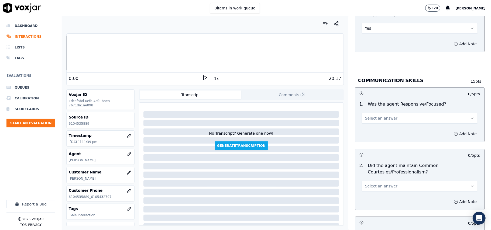
click at [377, 116] on span "Select an answer" at bounding box center [381, 118] width 32 height 5
click at [371, 132] on div "No" at bounding box center [408, 133] width 104 height 9
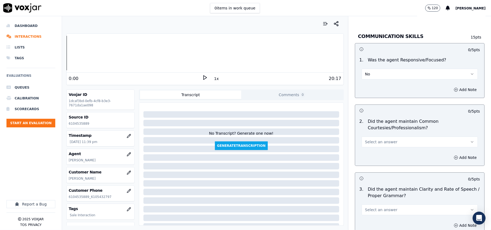
scroll to position [1348, 0]
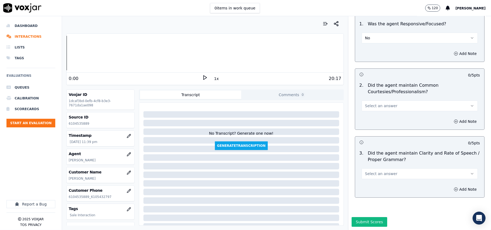
click at [374, 95] on div "Select an answer" at bounding box center [419, 103] width 125 height 16
click at [371, 103] on span "Select an answer" at bounding box center [381, 105] width 32 height 5
click at [370, 103] on div "Yes" at bounding box center [408, 101] width 104 height 9
click at [367, 168] on button "Select an answer" at bounding box center [419, 173] width 116 height 11
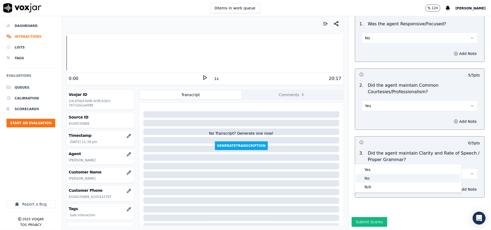
click at [367, 177] on div "No" at bounding box center [408, 178] width 104 height 9
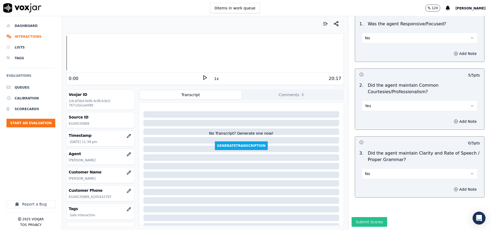
click at [368, 217] on button "Submit Scores" at bounding box center [369, 222] width 36 height 10
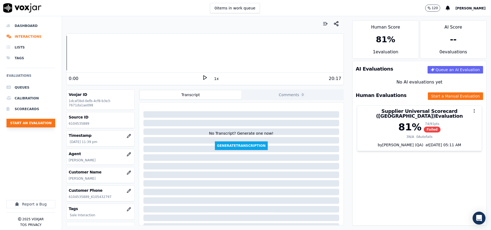
click at [43, 119] on button "Start an Evaluation" at bounding box center [30, 123] width 49 height 9
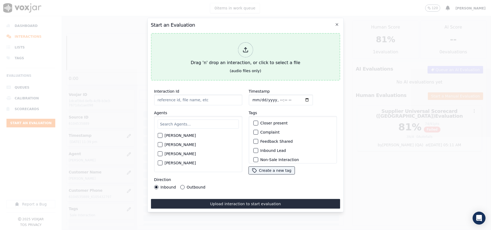
click at [257, 51] on div "Drag 'n' drop an interaction, or click to select a file" at bounding box center [245, 54] width 114 height 28
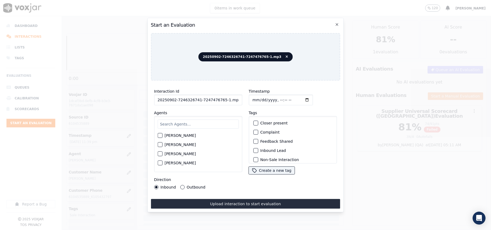
click at [179, 95] on input "20250902-7246326741-7247476765-1.mp3" at bounding box center [198, 100] width 88 height 11
paste input "7246326741"
type input "7246326741"
click at [258, 98] on input "Timestamp" at bounding box center [280, 100] width 64 height 11
type input "[DATE]T23:41"
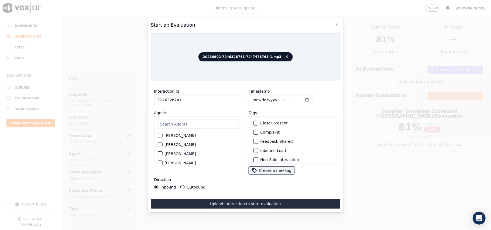
type input "[DATE]T23:41"
click at [202, 122] on input "text" at bounding box center [197, 124] width 81 height 9
type input "Miche"
click at [190, 136] on label "[PERSON_NAME]" at bounding box center [179, 137] width 31 height 4
click at [162, 136] on button "[PERSON_NAME]" at bounding box center [159, 137] width 5 height 5
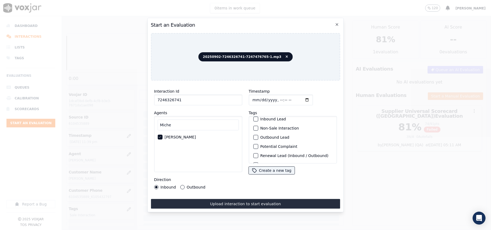
scroll to position [47, 0]
click at [268, 155] on label "Sale Interaction" at bounding box center [275, 157] width 30 height 4
click at [258, 154] on button "Sale Interaction" at bounding box center [255, 156] width 5 height 5
click at [192, 185] on label "Outbound" at bounding box center [195, 187] width 19 height 4
click at [184, 185] on button "Outbound" at bounding box center [182, 187] width 4 height 4
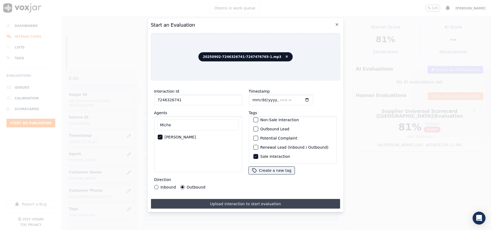
click at [213, 199] on button "Upload interaction to start evaluation" at bounding box center [245, 204] width 189 height 10
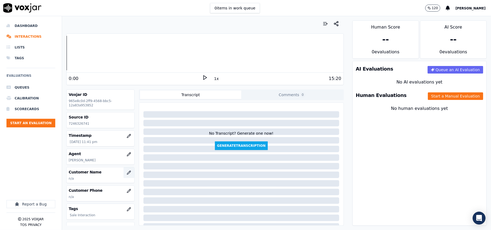
click at [127, 174] on icon "button" at bounding box center [129, 173] width 4 height 4
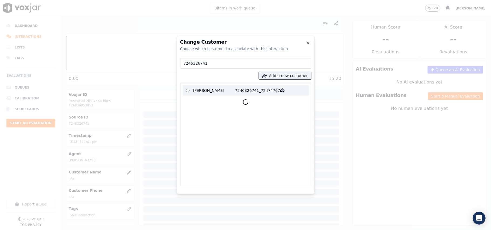
type input "7246326741"
click at [229, 93] on p "[PERSON_NAME]" at bounding box center [214, 90] width 42 height 8
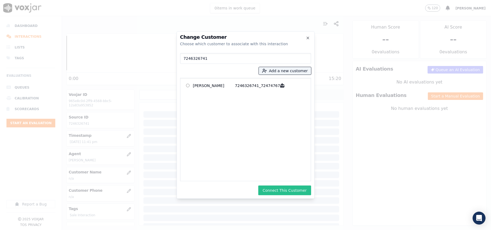
click at [287, 191] on button "Connect This Customer" at bounding box center [284, 191] width 53 height 10
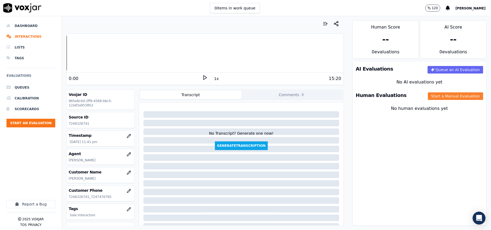
click at [445, 96] on button "Start a Manual Evaluation" at bounding box center [455, 96] width 55 height 8
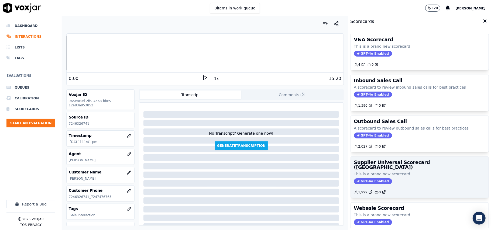
click at [391, 178] on div "GPT-4o Enabled" at bounding box center [419, 181] width 131 height 6
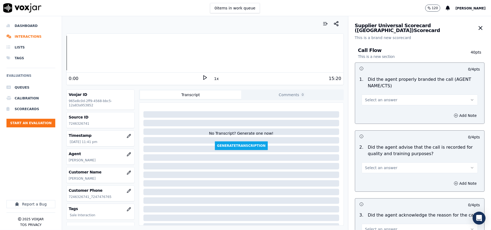
click at [369, 99] on span "Select an answer" at bounding box center [381, 99] width 32 height 5
click at [369, 111] on div "Yes" at bounding box center [408, 112] width 104 height 9
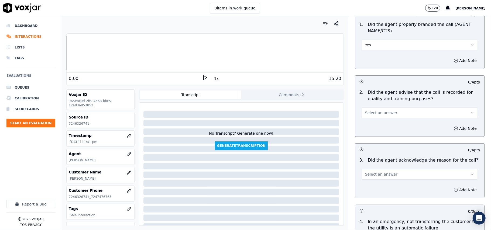
scroll to position [120, 0]
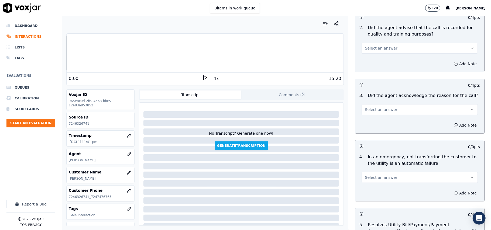
click at [365, 45] on button "Select an answer" at bounding box center [419, 48] width 116 height 11
click at [367, 64] on div "Yes" at bounding box center [408, 60] width 104 height 9
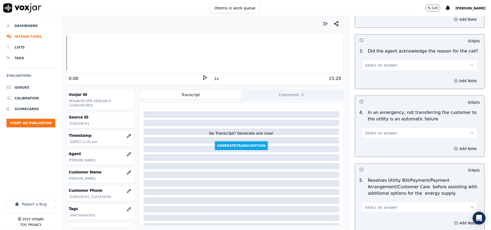
scroll to position [179, 0]
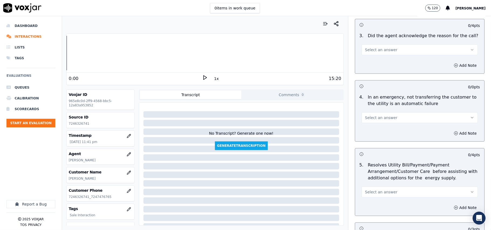
click at [374, 50] on span "Select an answer" at bounding box center [381, 49] width 32 height 5
click at [374, 64] on div "Yes" at bounding box center [408, 62] width 104 height 9
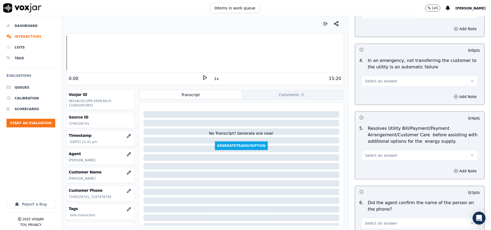
scroll to position [240, 0]
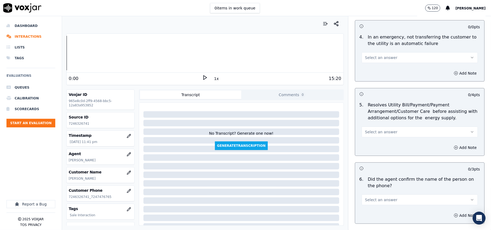
click at [375, 58] on span "Select an answer" at bounding box center [381, 57] width 32 height 5
drag, startPoint x: 371, startPoint y: 81, endPoint x: 371, endPoint y: 89, distance: 8.6
click at [371, 84] on div "Yes No N/A" at bounding box center [408, 79] width 106 height 28
click at [373, 84] on div "N/A" at bounding box center [408, 87] width 104 height 9
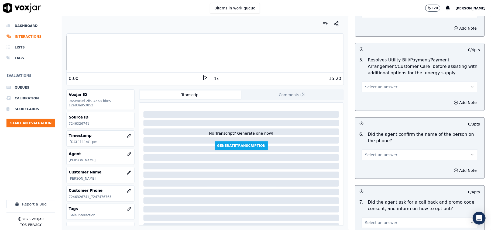
scroll to position [299, 0]
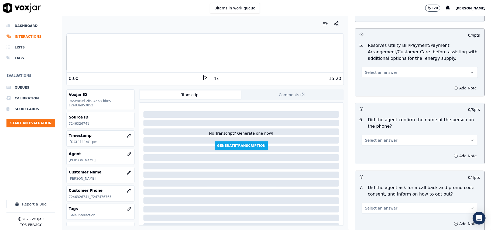
click at [370, 75] on span "Select an answer" at bounding box center [381, 72] width 32 height 5
click at [371, 99] on div "N/A" at bounding box center [408, 102] width 104 height 9
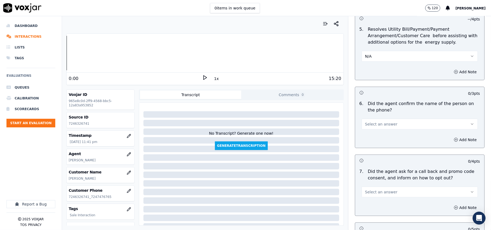
scroll to position [359, 0]
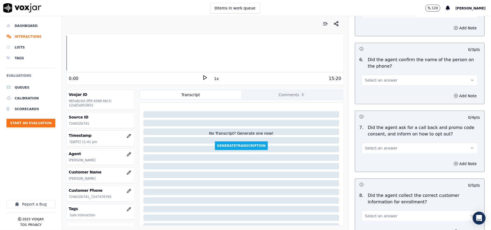
click at [369, 79] on span "Select an answer" at bounding box center [381, 80] width 32 height 5
click at [370, 94] on div "Yes" at bounding box center [408, 93] width 104 height 9
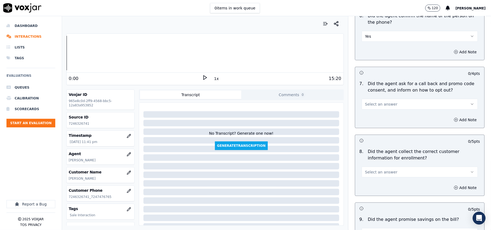
scroll to position [419, 0]
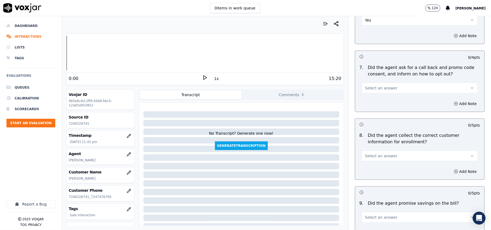
click at [374, 90] on span "Select an answer" at bounding box center [381, 87] width 32 height 5
click at [372, 100] on div "Yes" at bounding box center [408, 101] width 104 height 9
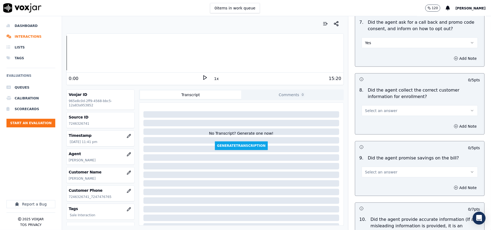
scroll to position [479, 0]
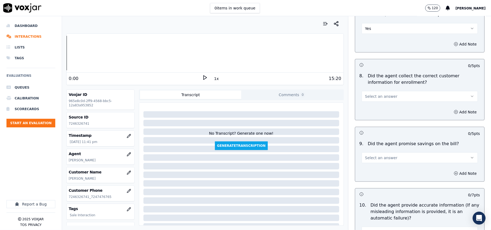
click at [371, 99] on span "Select an answer" at bounding box center [381, 96] width 32 height 5
click at [370, 109] on div "Yes" at bounding box center [408, 110] width 104 height 9
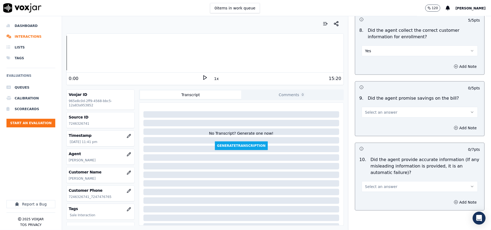
scroll to position [539, 0]
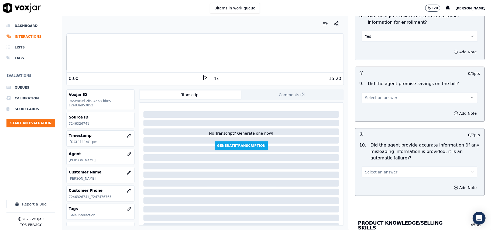
click at [370, 102] on button "Select an answer" at bounding box center [419, 97] width 116 height 11
click at [363, 129] on div "N/A" at bounding box center [408, 128] width 104 height 9
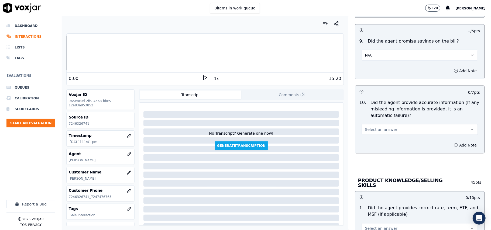
scroll to position [599, 0]
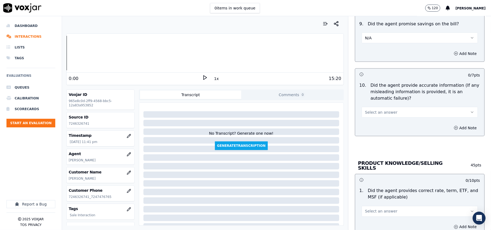
click at [368, 113] on span "Select an answer" at bounding box center [381, 112] width 32 height 5
click at [368, 122] on div "Yes" at bounding box center [408, 126] width 104 height 9
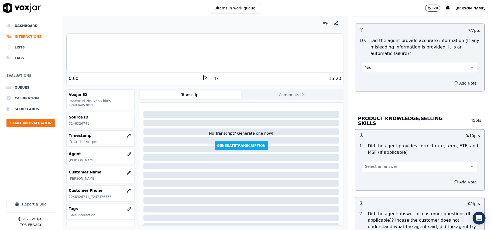
scroll to position [658, 0]
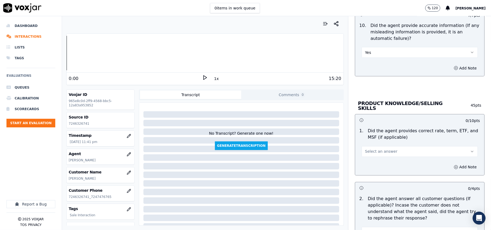
click at [366, 149] on span "Select an answer" at bounding box center [381, 151] width 32 height 5
click at [362, 165] on div "Yes" at bounding box center [408, 163] width 104 height 9
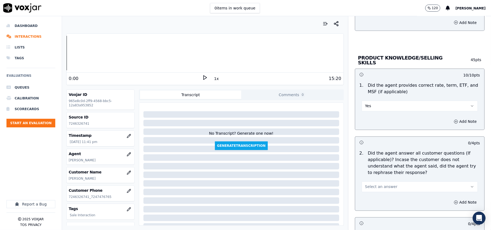
scroll to position [718, 0]
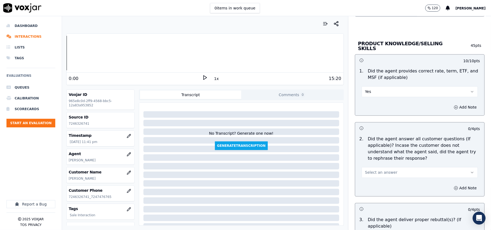
click at [370, 174] on span "Select an answer" at bounding box center [381, 172] width 32 height 5
click at [370, 181] on div "Yes" at bounding box center [408, 184] width 104 height 9
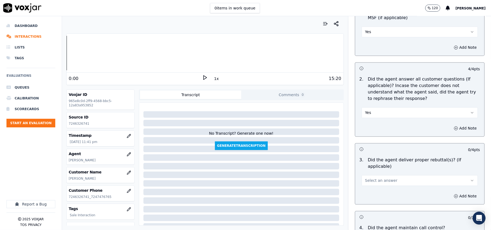
click at [369, 178] on span "Select an answer" at bounding box center [381, 180] width 32 height 5
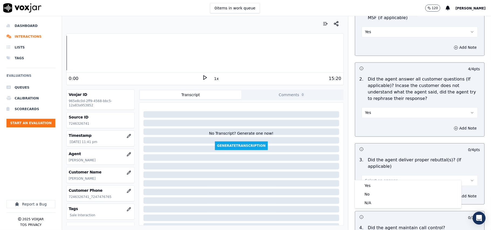
click at [368, 180] on div "Yes No N/A" at bounding box center [407, 194] width 107 height 29
click at [368, 186] on div "Yes" at bounding box center [408, 185] width 104 height 9
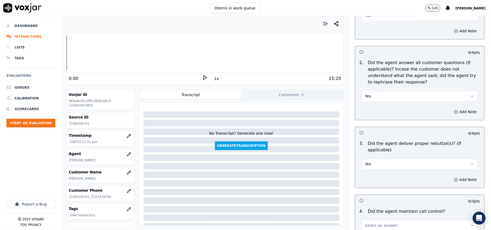
scroll to position [838, 0]
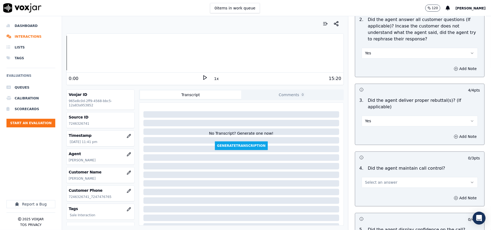
drag, startPoint x: 370, startPoint y: 173, endPoint x: 370, endPoint y: 180, distance: 7.3
click at [370, 180] on span "Select an answer" at bounding box center [381, 182] width 32 height 5
click at [372, 187] on div "Yes" at bounding box center [408, 187] width 104 height 9
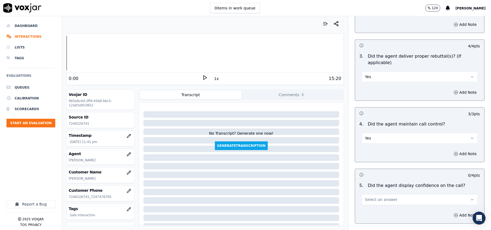
scroll to position [898, 0]
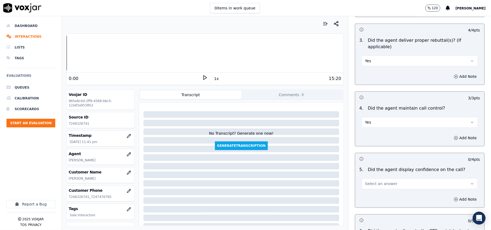
click at [374, 181] on span "Select an answer" at bounding box center [381, 183] width 32 height 5
click at [376, 189] on div "Yes" at bounding box center [408, 189] width 104 height 9
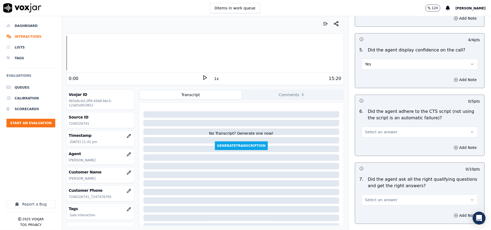
click at [374, 129] on span "Select an answer" at bounding box center [381, 131] width 32 height 5
click at [374, 136] on div "Yes" at bounding box center [408, 137] width 104 height 9
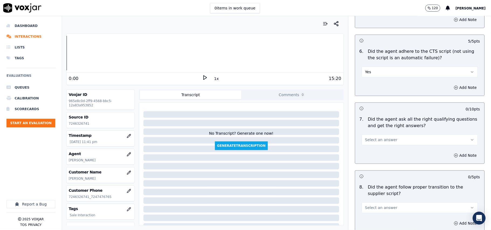
click at [376, 133] on div "Select an answer" at bounding box center [419, 139] width 116 height 12
click at [374, 137] on span "Select an answer" at bounding box center [381, 139] width 32 height 5
click at [374, 142] on div "Yes" at bounding box center [408, 145] width 104 height 9
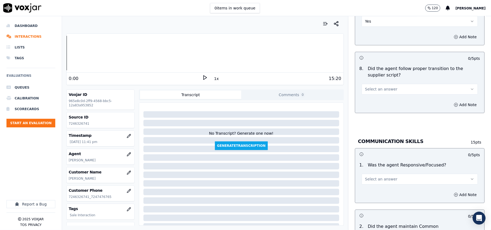
scroll to position [1197, 0]
click at [375, 83] on button "Select an answer" at bounding box center [419, 88] width 116 height 11
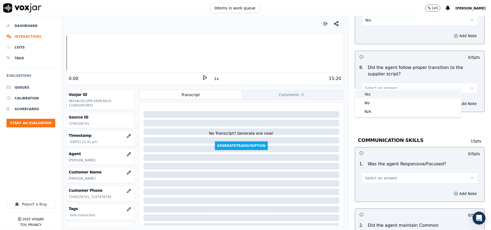
click at [376, 93] on div "Yes" at bounding box center [408, 94] width 104 height 9
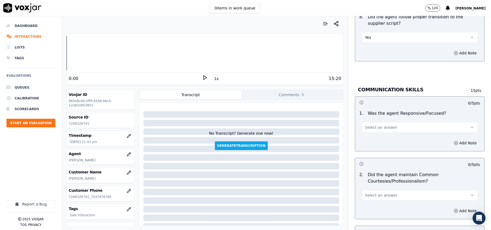
scroll to position [1257, 0]
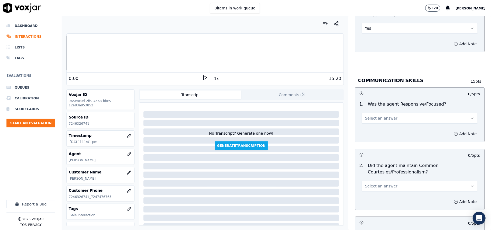
click at [372, 116] on span "Select an answer" at bounding box center [381, 118] width 32 height 5
click at [370, 126] on div "Yes" at bounding box center [408, 124] width 104 height 9
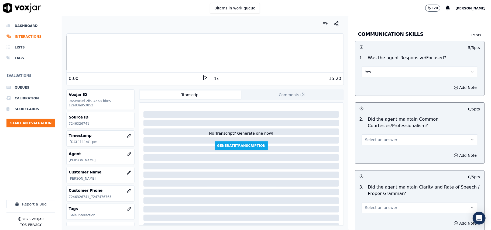
scroll to position [1317, 0]
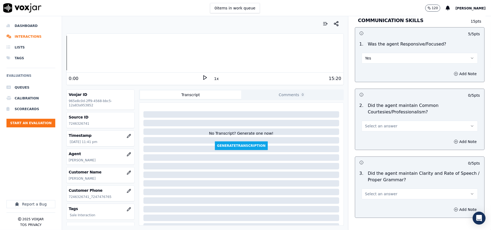
click at [369, 123] on span "Select an answer" at bounding box center [381, 125] width 32 height 5
click at [371, 130] on div "Yes" at bounding box center [408, 132] width 104 height 9
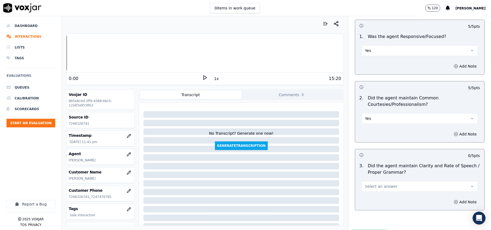
scroll to position [1348, 0]
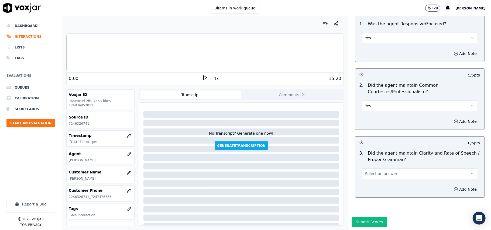
click at [365, 168] on button "Select an answer" at bounding box center [419, 173] width 116 height 11
click at [363, 167] on div "Yes" at bounding box center [408, 169] width 104 height 9
click at [358, 217] on button "Submit Scores" at bounding box center [369, 222] width 36 height 10
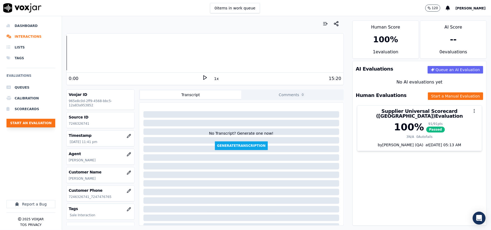
click at [46, 127] on button "Start an Evaluation" at bounding box center [30, 123] width 49 height 9
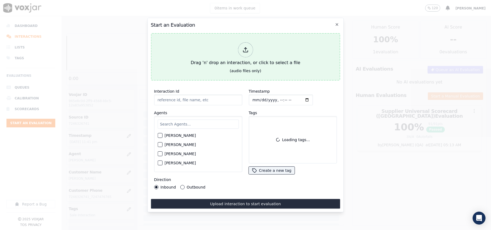
click at [268, 58] on div "Drag 'n' drop an interaction, or click to select a file" at bounding box center [245, 54] width 114 height 28
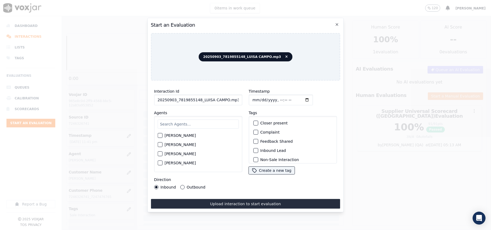
click at [207, 95] on input "20250903_7819855148_LUISA CAMPO.mp3" at bounding box center [198, 100] width 88 height 11
paste input "7819855148"
type input "7819855148"
click at [258, 97] on input "Timestamp" at bounding box center [280, 100] width 64 height 11
type input "[DATE]T23:43"
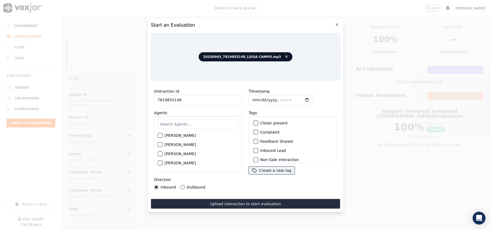
click at [195, 125] on input "text" at bounding box center [197, 124] width 81 height 9
type input "[PERSON_NAME]"
click at [181, 135] on label "[PERSON_NAME]" at bounding box center [179, 137] width 31 height 4
click at [162, 135] on button "[PERSON_NAME]" at bounding box center [159, 137] width 5 height 5
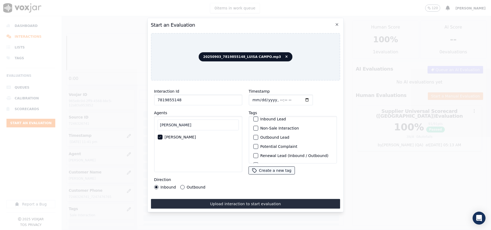
scroll to position [47, 0]
click at [265, 152] on div "Sale Interaction" at bounding box center [292, 156] width 83 height 9
click at [270, 155] on label "Sale Interaction" at bounding box center [275, 157] width 30 height 4
click at [258, 154] on button "Sale Interaction" at bounding box center [255, 156] width 5 height 5
click at [196, 185] on label "Outbound" at bounding box center [195, 187] width 19 height 4
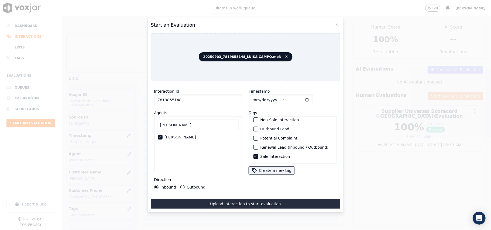
click at [184, 185] on button "Outbound" at bounding box center [182, 187] width 4 height 4
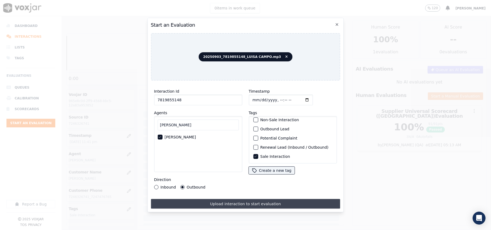
click at [211, 201] on button "Upload interaction to start evaluation" at bounding box center [245, 204] width 189 height 10
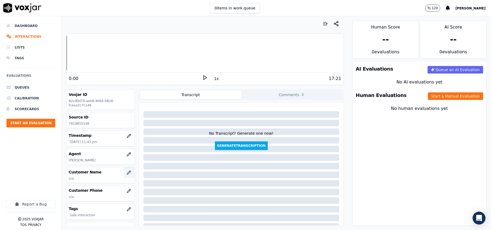
click at [123, 170] on button "button" at bounding box center [128, 172] width 11 height 11
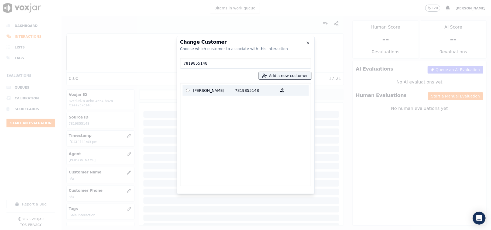
type input "7819855148"
click at [212, 91] on p "[PERSON_NAME]" at bounding box center [214, 90] width 42 height 8
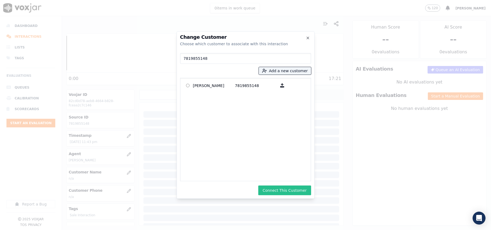
click at [291, 192] on button "Connect This Customer" at bounding box center [284, 191] width 53 height 10
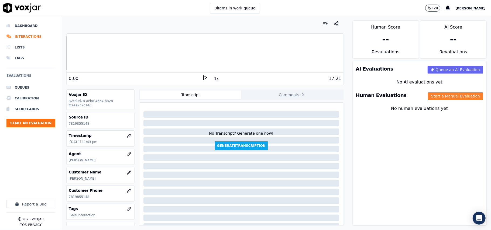
click at [443, 95] on button "Start a Manual Evaluation" at bounding box center [455, 96] width 55 height 8
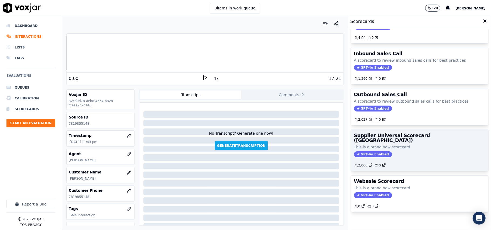
scroll to position [41, 0]
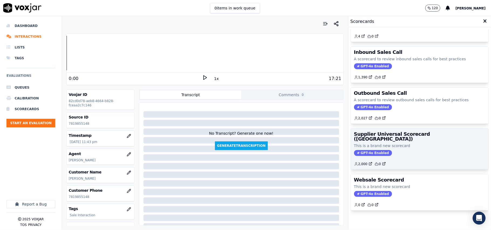
click at [405, 150] on div "GPT-4o Enabled" at bounding box center [419, 153] width 131 height 6
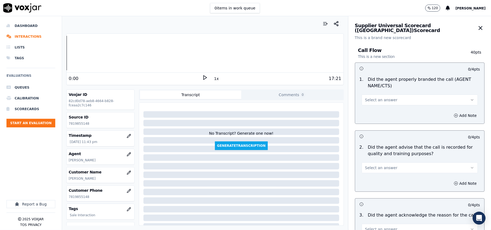
click at [389, 100] on button "Select an answer" at bounding box center [419, 100] width 116 height 11
click at [378, 111] on div "Yes" at bounding box center [408, 112] width 104 height 9
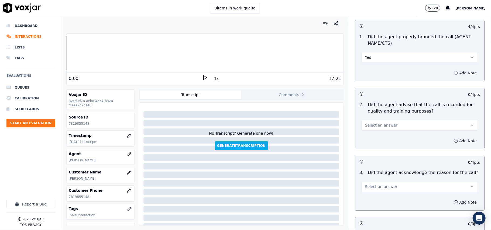
scroll to position [60, 0]
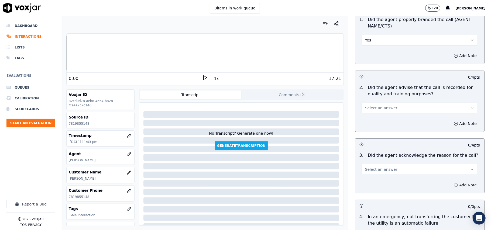
click at [372, 111] on button "Select an answer" at bounding box center [419, 108] width 116 height 11
click at [372, 120] on div "Yes" at bounding box center [408, 120] width 104 height 9
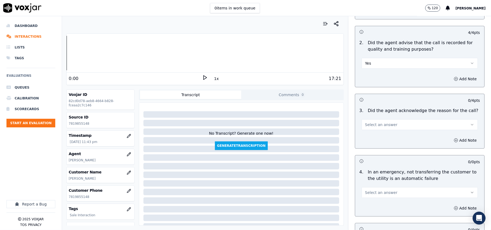
scroll to position [120, 0]
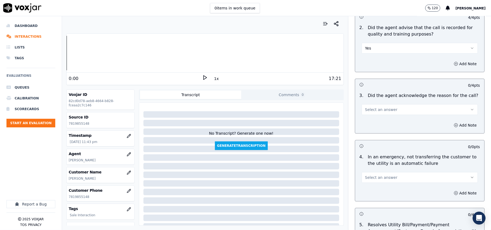
click at [374, 104] on div "Select an answer" at bounding box center [419, 109] width 116 height 12
click at [371, 110] on span "Select an answer" at bounding box center [381, 109] width 32 height 5
click at [378, 120] on div "Yes" at bounding box center [408, 122] width 104 height 9
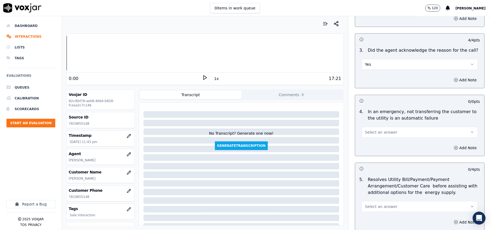
scroll to position [179, 0]
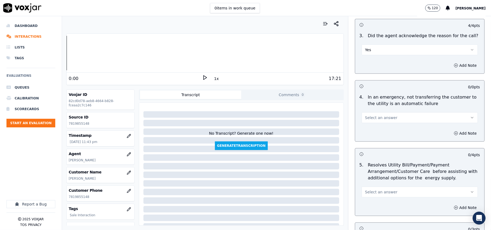
click at [371, 114] on button "Select an answer" at bounding box center [419, 117] width 116 height 11
click at [375, 149] on div "N/A" at bounding box center [408, 147] width 104 height 9
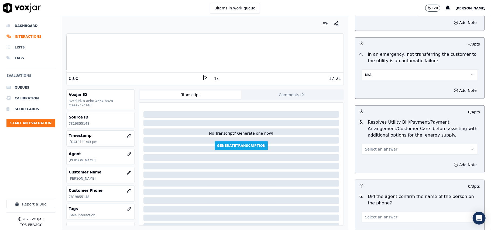
scroll to position [240, 0]
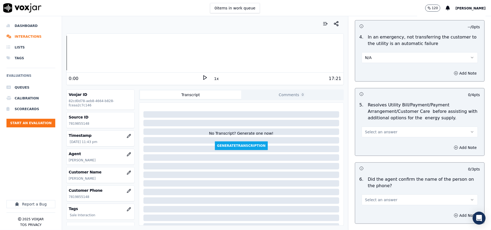
click at [361, 130] on button "Select an answer" at bounding box center [419, 132] width 116 height 11
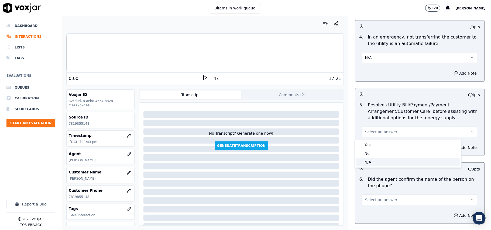
click at [378, 160] on div "N/A" at bounding box center [408, 162] width 104 height 9
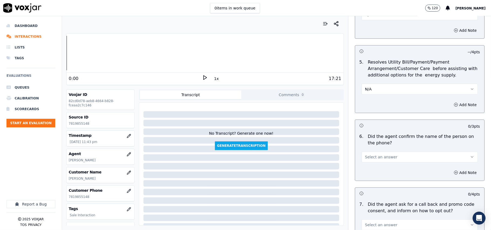
scroll to position [299, 0]
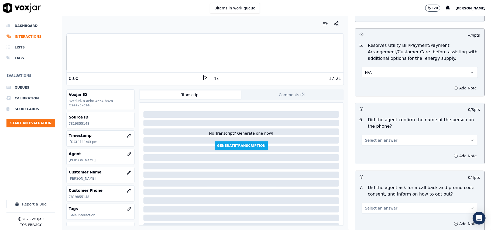
drag, startPoint x: 369, startPoint y: 141, endPoint x: 367, endPoint y: 146, distance: 4.7
click at [369, 143] on span "Select an answer" at bounding box center [381, 140] width 32 height 5
click at [367, 154] on div "Yes" at bounding box center [408, 153] width 104 height 9
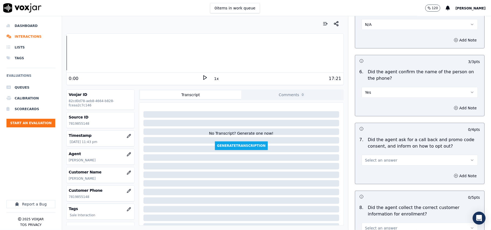
scroll to position [419, 0]
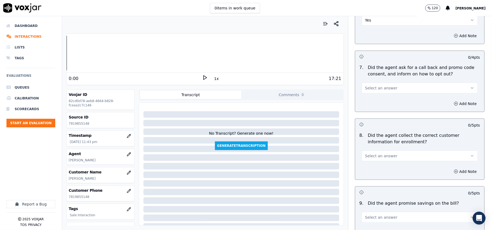
click at [374, 93] on button "Select an answer" at bounding box center [419, 88] width 116 height 11
click at [369, 104] on div "Yes" at bounding box center [408, 101] width 104 height 9
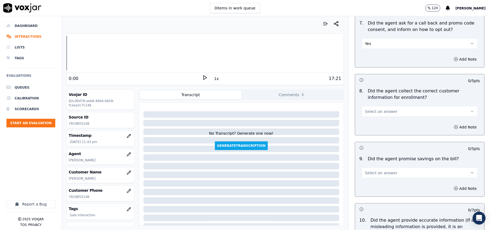
scroll to position [479, 0]
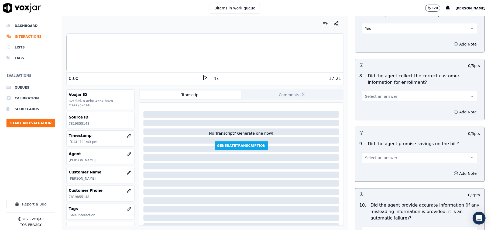
click at [369, 97] on span "Select an answer" at bounding box center [381, 96] width 32 height 5
click at [372, 126] on div "N/A" at bounding box center [408, 127] width 104 height 9
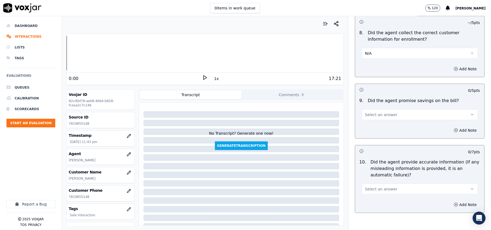
scroll to position [539, 0]
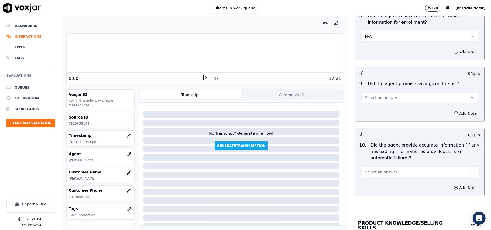
click at [381, 26] on p "Did the agent collect the correct customer information for enrollment?" at bounding box center [423, 19] width 112 height 13
click at [380, 37] on button "N/A" at bounding box center [419, 36] width 116 height 11
click at [376, 49] on div "Yes" at bounding box center [408, 50] width 104 height 9
click at [366, 98] on span "Select an answer" at bounding box center [381, 97] width 32 height 5
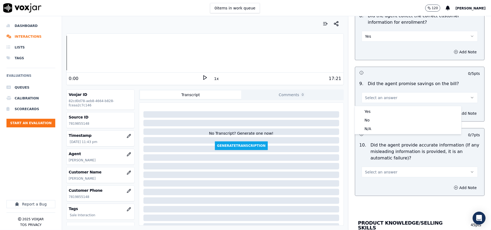
click at [372, 133] on div "Yes No N/A" at bounding box center [408, 120] width 106 height 28
click at [373, 129] on div "N/A" at bounding box center [408, 128] width 104 height 9
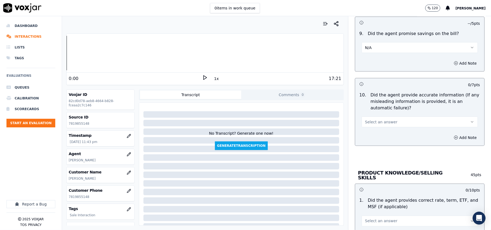
scroll to position [599, 0]
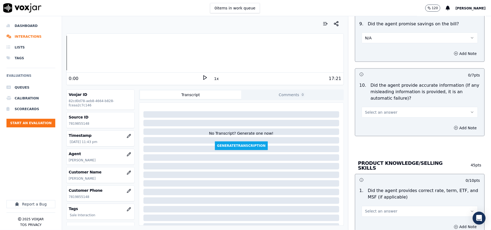
click at [371, 118] on button "Select an answer" at bounding box center [419, 112] width 116 height 11
click at [370, 127] on div "Yes" at bounding box center [408, 126] width 104 height 9
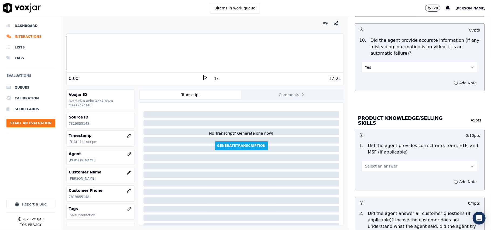
scroll to position [658, 0]
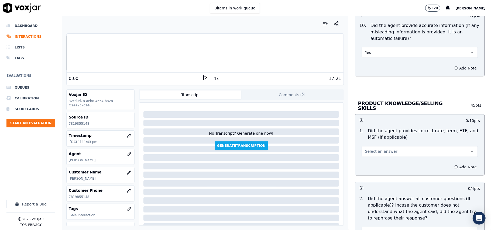
click at [371, 146] on button "Select an answer" at bounding box center [419, 151] width 116 height 11
click at [367, 164] on div "Yes" at bounding box center [408, 163] width 104 height 9
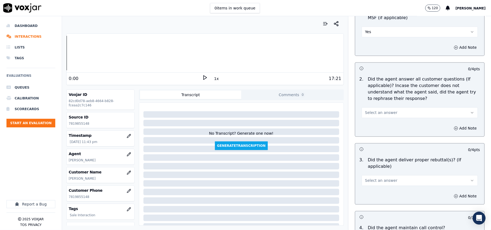
click at [372, 110] on span "Select an answer" at bounding box center [381, 112] width 32 height 5
click at [377, 123] on div "Yes" at bounding box center [408, 124] width 104 height 9
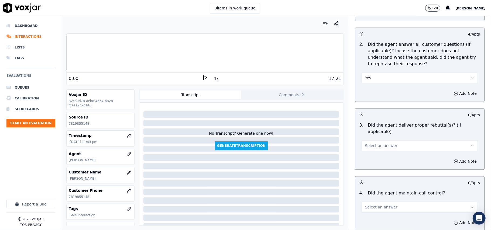
scroll to position [838, 0]
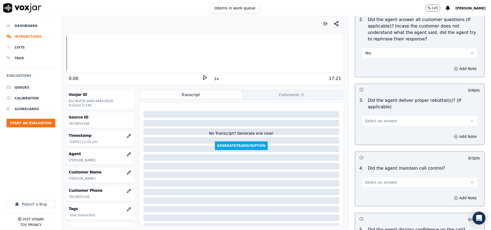
click at [377, 117] on button "Select an answer" at bounding box center [419, 121] width 116 height 11
click at [376, 122] on div "Yes" at bounding box center [408, 126] width 104 height 9
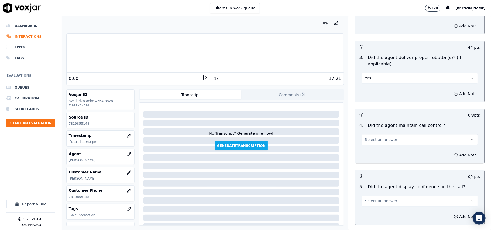
scroll to position [898, 0]
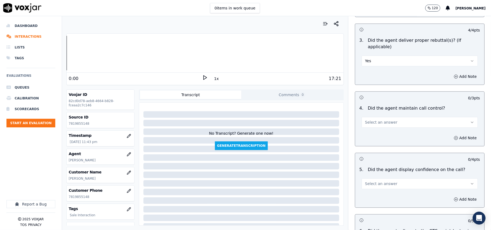
click at [380, 120] on button "Select an answer" at bounding box center [419, 122] width 116 height 11
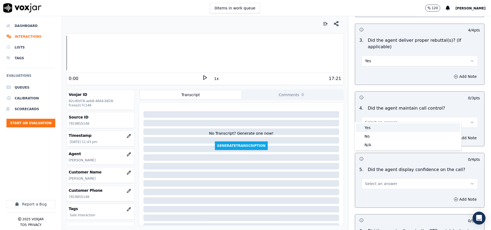
click at [380, 130] on div "Yes" at bounding box center [408, 127] width 104 height 9
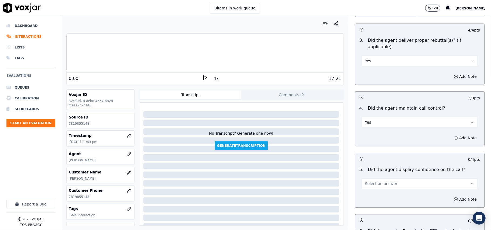
scroll to position [1018, 0]
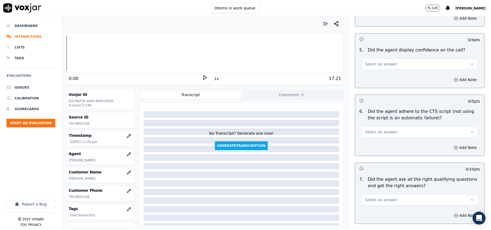
click at [379, 61] on span "Select an answer" at bounding box center [381, 63] width 32 height 5
click at [374, 73] on div "Yes" at bounding box center [408, 69] width 104 height 9
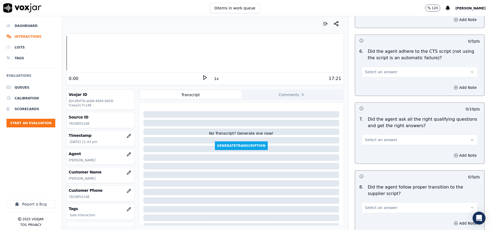
click at [376, 68] on button "Select an answer" at bounding box center [419, 72] width 116 height 11
click at [371, 77] on div "Yes" at bounding box center [408, 78] width 104 height 9
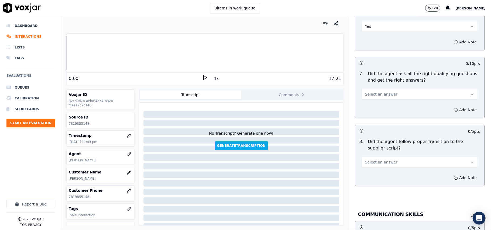
scroll to position [1137, 0]
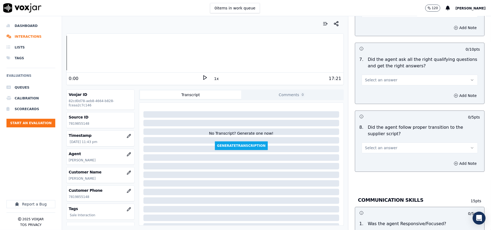
click at [378, 77] on span "Select an answer" at bounding box center [381, 79] width 32 height 5
click at [379, 86] on div "Yes" at bounding box center [408, 86] width 104 height 9
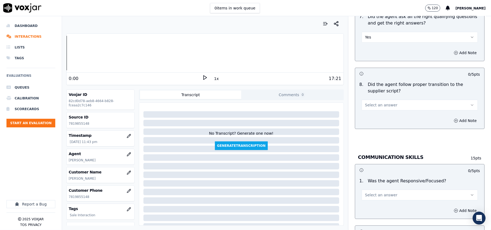
scroll to position [1197, 0]
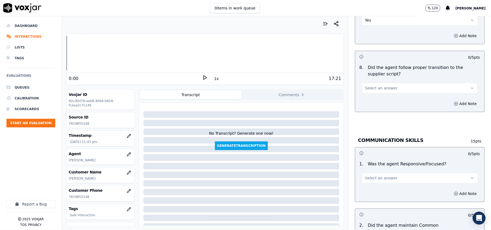
click at [377, 85] on span "Select an answer" at bounding box center [381, 87] width 32 height 5
click at [377, 91] on div "Yes" at bounding box center [408, 94] width 104 height 9
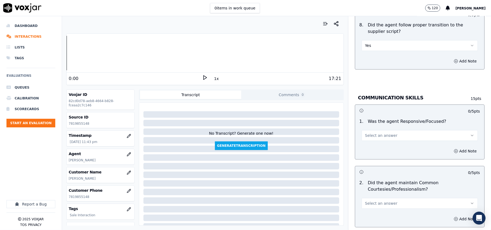
scroll to position [1257, 0]
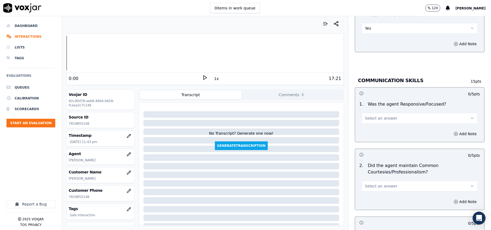
click at [366, 116] on span "Select an answer" at bounding box center [381, 118] width 32 height 5
click at [371, 121] on div "Yes" at bounding box center [408, 124] width 104 height 9
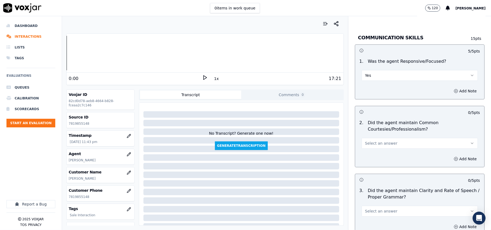
scroll to position [1317, 0]
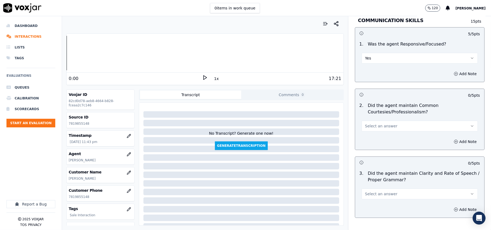
click at [375, 123] on span "Select an answer" at bounding box center [381, 125] width 32 height 5
click at [365, 134] on div "Yes" at bounding box center [408, 132] width 104 height 9
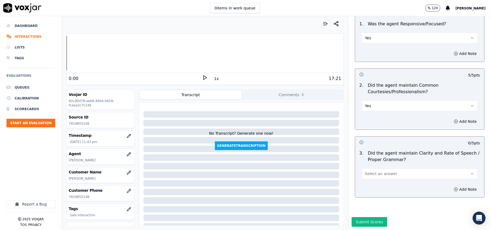
scroll to position [1348, 0]
drag, startPoint x: 374, startPoint y: 157, endPoint x: 374, endPoint y: 162, distance: 4.9
click at [374, 171] on span "Select an answer" at bounding box center [381, 173] width 32 height 5
click at [374, 170] on div "Yes" at bounding box center [408, 169] width 104 height 9
click at [367, 217] on button "Submit Scores" at bounding box center [369, 222] width 36 height 10
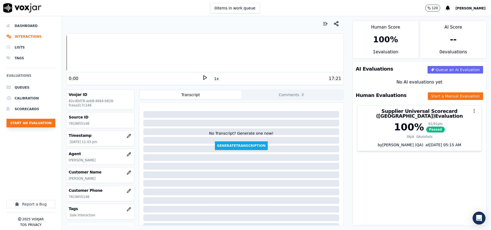
click at [33, 122] on button "Start an Evaluation" at bounding box center [30, 123] width 49 height 9
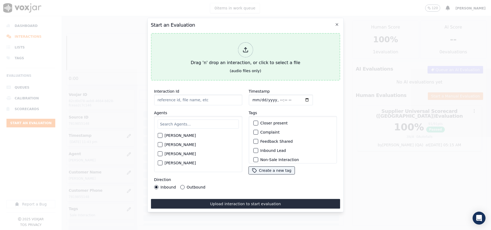
click at [251, 61] on div "Drag 'n' drop an interaction, or click to select a file" at bounding box center [245, 54] width 114 height 28
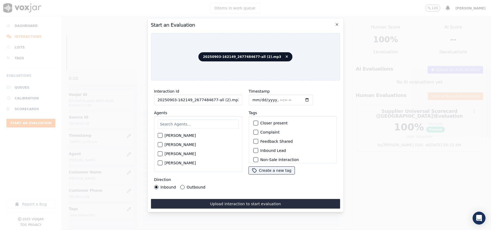
click at [177, 95] on input "20250903-162149_2677484677-all (2).mp3" at bounding box center [198, 100] width 88 height 11
paste input "677484677"
type input "2677484677"
click at [258, 97] on input "Timestamp" at bounding box center [280, 100] width 64 height 11
type input "[DATE]T23:50"
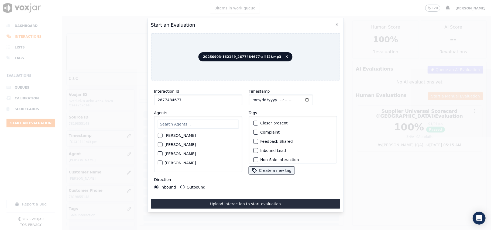
click at [177, 123] on input "text" at bounding box center [197, 124] width 81 height 9
type input "[PERSON_NAME]"
click at [183, 136] on label "[PERSON_NAME]" at bounding box center [179, 137] width 31 height 4
click at [162, 136] on button "[PERSON_NAME]" at bounding box center [159, 137] width 5 height 5
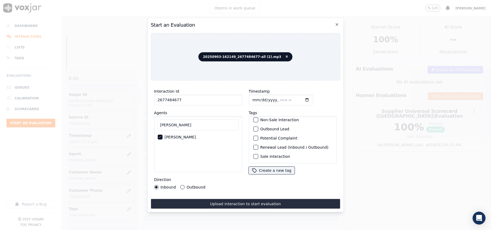
click at [270, 155] on label "Sale Interaction" at bounding box center [275, 157] width 30 height 4
click at [258, 154] on button "Sale Interaction" at bounding box center [255, 156] width 5 height 5
click at [191, 185] on label "Outbound" at bounding box center [195, 187] width 19 height 4
click at [184, 185] on button "Outbound" at bounding box center [182, 187] width 4 height 4
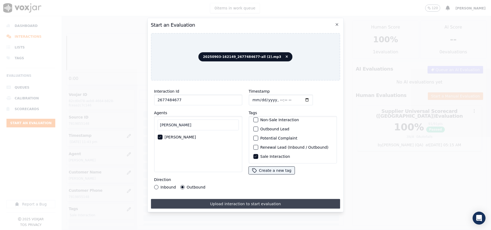
click at [200, 199] on button "Upload interaction to start evaluation" at bounding box center [245, 204] width 189 height 10
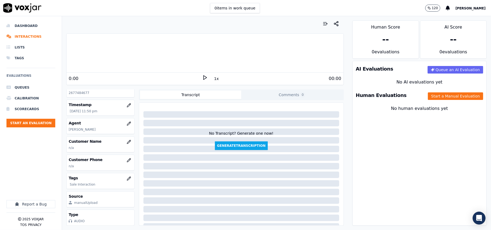
scroll to position [48, 0]
click at [123, 137] on button "button" at bounding box center [128, 142] width 11 height 11
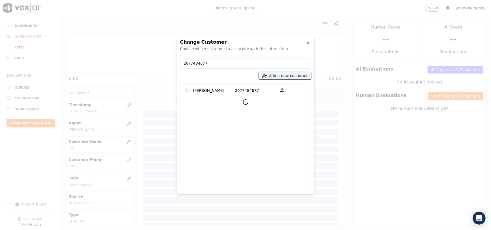
type input "2677484677"
click at [220, 88] on p "[PERSON_NAME]" at bounding box center [214, 90] width 42 height 8
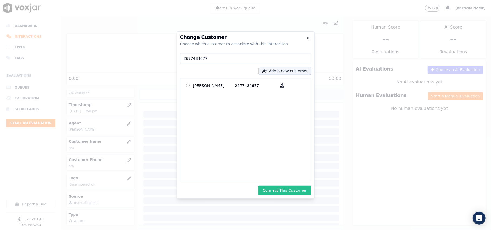
click at [299, 193] on button "Connect This Customer" at bounding box center [284, 191] width 53 height 10
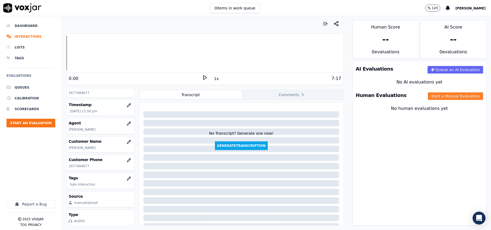
click at [440, 98] on button "Start a Manual Evaluation" at bounding box center [455, 96] width 55 height 8
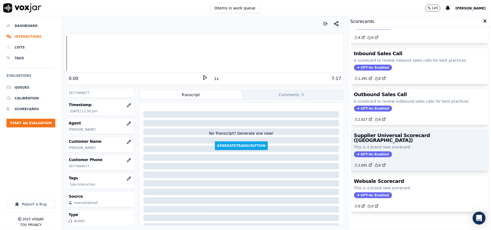
scroll to position [41, 0]
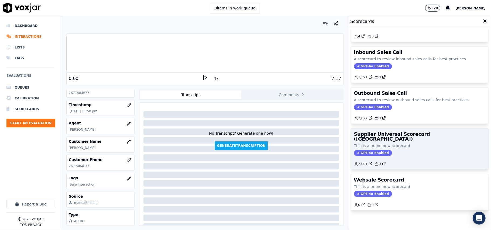
click at [399, 143] on p "This is a brand new scorecard" at bounding box center [419, 145] width 131 height 5
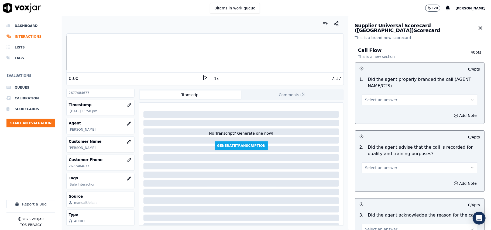
click at [401, 94] on div "Select an answer" at bounding box center [419, 99] width 116 height 12
click at [379, 99] on span "Select an answer" at bounding box center [381, 99] width 32 height 5
click at [377, 115] on div "Yes" at bounding box center [408, 112] width 104 height 9
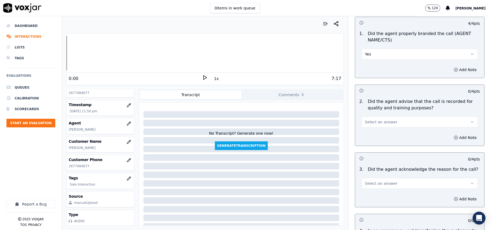
scroll to position [60, 0]
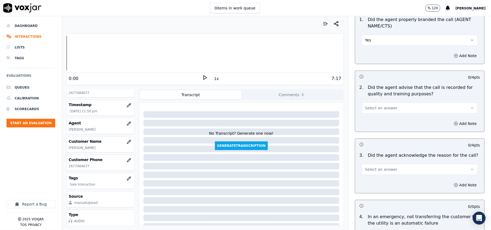
click at [383, 109] on span "Select an answer" at bounding box center [381, 107] width 32 height 5
click at [381, 123] on div "Yes" at bounding box center [408, 120] width 104 height 9
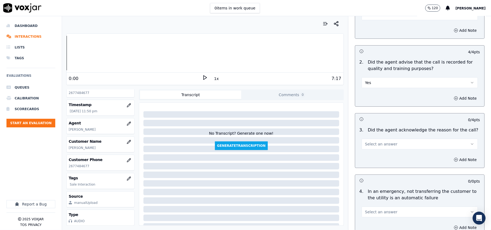
scroll to position [120, 0]
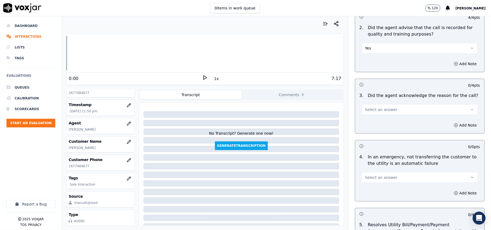
click at [377, 110] on span "Select an answer" at bounding box center [381, 109] width 32 height 5
click at [374, 121] on div "Yes" at bounding box center [408, 122] width 104 height 9
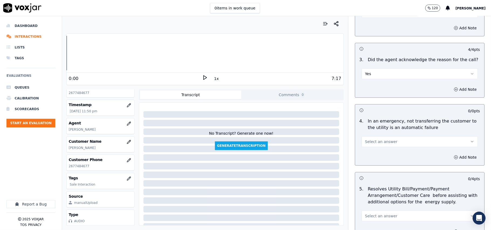
scroll to position [240, 0]
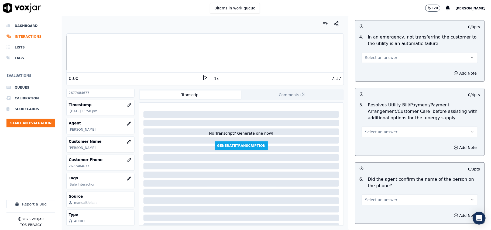
click at [380, 63] on button "Select an answer" at bounding box center [419, 57] width 116 height 11
click at [374, 87] on div "N/A" at bounding box center [408, 87] width 104 height 9
click at [365, 134] on span "Select an answer" at bounding box center [381, 131] width 32 height 5
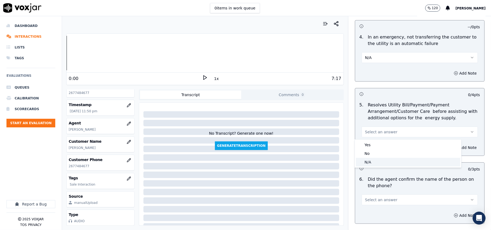
click at [365, 164] on div "N/A" at bounding box center [408, 162] width 104 height 9
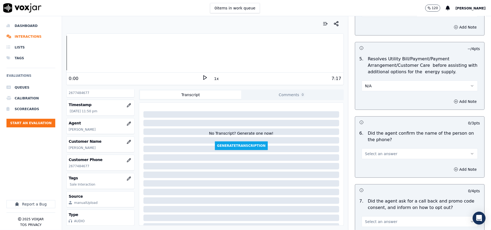
scroll to position [299, 0]
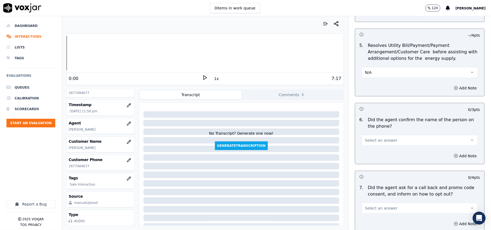
click at [371, 143] on span "Select an answer" at bounding box center [381, 140] width 32 height 5
click at [371, 152] on div "Yes" at bounding box center [408, 153] width 104 height 9
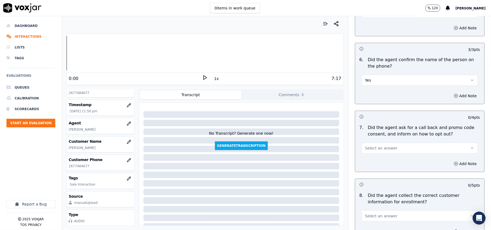
scroll to position [419, 0]
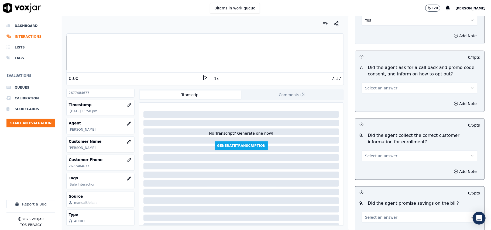
click at [380, 91] on span "Select an answer" at bounding box center [381, 87] width 32 height 5
click at [379, 101] on div "Yes" at bounding box center [408, 101] width 104 height 9
click at [379, 159] on span "Select an answer" at bounding box center [381, 155] width 32 height 5
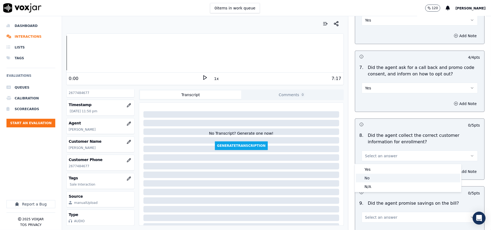
click at [377, 180] on div "No" at bounding box center [408, 178] width 104 height 9
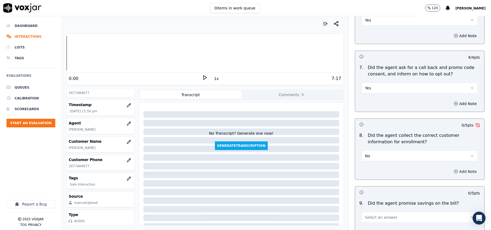
click at [450, 173] on button "Add Note" at bounding box center [464, 172] width 29 height 8
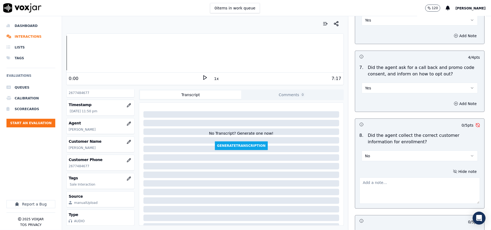
click at [385, 184] on textarea at bounding box center [419, 191] width 120 height 26
click at [382, 189] on textarea "Incomplete name and address informed by the CX , Agent failed to promth the CX …" at bounding box center [419, 191] width 120 height 26
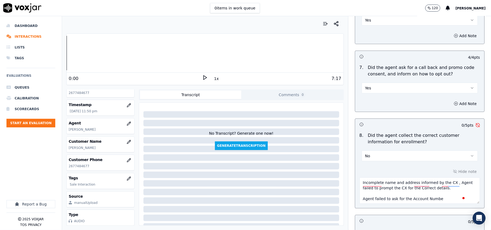
type textarea "Incomplete name and address informed by the CX , Agent failed to prompt the CX …"
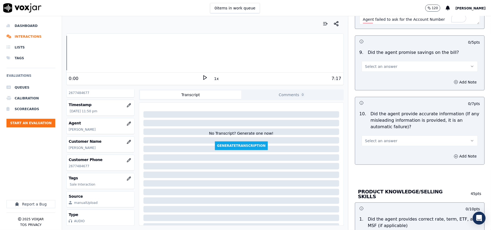
type textarea "Incomplete name and address informed by the CX , Agent failed to prompt the CX …"
click at [380, 69] on span "Select an answer" at bounding box center [381, 66] width 32 height 5
click at [388, 101] on div "N/A" at bounding box center [408, 97] width 104 height 9
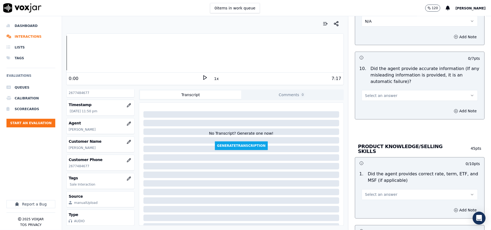
scroll to position [658, 0]
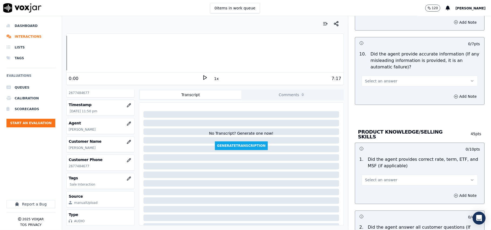
click at [385, 82] on span "Select an answer" at bounding box center [381, 80] width 32 height 5
click at [378, 94] on div "Yes" at bounding box center [408, 95] width 104 height 9
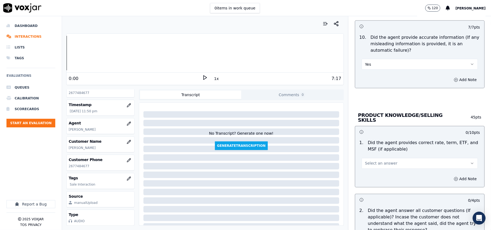
scroll to position [718, 0]
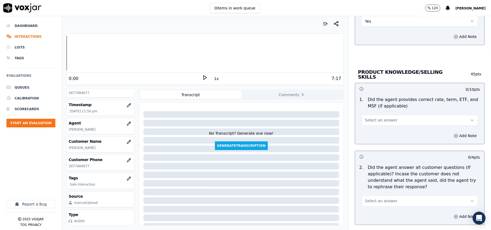
drag, startPoint x: 380, startPoint y: 117, endPoint x: 380, endPoint y: 123, distance: 6.2
click at [380, 118] on span "Select an answer" at bounding box center [381, 120] width 32 height 5
click at [376, 131] on div "Yes" at bounding box center [408, 131] width 104 height 9
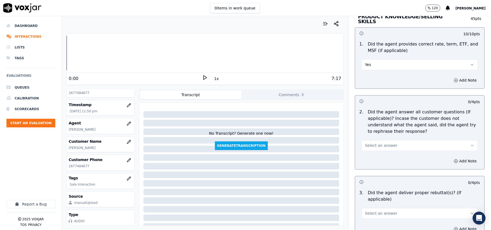
scroll to position [838, 0]
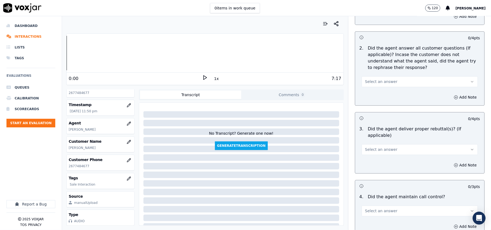
click at [369, 84] on button "Select an answer" at bounding box center [419, 81] width 116 height 11
click at [372, 95] on div "Yes" at bounding box center [408, 93] width 104 height 9
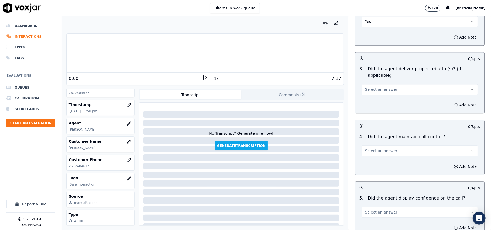
click at [369, 88] on div "3 . Did the agent deliver proper rebuttal(s)? (If applicable) Select an answer" at bounding box center [419, 80] width 129 height 33
click at [371, 86] on button "Select an answer" at bounding box center [419, 89] width 116 height 11
click at [371, 92] on div "Yes" at bounding box center [408, 95] width 104 height 9
click at [374, 145] on button "Select an answer" at bounding box center [419, 150] width 116 height 11
click at [370, 153] on div "Yes" at bounding box center [408, 156] width 104 height 9
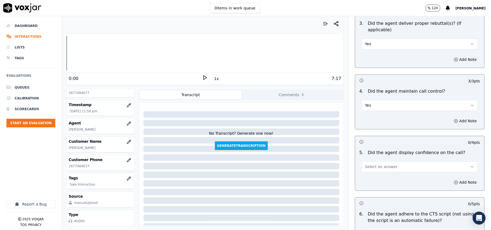
scroll to position [958, 0]
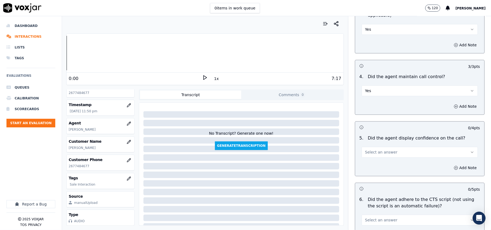
click at [375, 152] on div "5 . Did the agent display confidence on the call? Select an answer" at bounding box center [419, 146] width 129 height 27
click at [377, 149] on button "Select an answer" at bounding box center [419, 152] width 116 height 11
click at [373, 156] on div "Yes" at bounding box center [408, 158] width 104 height 9
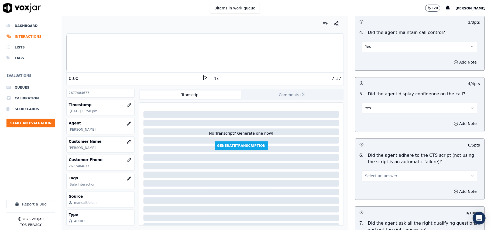
scroll to position [1018, 0]
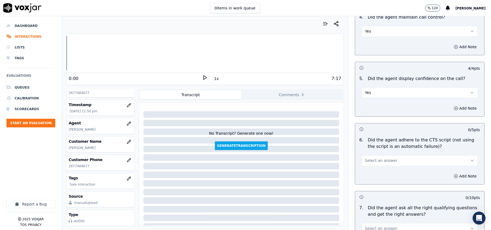
click at [379, 158] on span "Select an answer" at bounding box center [381, 160] width 32 height 5
click at [380, 163] on div "Yes" at bounding box center [408, 166] width 104 height 9
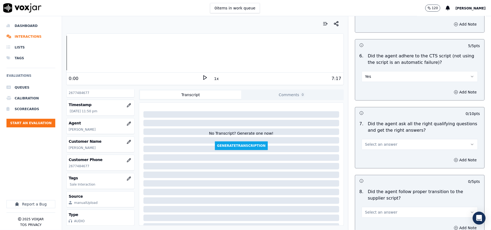
scroll to position [1137, 0]
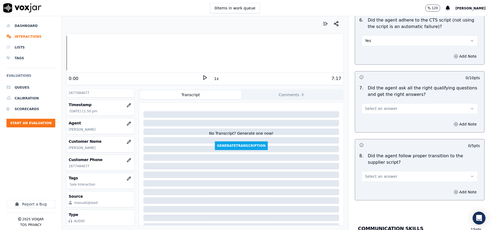
click at [376, 106] on span "Select an answer" at bounding box center [381, 108] width 32 height 5
click at [378, 112] on div "Yes" at bounding box center [408, 114] width 104 height 9
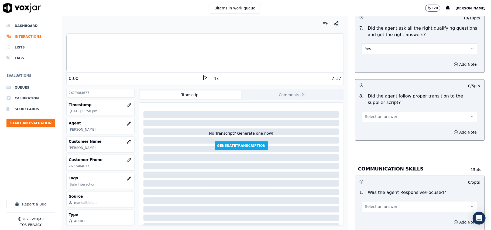
click at [373, 124] on div "Add Note" at bounding box center [419, 132] width 129 height 16
click at [376, 114] on span "Select an answer" at bounding box center [381, 116] width 32 height 5
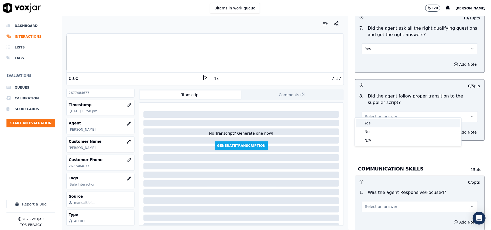
click at [366, 119] on div "Yes" at bounding box center [408, 123] width 104 height 9
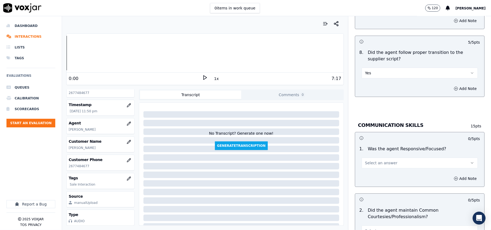
scroll to position [1257, 0]
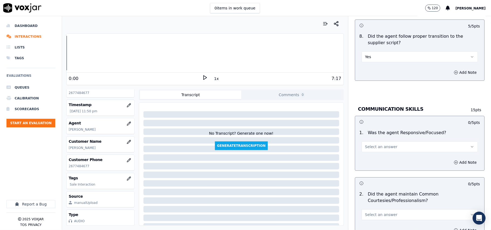
click at [376, 144] on span "Select an answer" at bounding box center [381, 146] width 32 height 5
click at [371, 155] on div "Yes" at bounding box center [408, 153] width 104 height 9
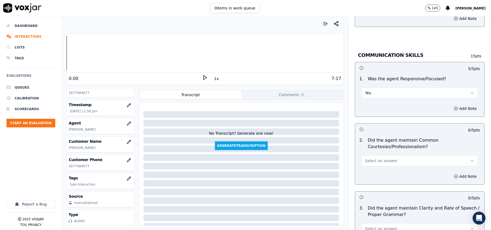
scroll to position [1377, 0]
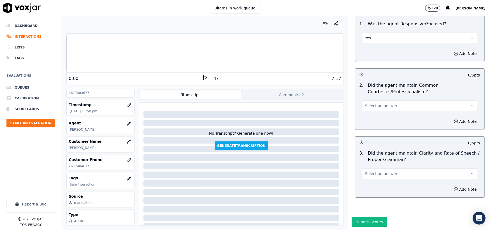
click at [377, 103] on span "Select an answer" at bounding box center [381, 105] width 32 height 5
click at [376, 105] on div "Yes" at bounding box center [408, 101] width 104 height 9
click at [376, 171] on span "Select an answer" at bounding box center [381, 173] width 32 height 5
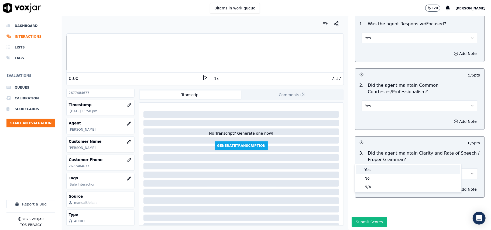
click at [379, 166] on div "Yes" at bounding box center [408, 169] width 104 height 9
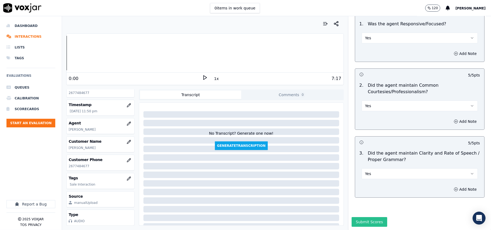
click at [360, 217] on button "Submit Scores" at bounding box center [369, 222] width 36 height 10
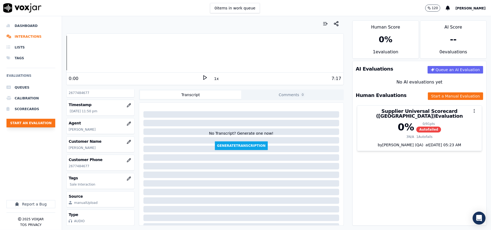
click at [46, 122] on button "Start an Evaluation" at bounding box center [30, 123] width 49 height 9
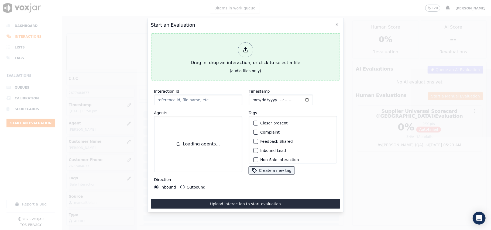
click at [237, 58] on div "Drag 'n' drop an interaction, or click to select a file" at bounding box center [245, 54] width 114 height 28
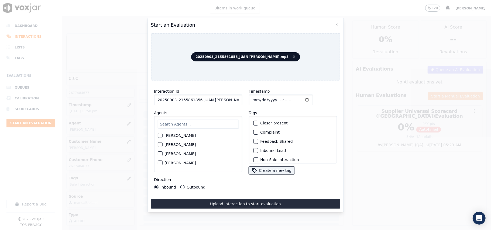
click at [175, 97] on input "20250903_2155861856_JUAN [PERSON_NAME].mp3" at bounding box center [198, 100] width 88 height 11
paste input "155861856"
type input "2155861856"
click at [256, 97] on input "Timestamp" at bounding box center [280, 100] width 64 height 11
type input "[DATE]T23:53"
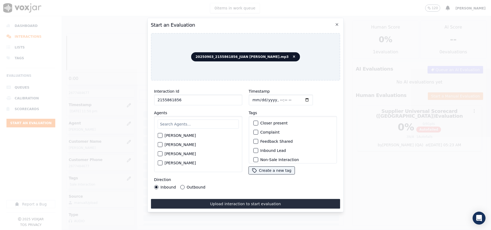
click at [188, 121] on input "text" at bounding box center [197, 124] width 81 height 9
type input "[PERSON_NAME]"
click at [176, 136] on label "[PERSON_NAME]" at bounding box center [179, 137] width 31 height 4
click at [162, 136] on button "[PERSON_NAME]" at bounding box center [159, 137] width 5 height 5
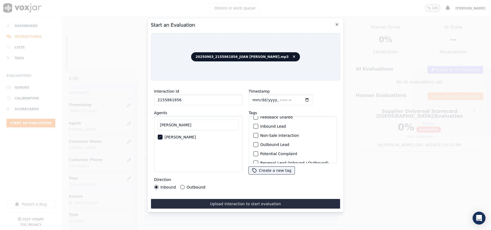
scroll to position [47, 0]
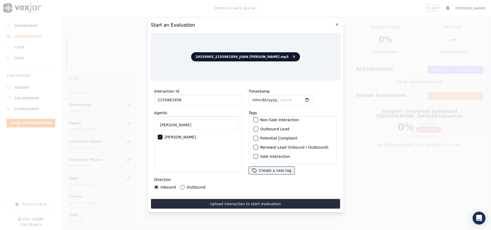
click at [269, 152] on div "Sale Interaction" at bounding box center [292, 156] width 83 height 9
click at [268, 155] on label "Sale Interaction" at bounding box center [275, 157] width 30 height 4
click at [258, 154] on button "Sale Interaction" at bounding box center [255, 156] width 5 height 5
click at [188, 187] on label "Outbound" at bounding box center [195, 187] width 19 height 4
click at [184, 187] on button "Outbound" at bounding box center [182, 187] width 4 height 4
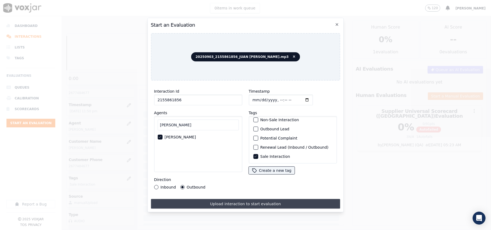
click at [215, 201] on button "Upload interaction to start evaluation" at bounding box center [245, 204] width 189 height 10
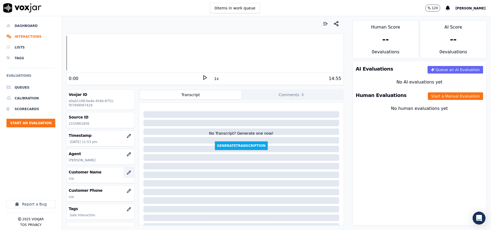
click at [127, 173] on icon "button" at bounding box center [129, 173] width 4 height 4
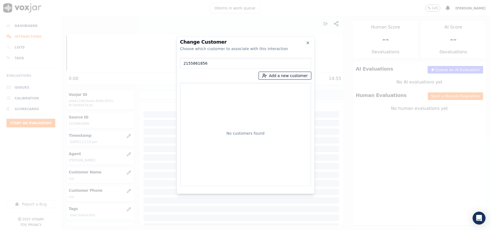
type input "2155861856"
click at [306, 41] on icon "button" at bounding box center [308, 43] width 4 height 4
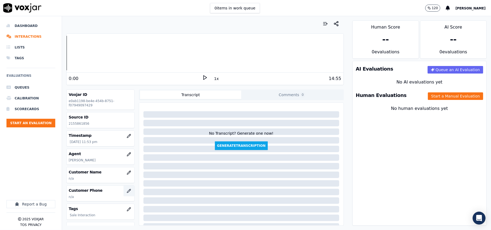
click at [127, 193] on icon "button" at bounding box center [129, 191] width 4 height 4
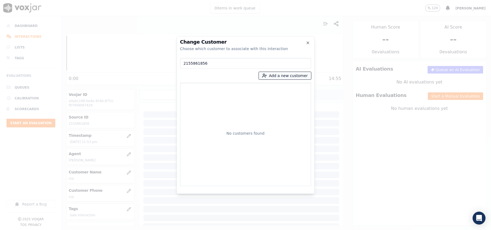
type input "2155861856"
click at [281, 78] on button "Add a new customer" at bounding box center [285, 76] width 52 height 8
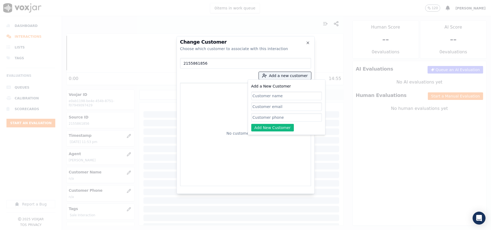
click at [279, 118] on input "Add a New Customer" at bounding box center [286, 117] width 71 height 9
paste input "2155861856"
type input "2155861856"
click at [286, 94] on input "Add a New Customer" at bounding box center [286, 96] width 71 height 9
paste input "[PERSON_NAME]"
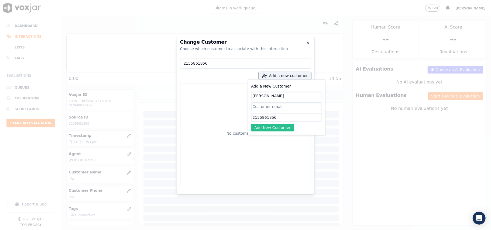
type input "[PERSON_NAME]"
click at [273, 127] on button "Add New Customer" at bounding box center [272, 128] width 43 height 8
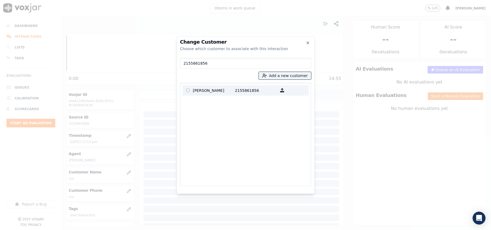
click at [221, 85] on label "[PERSON_NAME] 2155861856" at bounding box center [245, 90] width 126 height 11
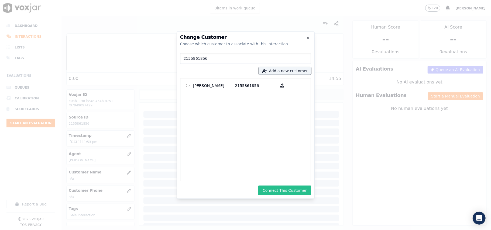
click at [286, 191] on button "Connect This Customer" at bounding box center [284, 191] width 53 height 10
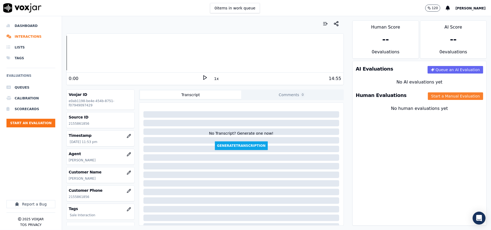
click at [443, 95] on button "Start a Manual Evaluation" at bounding box center [455, 96] width 55 height 8
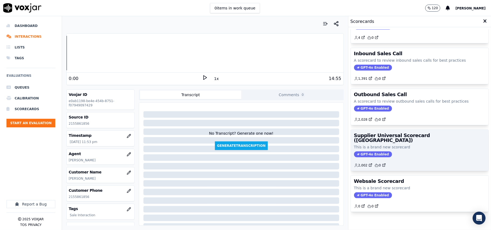
scroll to position [41, 0]
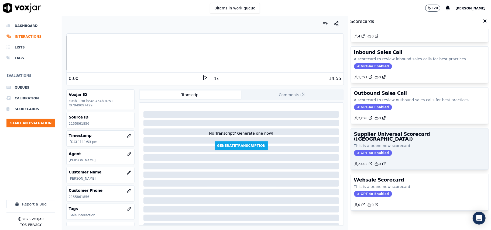
click at [399, 150] on div "GPT-4o Enabled" at bounding box center [419, 153] width 131 height 6
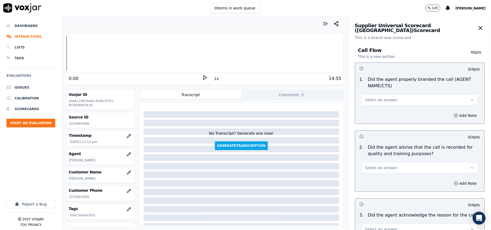
click at [387, 102] on button "Select an answer" at bounding box center [419, 100] width 116 height 11
click at [374, 110] on div "Yes" at bounding box center [408, 112] width 104 height 9
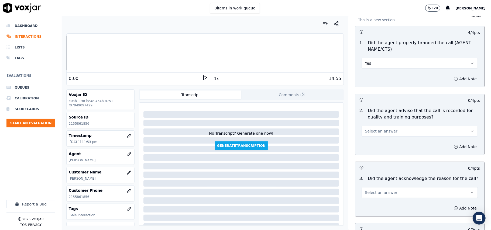
scroll to position [60, 0]
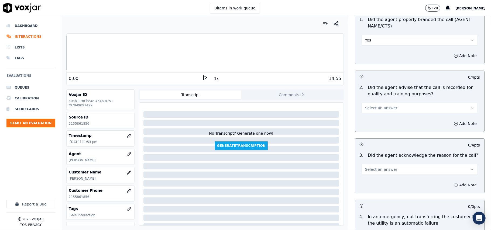
click at [371, 111] on button "Select an answer" at bounding box center [419, 108] width 116 height 11
click at [370, 122] on div "Yes" at bounding box center [408, 120] width 104 height 9
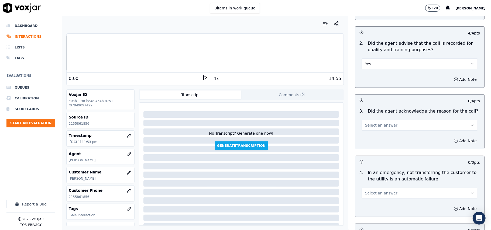
scroll to position [120, 0]
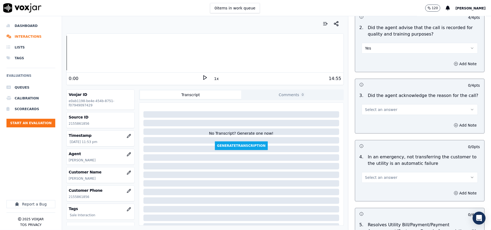
click at [373, 114] on button "Select an answer" at bounding box center [419, 109] width 116 height 11
click at [368, 122] on div "Yes" at bounding box center [408, 122] width 104 height 9
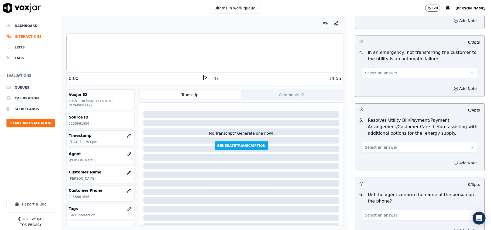
scroll to position [240, 0]
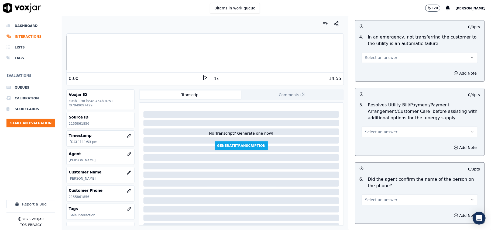
click at [371, 61] on button "Select an answer" at bounding box center [419, 57] width 116 height 11
click at [369, 89] on div "N/A" at bounding box center [408, 87] width 104 height 9
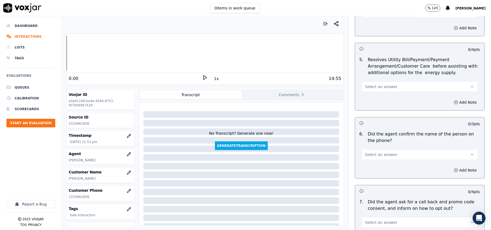
scroll to position [299, 0]
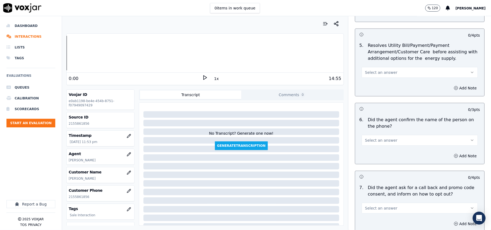
click at [371, 75] on span "Select an answer" at bounding box center [381, 72] width 32 height 5
click at [375, 105] on div "N/A" at bounding box center [408, 102] width 104 height 9
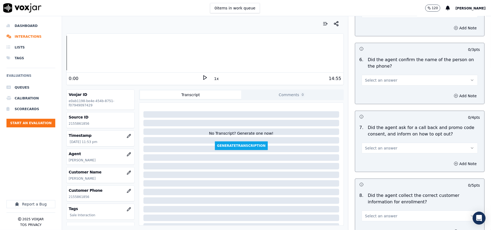
click at [371, 79] on span "Select an answer" at bounding box center [381, 80] width 32 height 5
drag, startPoint x: 367, startPoint y: 90, endPoint x: 376, endPoint y: 98, distance: 12.4
click at [367, 91] on div "Yes" at bounding box center [408, 93] width 104 height 9
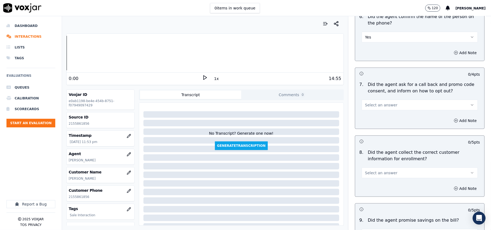
scroll to position [419, 0]
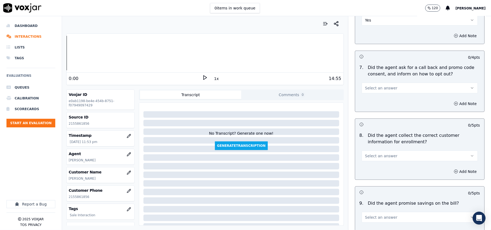
click at [369, 89] on span "Select an answer" at bounding box center [381, 87] width 32 height 5
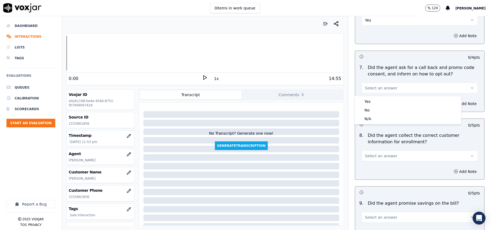
click at [369, 95] on div "7 . Did the agent ask for a call back and promo code consent, and inform on how…" at bounding box center [419, 78] width 129 height 33
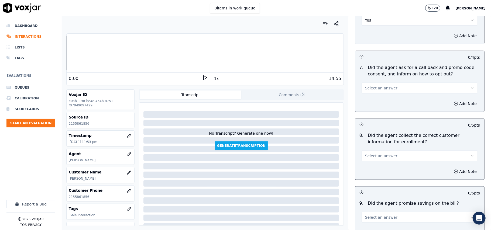
drag, startPoint x: 372, startPoint y: 87, endPoint x: 371, endPoint y: 92, distance: 4.9
click at [372, 87] on span "Select an answer" at bounding box center [381, 87] width 32 height 5
click at [367, 102] on div "Yes" at bounding box center [408, 101] width 104 height 9
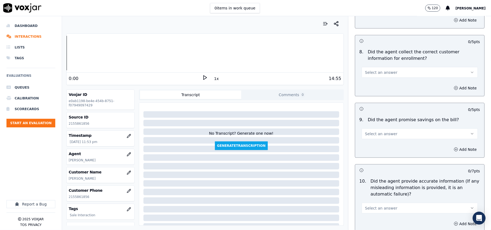
scroll to position [539, 0]
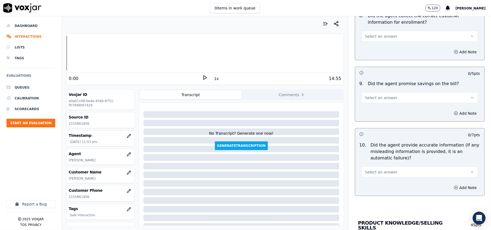
click at [375, 34] on button "Select an answer" at bounding box center [419, 36] width 116 height 11
click at [377, 50] on div "Yes" at bounding box center [408, 50] width 104 height 9
click at [391, 101] on button "Select an answer" at bounding box center [419, 97] width 116 height 11
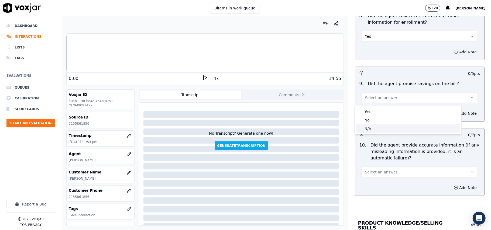
click at [379, 130] on div "N/A" at bounding box center [408, 128] width 104 height 9
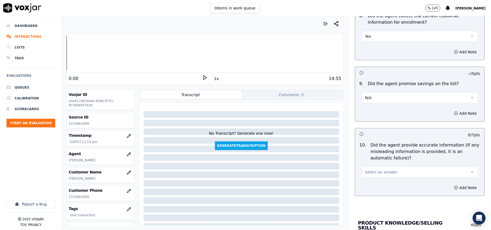
scroll to position [658, 0]
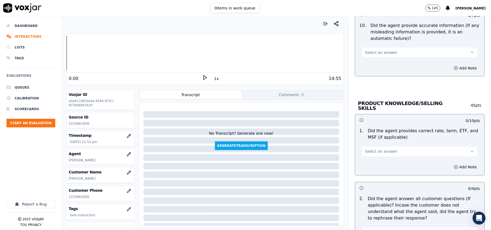
click at [370, 60] on div "10 . Did the agent provide accurate information (If any misleading information …" at bounding box center [419, 40] width 129 height 40
click at [376, 55] on span "Select an answer" at bounding box center [381, 52] width 32 height 5
click at [376, 63] on div "Yes" at bounding box center [408, 66] width 104 height 9
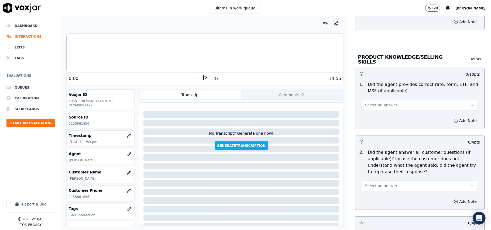
scroll to position [718, 0]
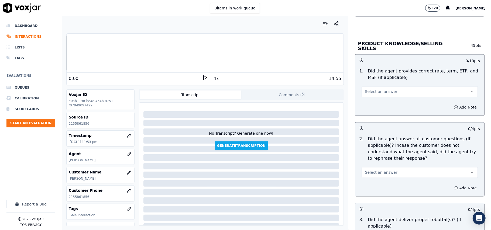
drag, startPoint x: 372, startPoint y: 90, endPoint x: 373, endPoint y: 96, distance: 6.6
click at [372, 90] on span "Select an answer" at bounding box center [381, 91] width 32 height 5
click at [375, 102] on div "Yes" at bounding box center [408, 103] width 104 height 9
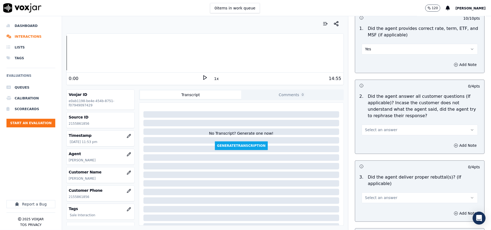
scroll to position [778, 0]
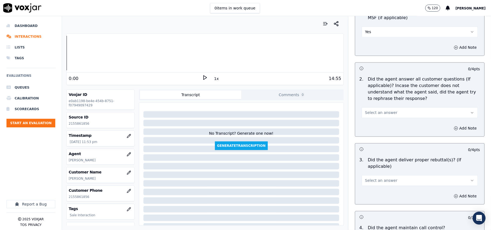
click at [377, 113] on span "Select an answer" at bounding box center [381, 112] width 32 height 5
click at [371, 126] on div "Yes" at bounding box center [408, 124] width 104 height 9
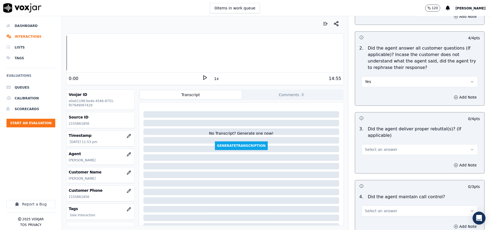
scroll to position [898, 0]
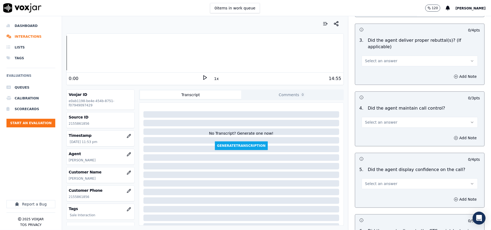
click at [372, 58] on button "Select an answer" at bounding box center [419, 60] width 116 height 11
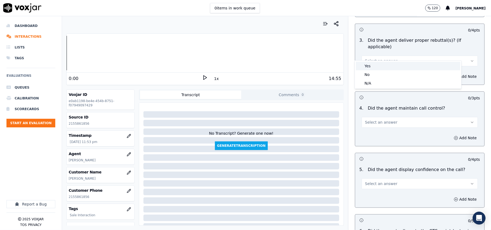
click at [373, 65] on div "Yes" at bounding box center [408, 66] width 104 height 9
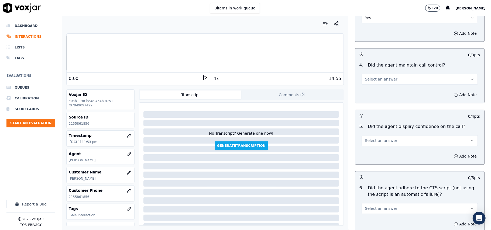
scroll to position [958, 0]
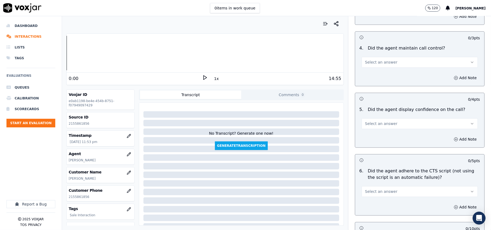
click at [377, 59] on button "Select an answer" at bounding box center [419, 62] width 116 height 11
click at [372, 65] on div "Yes" at bounding box center [408, 67] width 104 height 9
click at [365, 121] on span "Select an answer" at bounding box center [381, 123] width 32 height 5
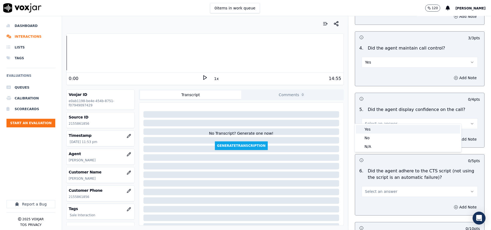
click at [363, 130] on div "Yes" at bounding box center [408, 129] width 104 height 9
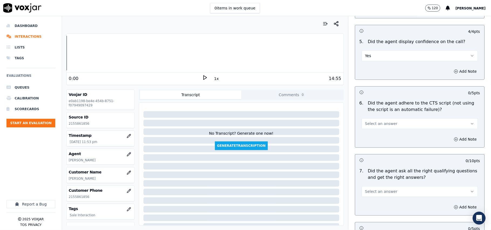
scroll to position [1078, 0]
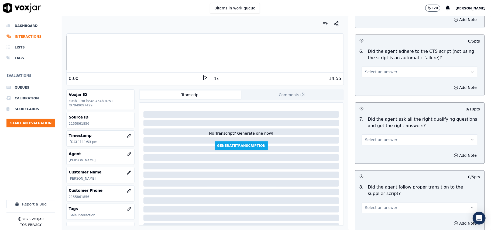
click at [373, 69] on span "Select an answer" at bounding box center [381, 71] width 32 height 5
click at [374, 75] on div "Yes" at bounding box center [408, 78] width 104 height 9
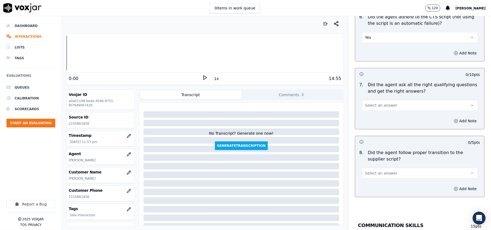
scroll to position [1137, 0]
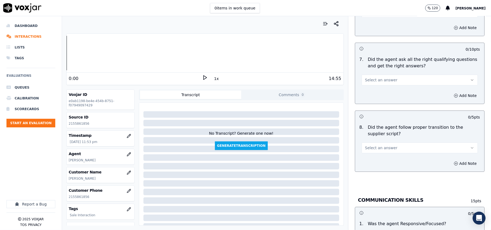
click at [372, 77] on span "Select an answer" at bounding box center [381, 79] width 32 height 5
click at [373, 85] on div "Yes" at bounding box center [408, 86] width 104 height 9
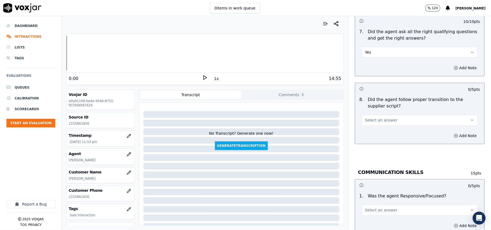
scroll to position [1197, 0]
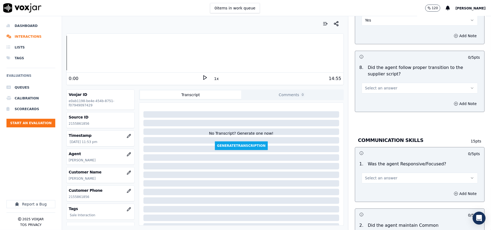
click at [373, 85] on span "Select an answer" at bounding box center [381, 87] width 32 height 5
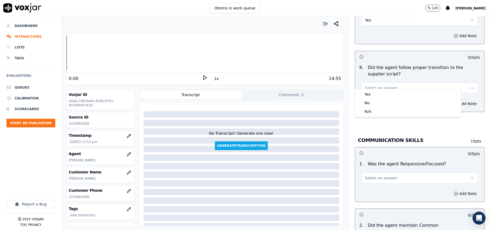
click at [377, 92] on div "Yes" at bounding box center [408, 94] width 104 height 9
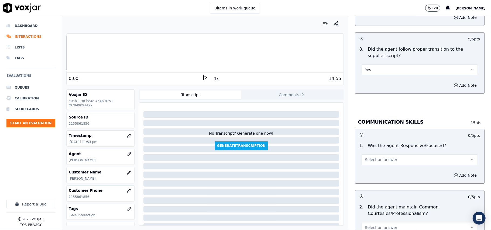
scroll to position [1257, 0]
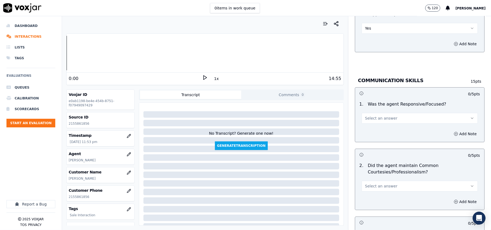
click at [376, 116] on span "Select an answer" at bounding box center [381, 118] width 32 height 5
click at [373, 124] on div "Yes" at bounding box center [408, 124] width 104 height 9
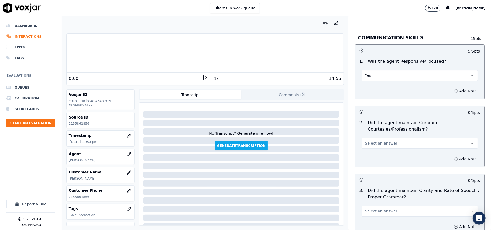
scroll to position [1317, 0]
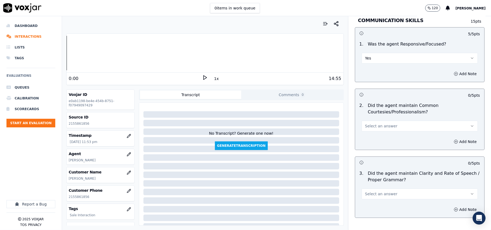
click at [371, 126] on button "Select an answer" at bounding box center [419, 126] width 116 height 11
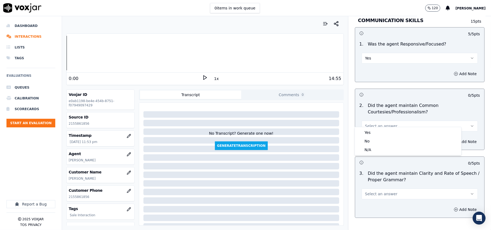
click at [371, 129] on div "Yes" at bounding box center [408, 132] width 104 height 9
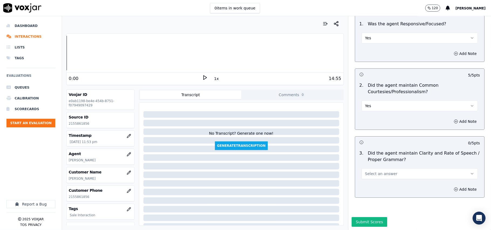
scroll to position [1348, 0]
click at [365, 171] on span "Select an answer" at bounding box center [381, 173] width 32 height 5
click at [361, 171] on span at bounding box center [360, 170] width 4 height 4
click at [359, 217] on button "Submit Scores" at bounding box center [369, 222] width 36 height 10
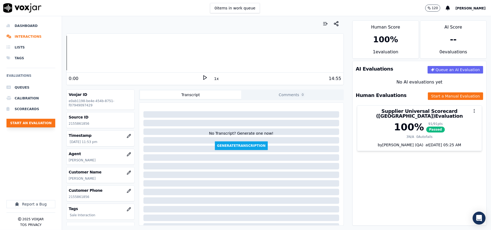
click at [35, 120] on button "Start an Evaluation" at bounding box center [30, 123] width 49 height 9
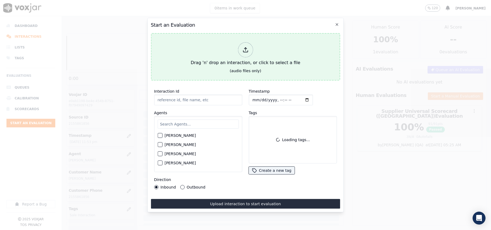
click at [214, 45] on div "Drag 'n' drop an interaction, or click to select a file" at bounding box center [245, 54] width 114 height 28
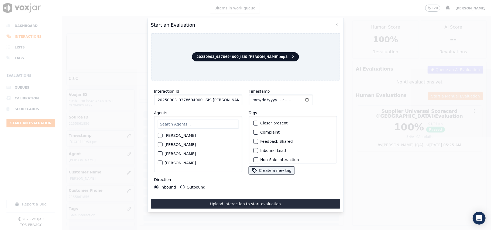
click at [208, 99] on input "20250903_9378694000_ISIS [PERSON_NAME].mp3" at bounding box center [198, 100] width 88 height 11
paste input "9378694000"
type input "9378694000"
click at [258, 98] on input "Timestamp" at bounding box center [280, 100] width 64 height 11
type input "[DATE]T23:56"
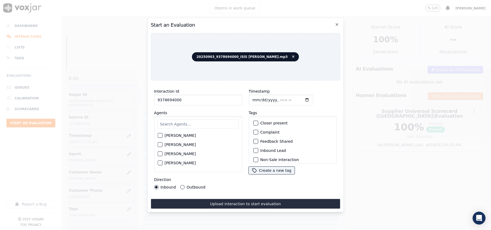
click at [172, 123] on input "text" at bounding box center [197, 124] width 81 height 9
type input "ISIS"
click at [185, 137] on div "[PERSON_NAME]" at bounding box center [197, 137] width 81 height 9
click at [181, 135] on label "[PERSON_NAME]" at bounding box center [179, 137] width 31 height 4
click at [162, 135] on button "[PERSON_NAME]" at bounding box center [159, 137] width 5 height 5
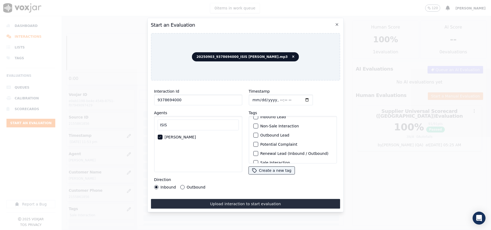
scroll to position [47, 0]
click at [257, 152] on div "Sale Interaction" at bounding box center [292, 156] width 83 height 9
drag, startPoint x: 256, startPoint y: 149, endPoint x: 249, endPoint y: 150, distance: 6.9
click at [255, 152] on div "Sale Interaction" at bounding box center [292, 156] width 83 height 9
click at [254, 154] on button "Sale Interaction" at bounding box center [255, 156] width 5 height 5
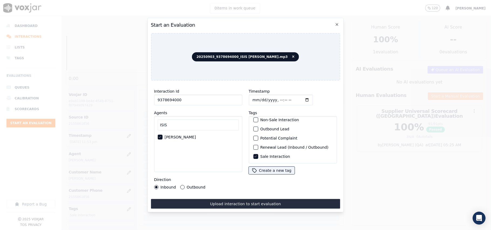
click at [201, 185] on label "Outbound" at bounding box center [195, 187] width 19 height 4
click at [184, 185] on button "Outbound" at bounding box center [182, 187] width 4 height 4
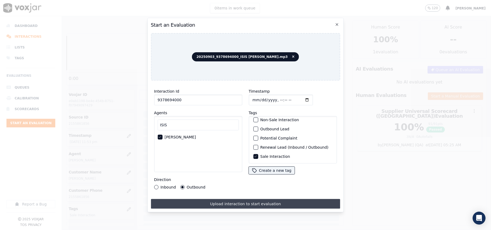
click at [193, 199] on button "Upload interaction to start evaluation" at bounding box center [245, 204] width 189 height 10
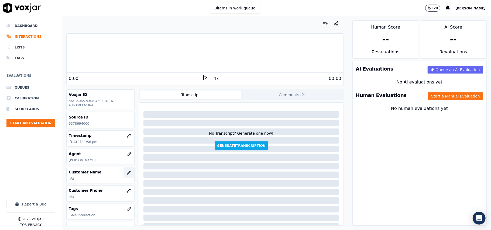
click at [126, 168] on button "button" at bounding box center [128, 172] width 11 height 11
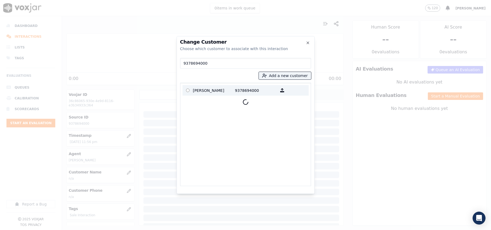
type input "9378694000"
click at [213, 89] on p "[PERSON_NAME]" at bounding box center [214, 90] width 42 height 8
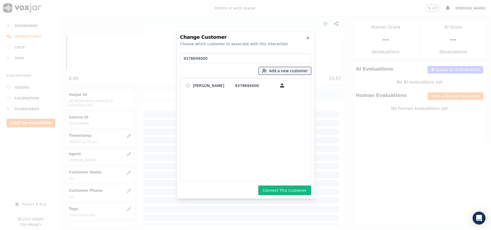
click at [279, 185] on div "Change Customer Choose which customer to associate with this interaction 937869…" at bounding box center [245, 115] width 138 height 168
click at [279, 190] on button "Connect This Customer" at bounding box center [284, 191] width 53 height 10
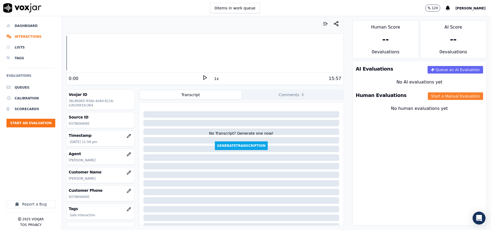
click at [440, 95] on button "Start a Manual Evaluation" at bounding box center [455, 96] width 55 height 8
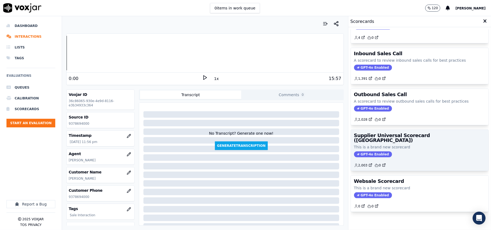
scroll to position [41, 0]
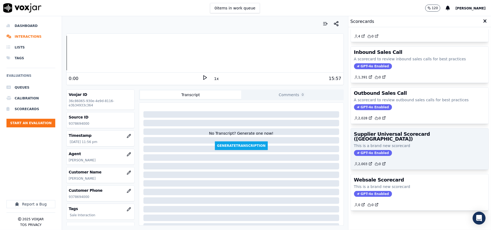
click at [403, 129] on div "Supplier Universal Scorecard ([GEOGRAPHIC_DATA]) This is a brand new scorecard …" at bounding box center [420, 149] width 138 height 41
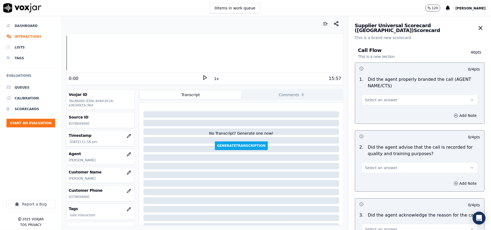
click at [378, 98] on span "Select an answer" at bounding box center [381, 99] width 32 height 5
click at [378, 110] on div "Yes" at bounding box center [408, 112] width 104 height 9
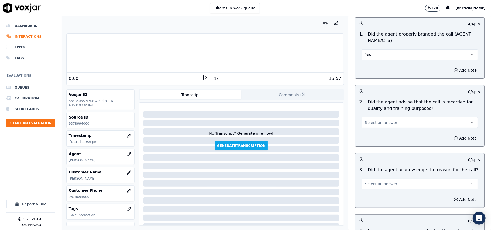
scroll to position [60, 0]
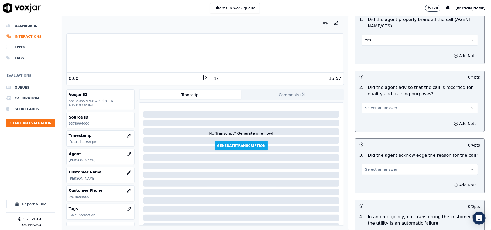
click at [375, 108] on span "Select an answer" at bounding box center [381, 107] width 32 height 5
click at [373, 120] on div "Yes" at bounding box center [408, 120] width 104 height 9
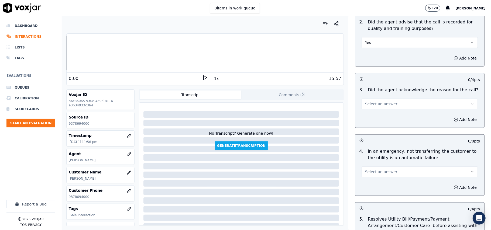
scroll to position [179, 0]
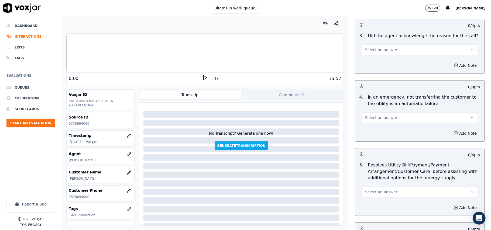
click at [365, 55] on button "Select an answer" at bounding box center [419, 49] width 116 height 11
click at [374, 62] on div "Yes" at bounding box center [408, 62] width 104 height 9
click at [380, 119] on span "Select an answer" at bounding box center [381, 117] width 32 height 5
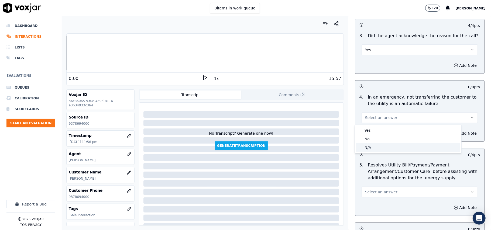
click at [374, 149] on div "N/A" at bounding box center [408, 147] width 104 height 9
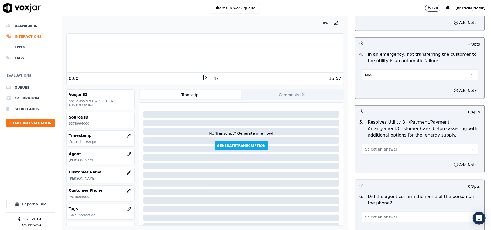
scroll to position [240, 0]
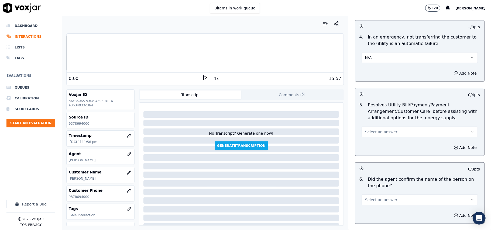
click at [367, 137] on button "Select an answer" at bounding box center [419, 132] width 116 height 11
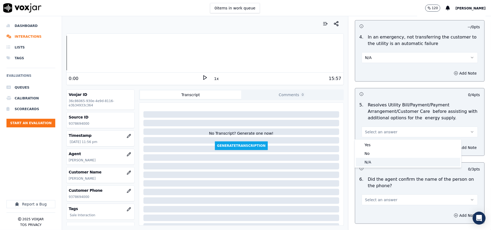
click at [366, 163] on div "N/A" at bounding box center [408, 162] width 104 height 9
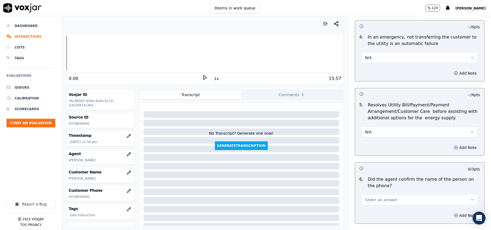
scroll to position [359, 0]
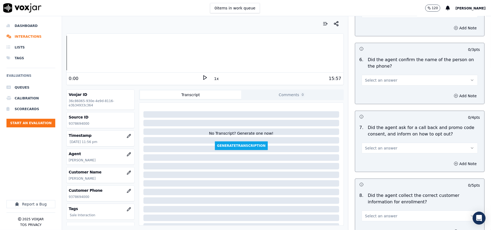
click at [365, 78] on span "Select an answer" at bounding box center [381, 80] width 32 height 5
click at [366, 94] on div "Yes" at bounding box center [408, 93] width 104 height 9
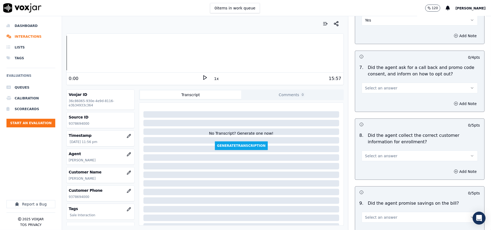
click at [376, 85] on button "Select an answer" at bounding box center [419, 88] width 116 height 11
click at [376, 99] on div "Yes" at bounding box center [408, 101] width 104 height 9
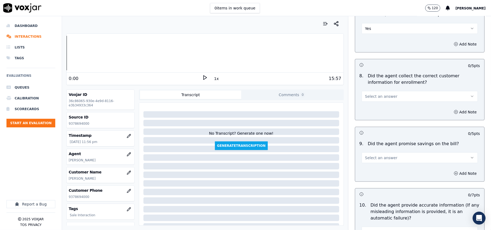
click at [375, 87] on div "Select an answer" at bounding box center [419, 94] width 125 height 16
click at [372, 98] on span "Select an answer" at bounding box center [381, 96] width 32 height 5
click at [371, 108] on div "Yes" at bounding box center [408, 110] width 104 height 9
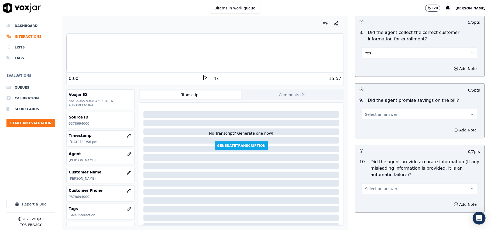
scroll to position [539, 0]
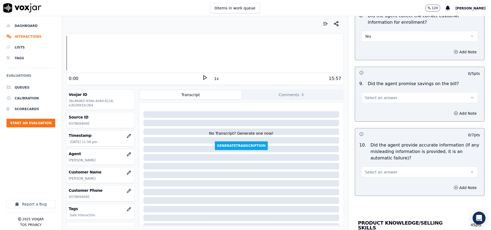
click at [372, 96] on button "Select an answer" at bounding box center [419, 97] width 116 height 11
click at [374, 129] on div "N/A" at bounding box center [408, 128] width 104 height 9
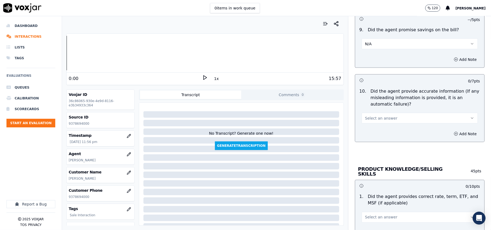
scroll to position [658, 0]
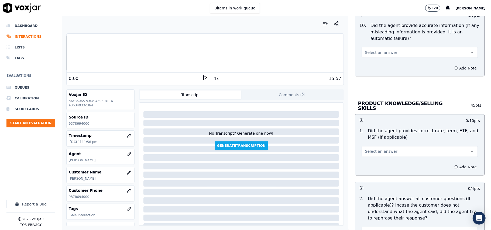
click at [367, 55] on span "Select an answer" at bounding box center [381, 52] width 32 height 5
click at [369, 68] on div "Yes" at bounding box center [408, 66] width 104 height 9
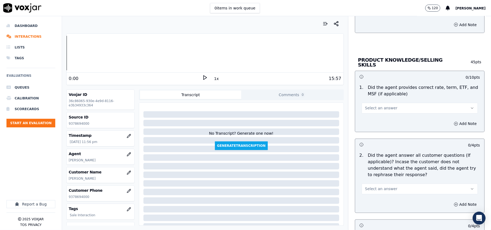
scroll to position [718, 0]
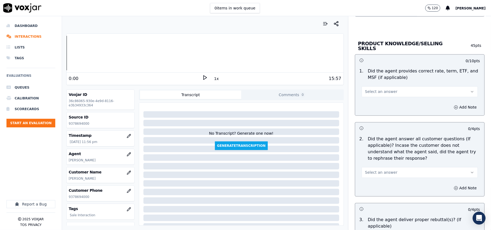
click at [381, 87] on button "Select an answer" at bounding box center [419, 91] width 116 height 11
click at [372, 100] on div "Yes" at bounding box center [408, 103] width 104 height 9
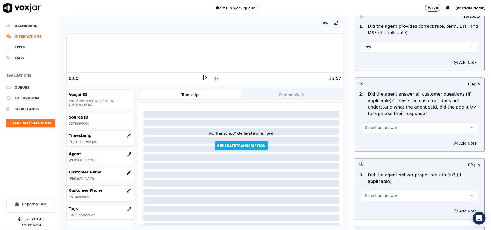
scroll to position [778, 0]
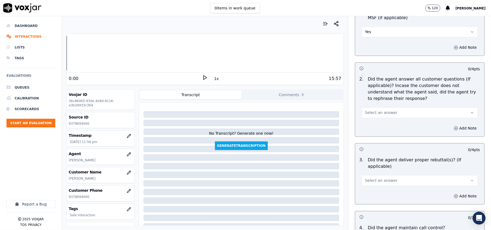
click at [378, 107] on button "Select an answer" at bounding box center [419, 112] width 116 height 11
click at [366, 121] on div "Yes" at bounding box center [408, 124] width 104 height 9
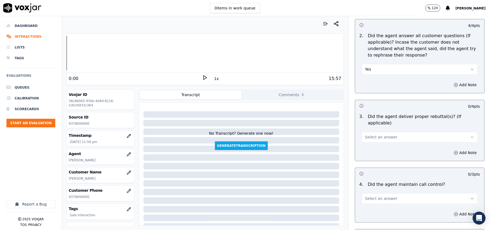
scroll to position [838, 0]
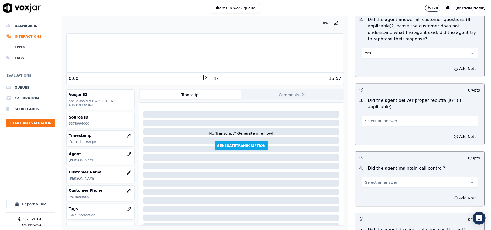
click at [370, 118] on span "Select an answer" at bounding box center [381, 120] width 32 height 5
click at [366, 126] on div "Yes" at bounding box center [408, 126] width 104 height 9
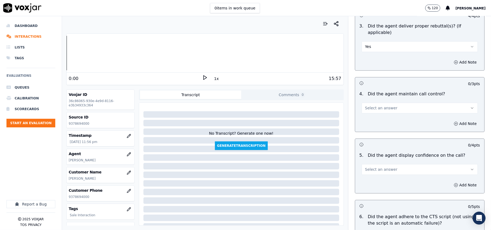
scroll to position [958, 0]
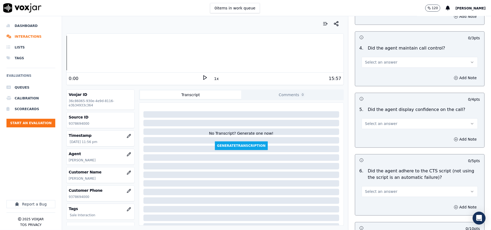
click at [374, 120] on button "Select an answer" at bounding box center [419, 123] width 116 height 11
click at [367, 130] on div "Yes" at bounding box center [408, 129] width 104 height 9
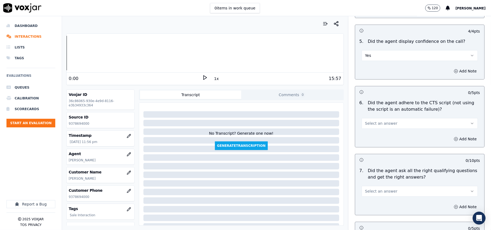
scroll to position [1078, 0]
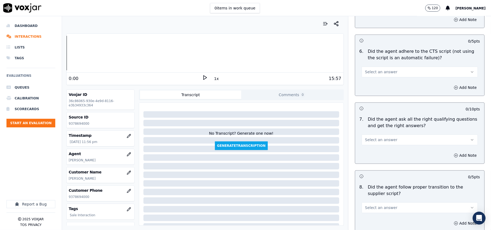
click at [372, 79] on div "Add Note" at bounding box center [419, 87] width 129 height 16
click at [372, 69] on span "Select an answer" at bounding box center [381, 71] width 32 height 5
click at [369, 80] on div "Yes" at bounding box center [408, 78] width 104 height 9
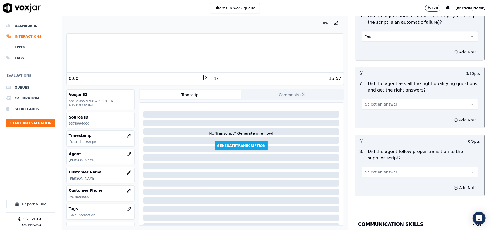
scroll to position [1137, 0]
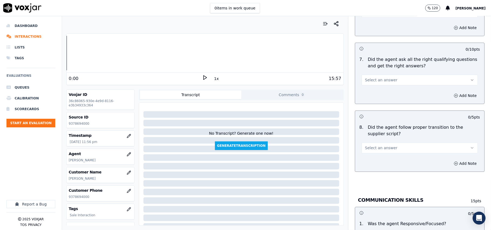
drag, startPoint x: 374, startPoint y: 70, endPoint x: 374, endPoint y: 78, distance: 8.6
click at [374, 75] on button "Select an answer" at bounding box center [419, 80] width 116 height 11
click at [376, 85] on div "Yes" at bounding box center [408, 86] width 104 height 9
click at [376, 145] on span "Select an answer" at bounding box center [381, 147] width 32 height 5
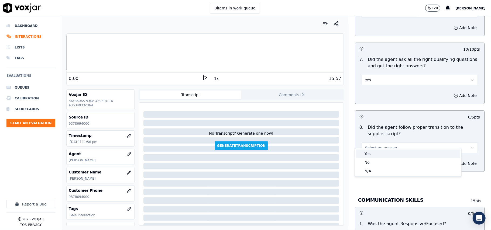
click at [375, 154] on div "Yes" at bounding box center [408, 154] width 104 height 9
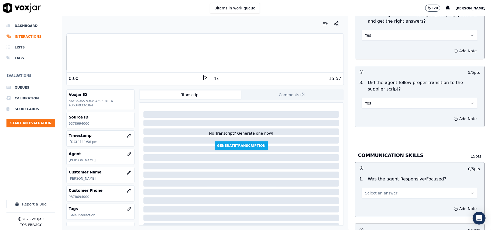
scroll to position [1197, 0]
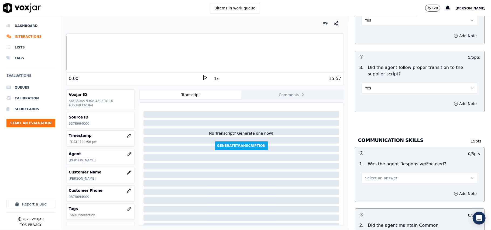
click at [377, 173] on button "Select an answer" at bounding box center [419, 178] width 116 height 11
click at [371, 186] on div "Yes" at bounding box center [408, 184] width 104 height 9
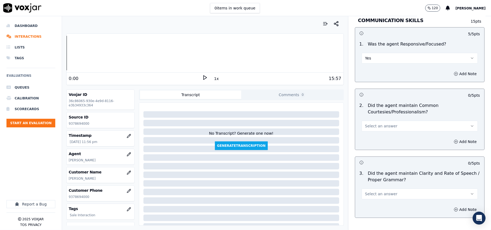
click at [369, 123] on span "Select an answer" at bounding box center [381, 125] width 32 height 5
click at [370, 135] on div "Yes" at bounding box center [408, 132] width 104 height 9
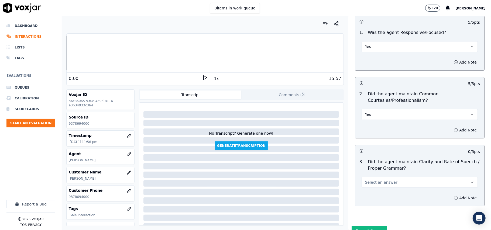
scroll to position [1348, 0]
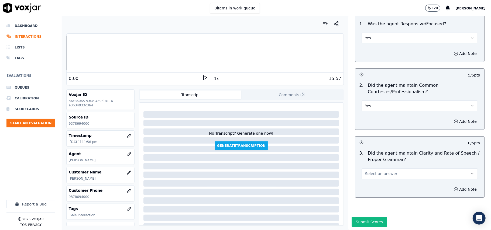
click at [371, 171] on span "Select an answer" at bounding box center [381, 173] width 32 height 5
click at [371, 167] on div "Yes" at bounding box center [408, 169] width 104 height 9
click at [363, 217] on button "Submit Scores" at bounding box center [369, 222] width 36 height 10
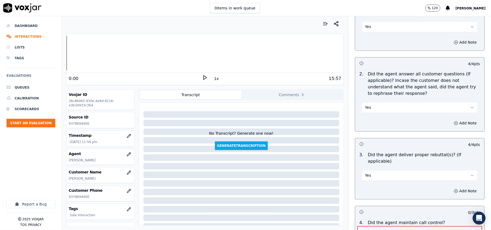
scroll to position [875, 0]
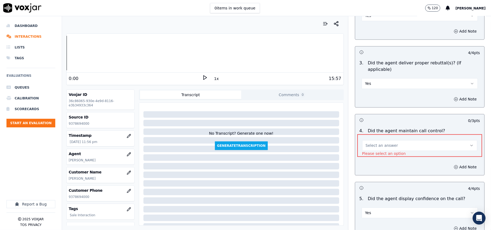
click at [379, 143] on span "Select an answer" at bounding box center [381, 145] width 32 height 5
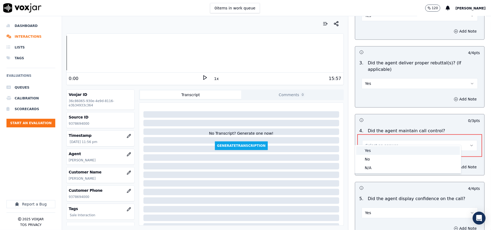
click at [378, 147] on div "Yes" at bounding box center [408, 150] width 104 height 9
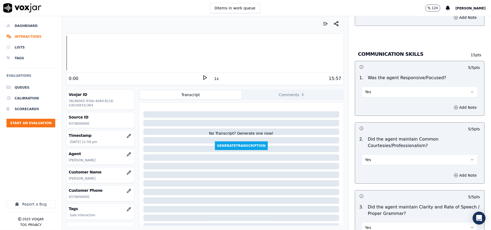
scroll to position [1348, 0]
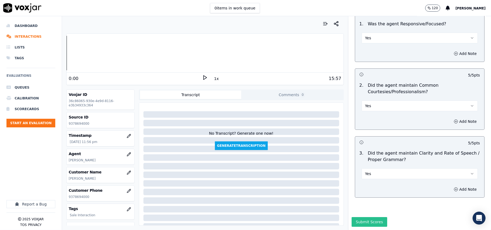
click at [365, 217] on button "Submit Scores" at bounding box center [369, 222] width 36 height 10
